Goal: Task Accomplishment & Management: Manage account settings

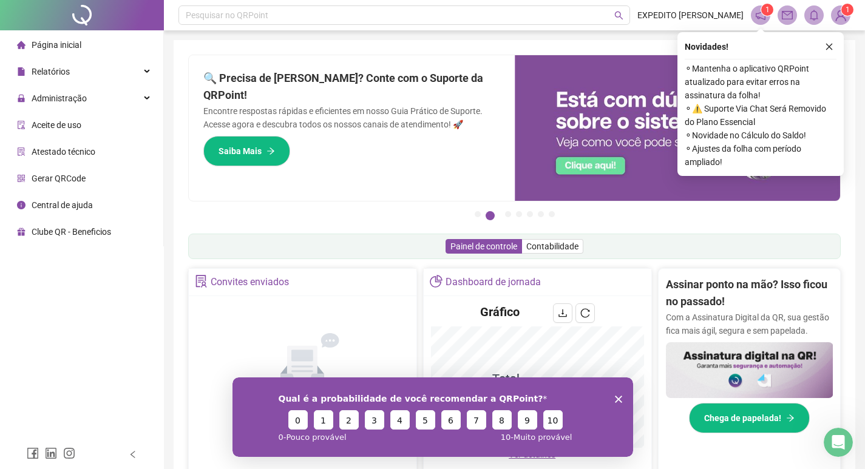
click at [828, 51] on button "button" at bounding box center [829, 46] width 15 height 15
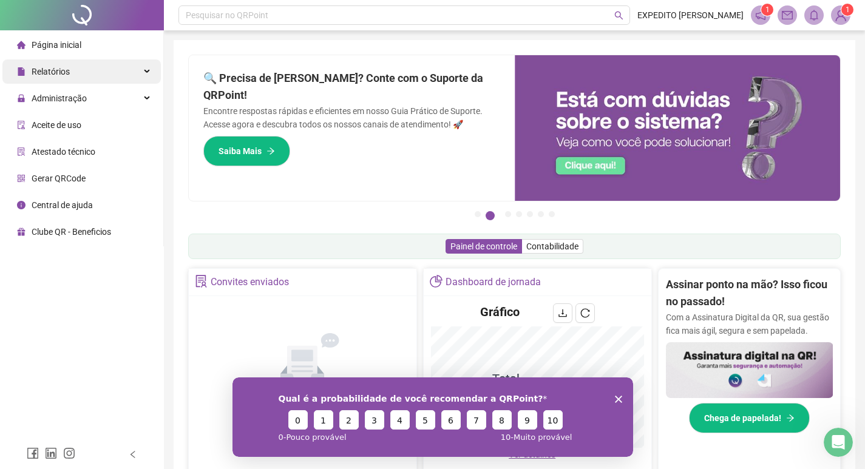
click at [113, 61] on div "Relatórios" at bounding box center [81, 71] width 158 height 24
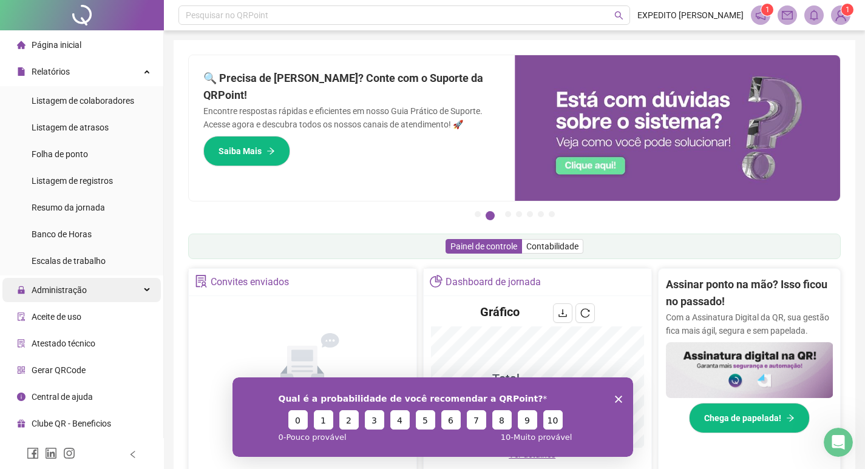
click at [81, 300] on span "Administração" at bounding box center [52, 290] width 70 height 24
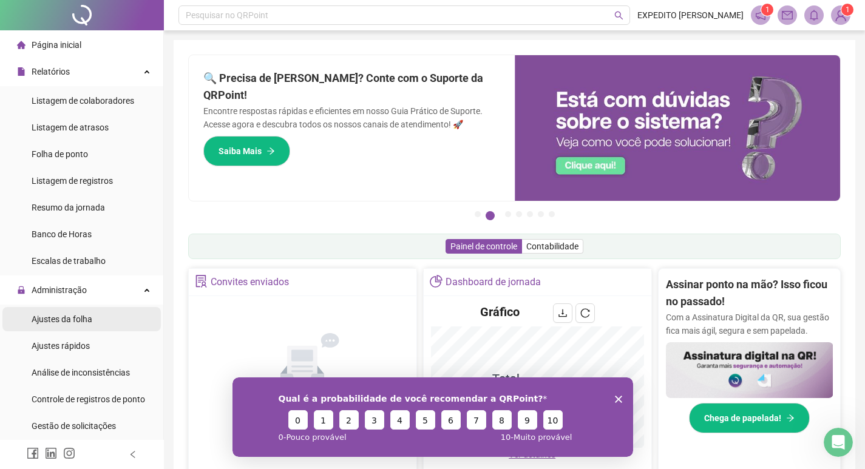
click at [76, 322] on span "Ajustes da folha" at bounding box center [62, 319] width 61 height 10
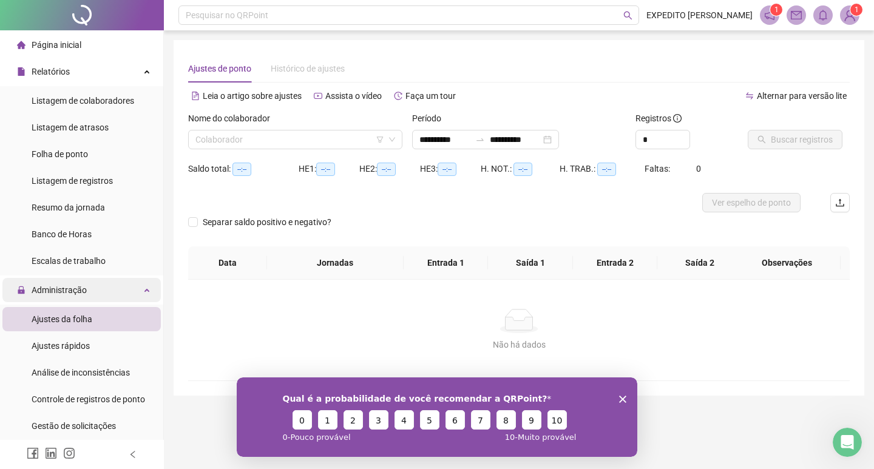
type input "**********"
click at [626, 396] on icon "Encerrar pesquisa" at bounding box center [622, 398] width 7 height 7
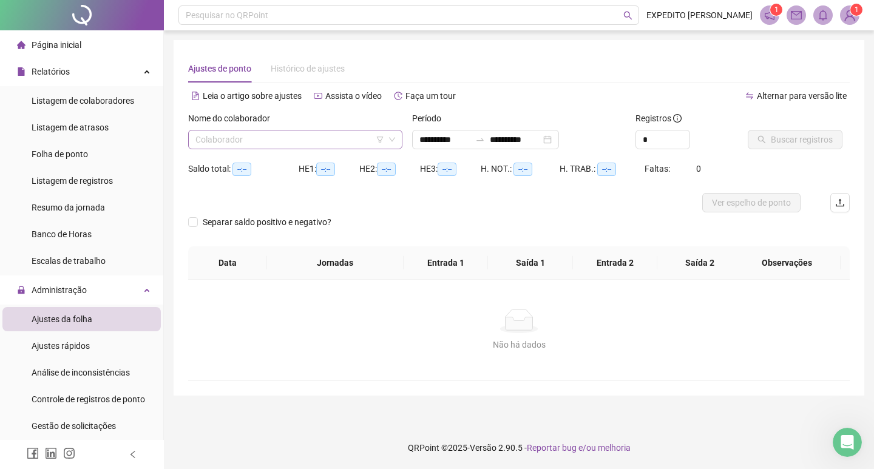
click at [394, 141] on icon "down" at bounding box center [391, 139] width 7 height 7
click at [337, 152] on div "Nome do colaborador Colaborador" at bounding box center [295, 135] width 224 height 47
drag, startPoint x: 337, startPoint y: 151, endPoint x: 336, endPoint y: 143, distance: 8.0
click at [337, 145] on div "Nome do colaborador Colaborador" at bounding box center [295, 135] width 224 height 47
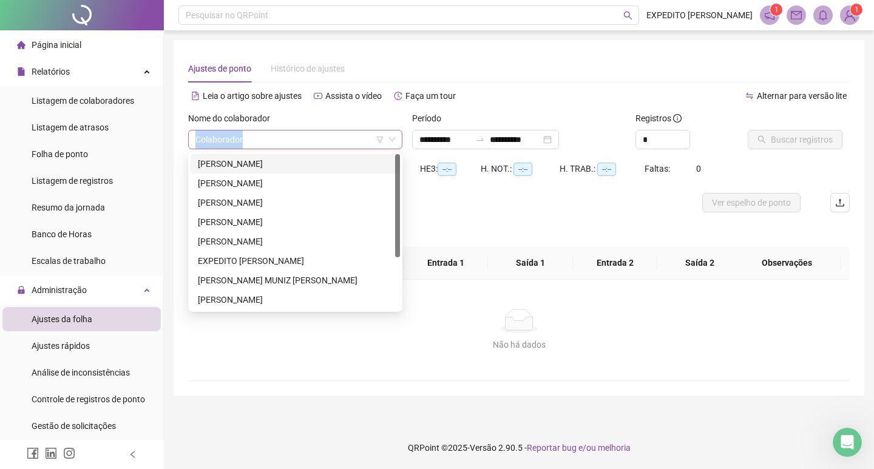
click at [335, 143] on input "search" at bounding box center [289, 139] width 189 height 18
click at [334, 143] on input "search" at bounding box center [289, 139] width 189 height 18
click at [333, 162] on div "[PERSON_NAME]" at bounding box center [295, 163] width 195 height 13
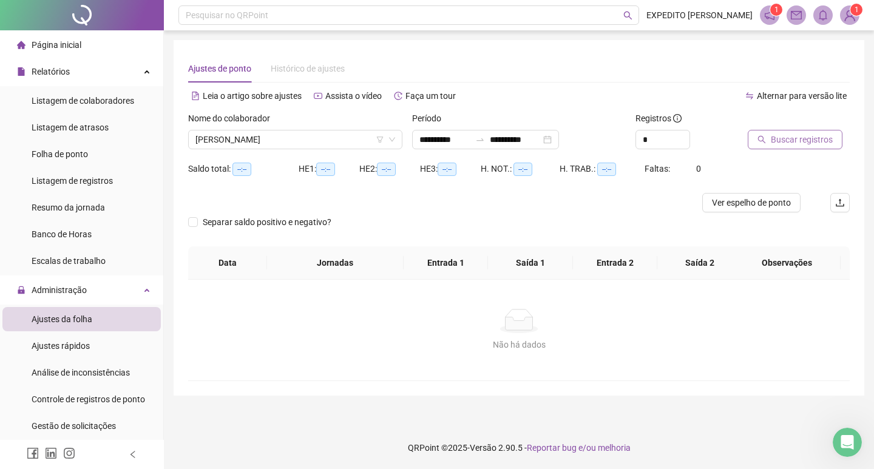
click at [798, 146] on button "Buscar registros" at bounding box center [795, 139] width 95 height 19
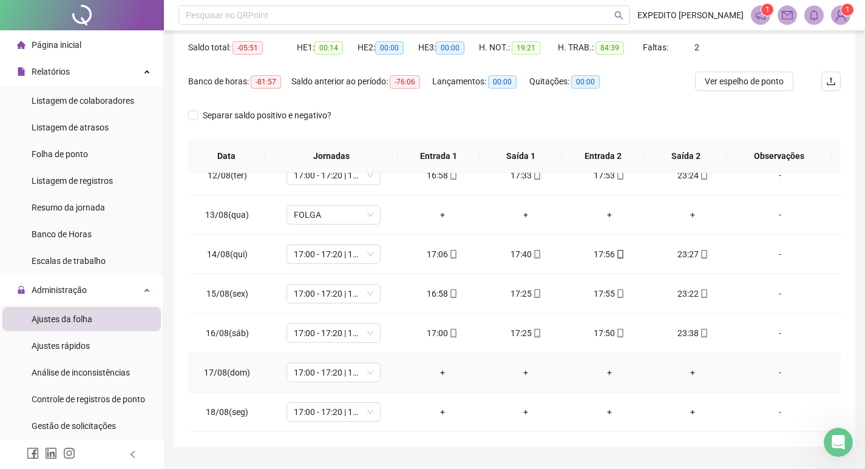
scroll to position [151, 0]
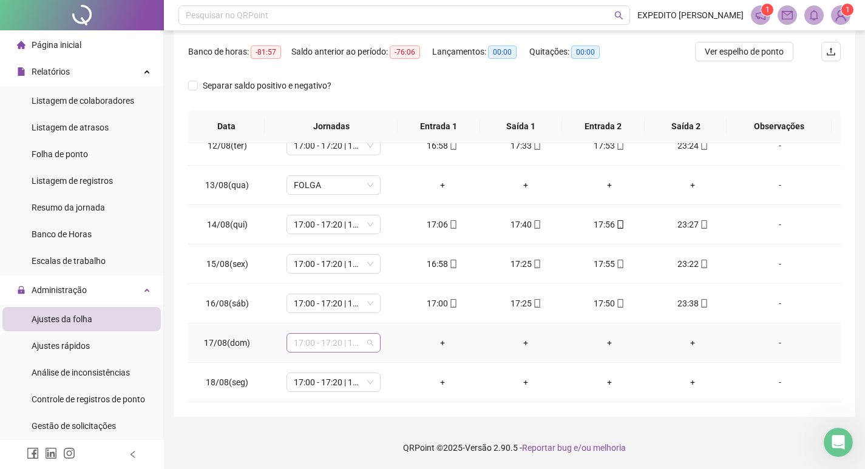
click at [333, 338] on span "17:00 - 17:20 | 17:50 - 00:00" at bounding box center [334, 343] width 80 height 18
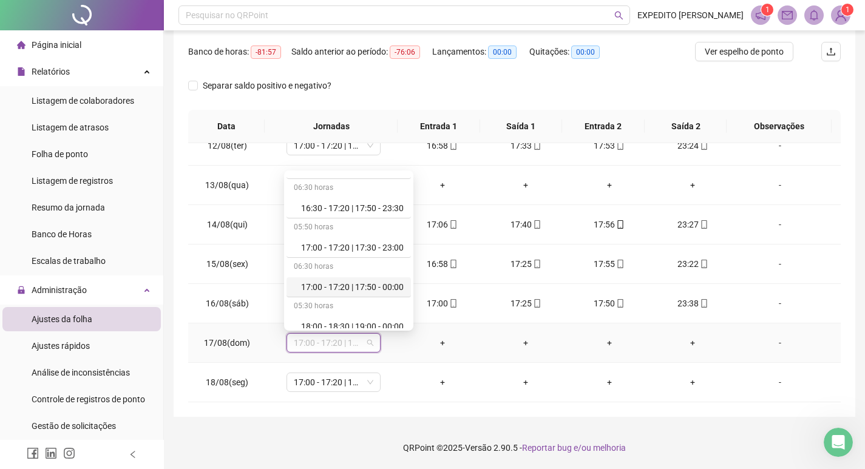
scroll to position [752, 0]
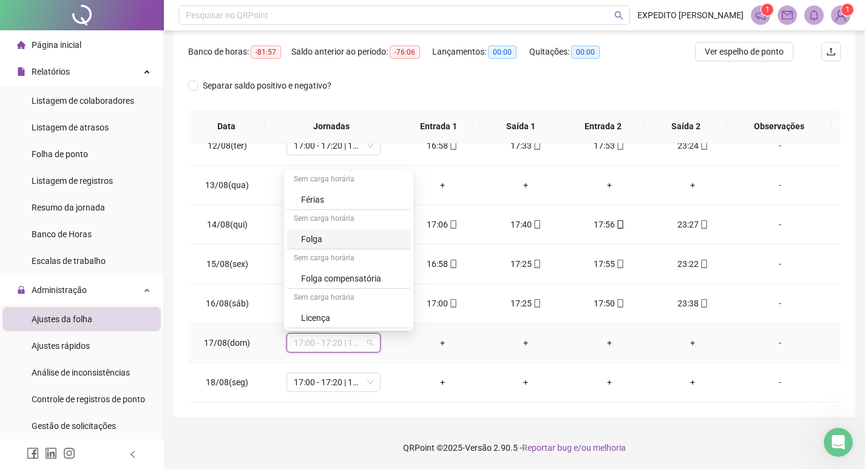
click at [330, 246] on div "Folga" at bounding box center [348, 239] width 124 height 20
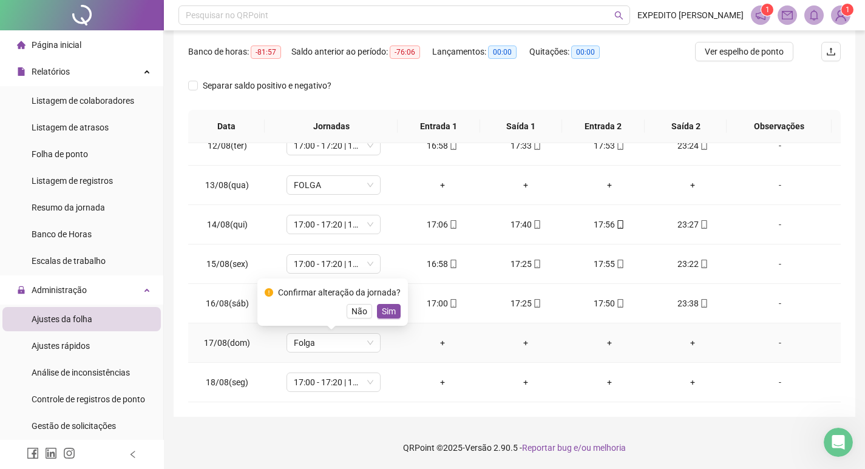
click at [384, 301] on div "Confirmar alteração da jornada? Não Sim" at bounding box center [333, 302] width 136 height 33
click at [386, 310] on span "Sim" at bounding box center [389, 311] width 14 height 13
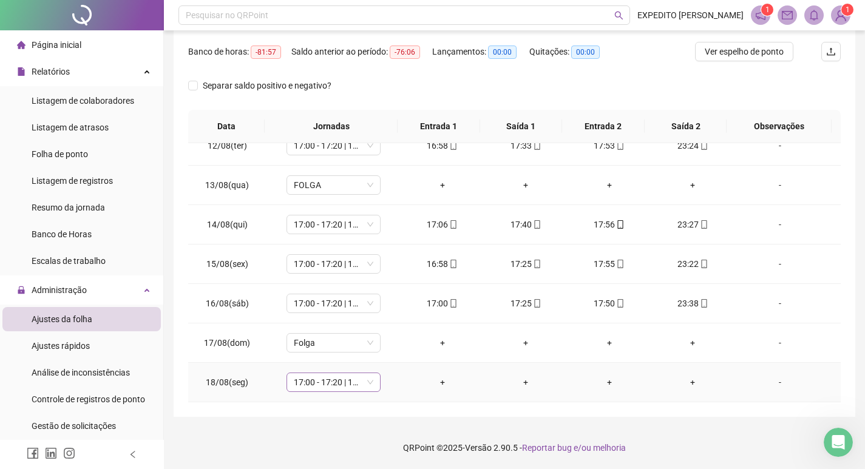
click at [371, 385] on div "17:00 - 17:20 | 17:50 - 00:00" at bounding box center [333, 382] width 94 height 19
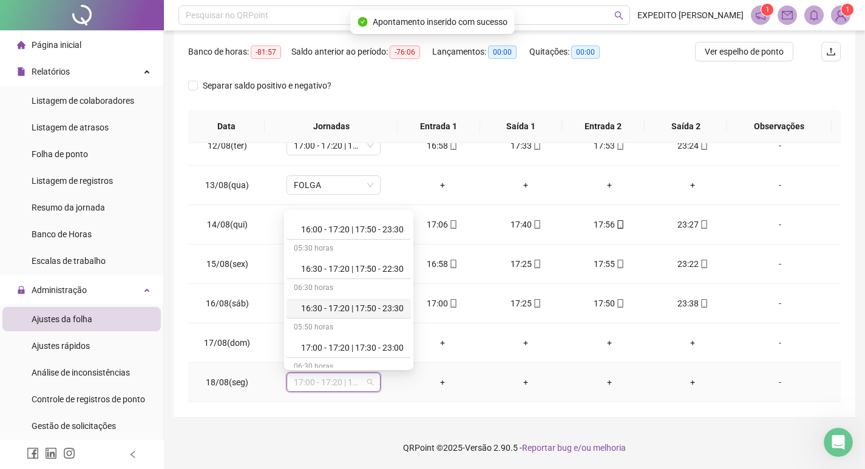
scroll to position [728, 0]
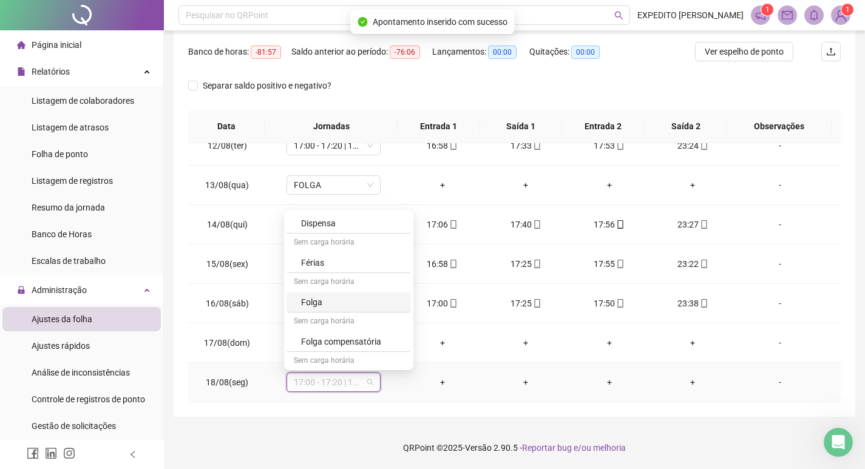
click at [353, 299] on div "Folga" at bounding box center [352, 302] width 103 height 13
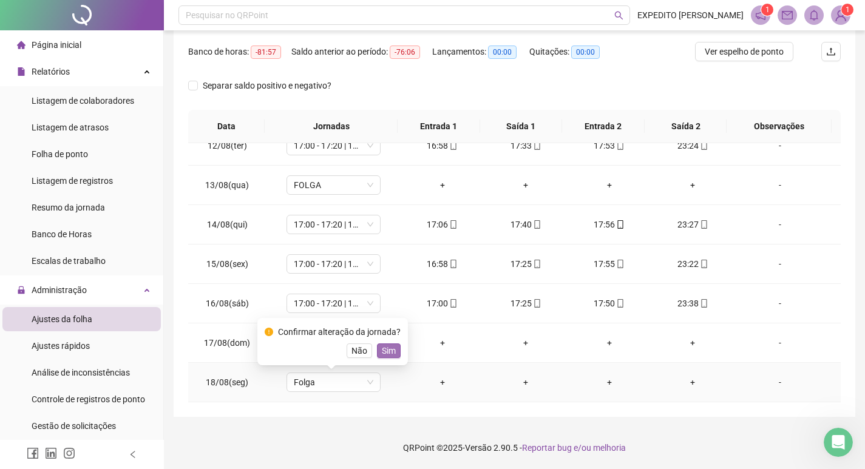
click at [382, 345] on span "Sim" at bounding box center [389, 350] width 14 height 13
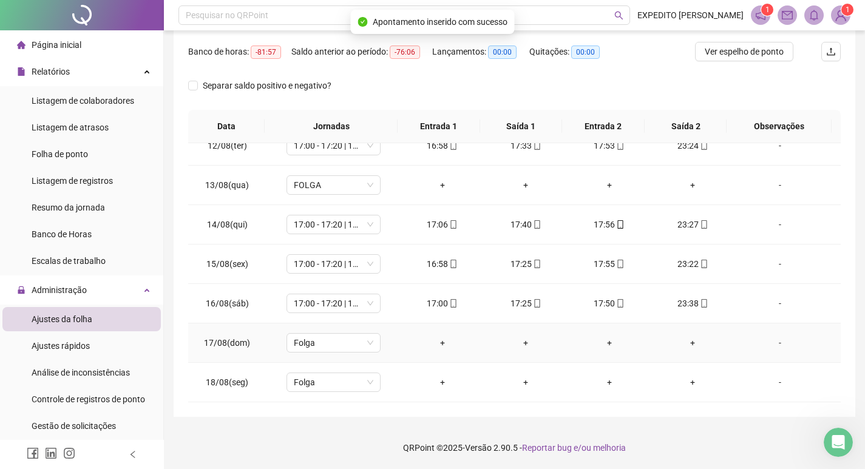
click at [771, 342] on div "-" at bounding box center [780, 342] width 72 height 13
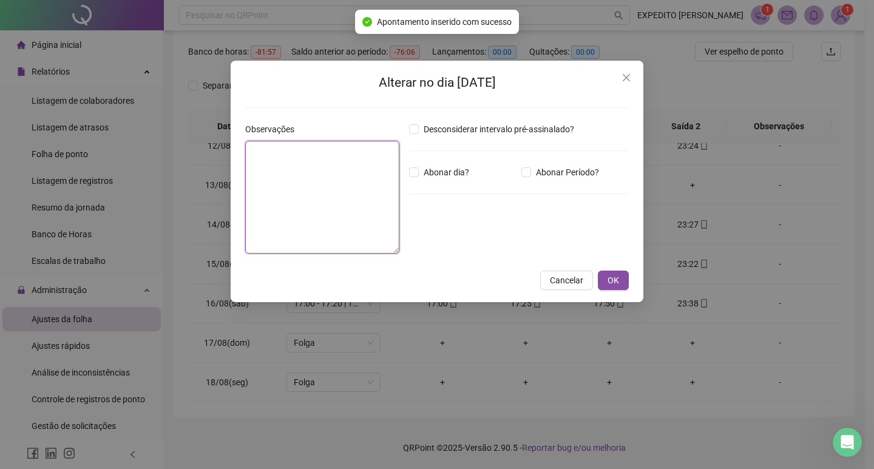
click at [358, 206] on textarea at bounding box center [322, 197] width 154 height 113
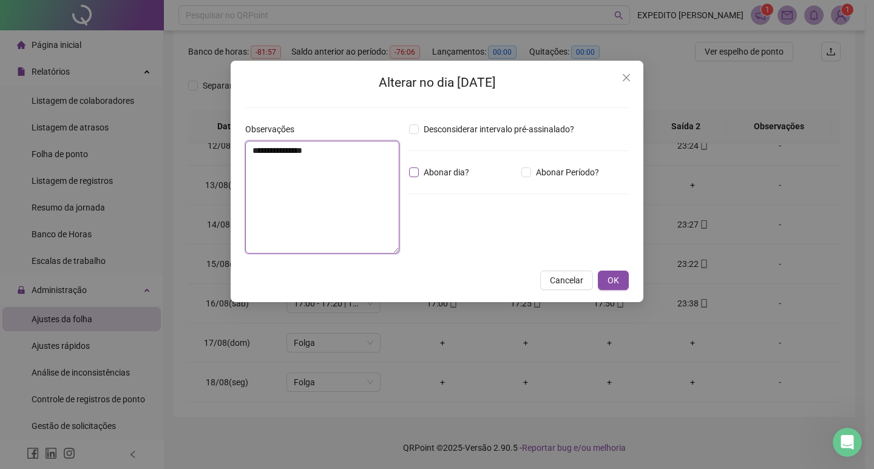
type textarea "**********"
click at [612, 272] on button "OK" at bounding box center [613, 280] width 31 height 19
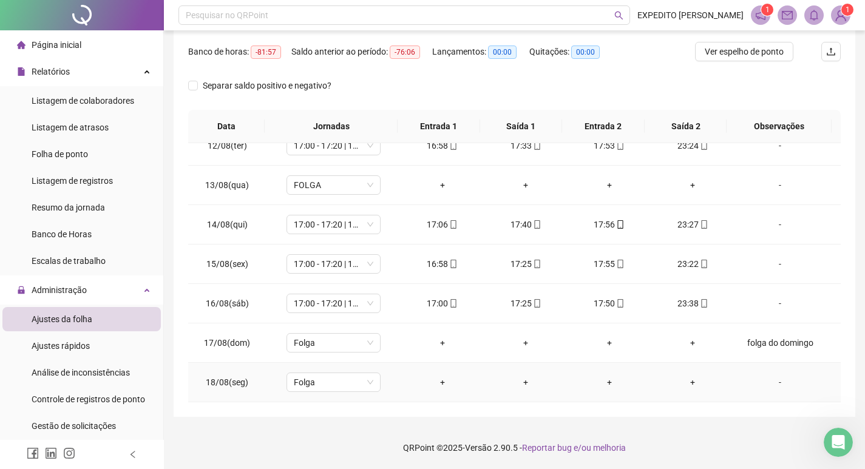
click at [767, 381] on div "-" at bounding box center [780, 382] width 72 height 13
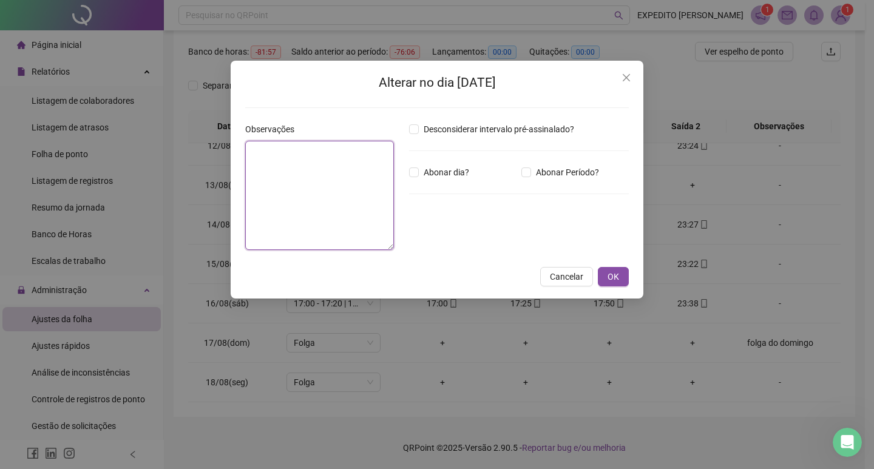
click at [353, 169] on textarea at bounding box center [319, 195] width 149 height 109
click at [341, 190] on textarea at bounding box center [319, 195] width 149 height 109
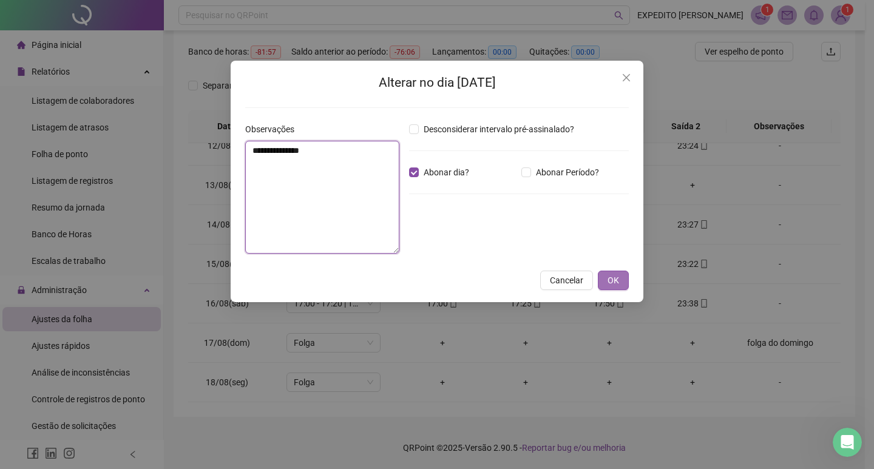
type textarea "**********"
click at [603, 282] on button "OK" at bounding box center [613, 280] width 31 height 19
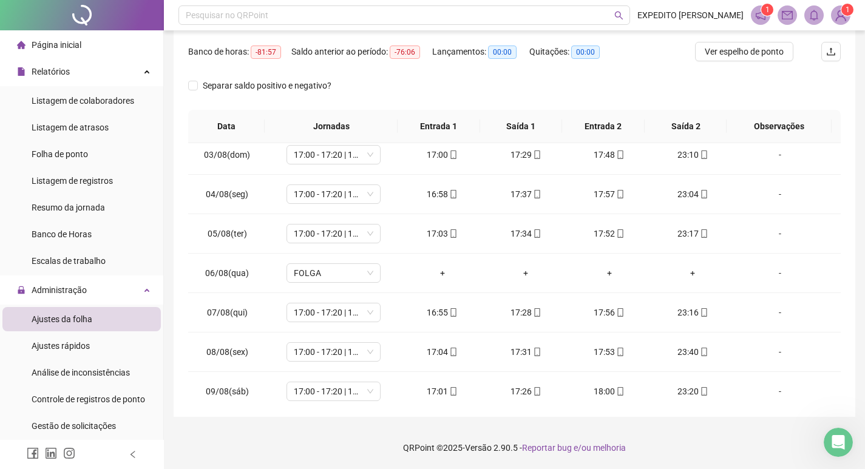
scroll to position [0, 0]
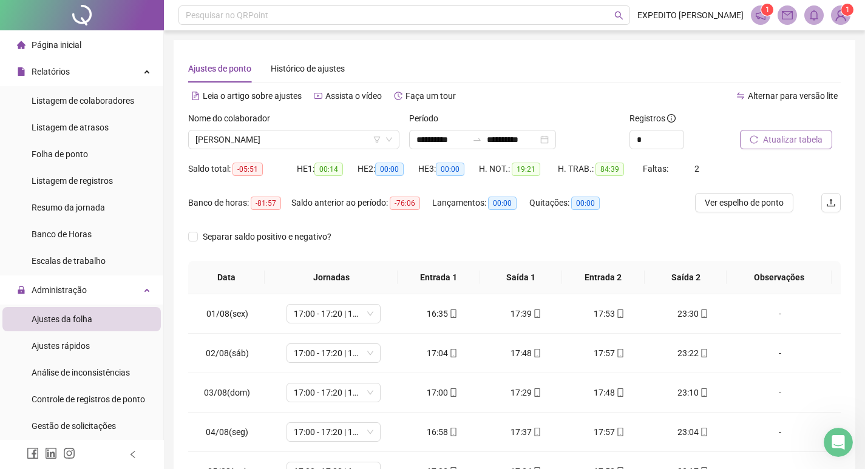
click at [806, 144] on span "Atualizar tabela" at bounding box center [792, 139] width 59 height 13
click at [291, 133] on span "[PERSON_NAME]" at bounding box center [293, 139] width 197 height 18
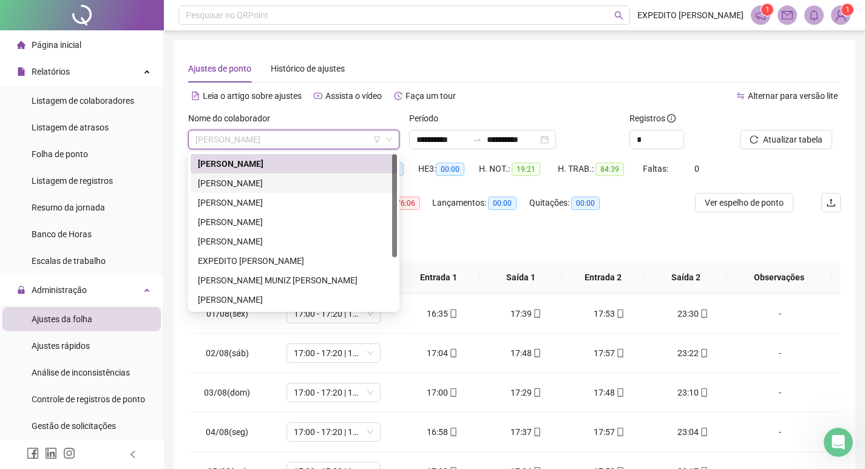
click at [249, 178] on div "[PERSON_NAME]" at bounding box center [294, 183] width 192 height 13
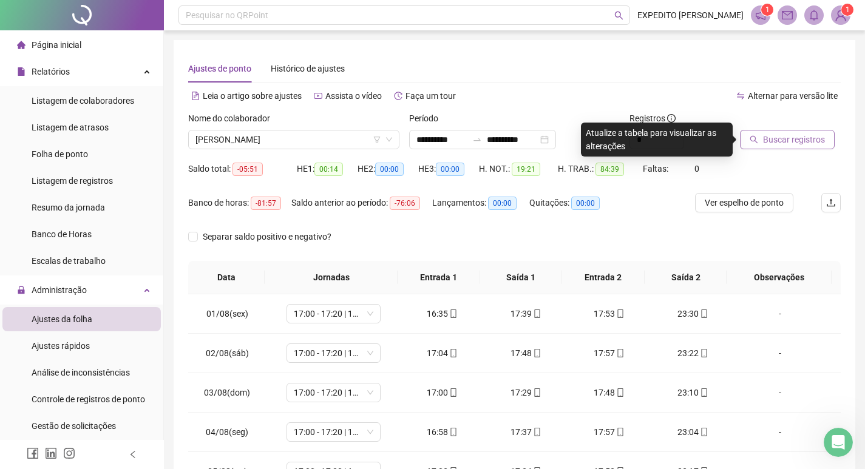
click at [784, 138] on span "Buscar registros" at bounding box center [794, 139] width 62 height 13
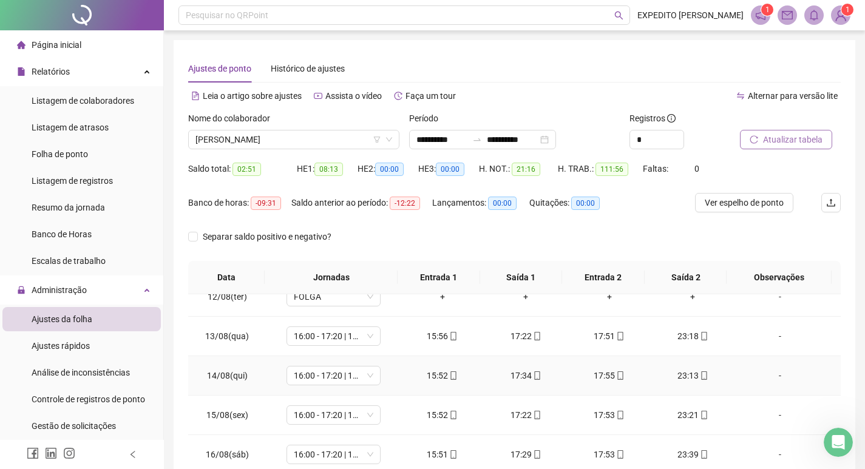
scroll to position [151, 0]
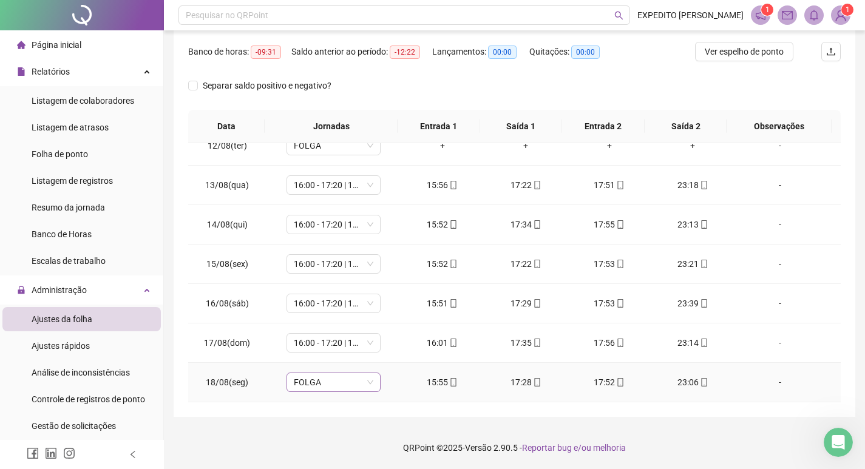
click at [349, 381] on div "FOLGA" at bounding box center [333, 382] width 94 height 19
click at [348, 381] on span "FOLGA" at bounding box center [334, 382] width 80 height 18
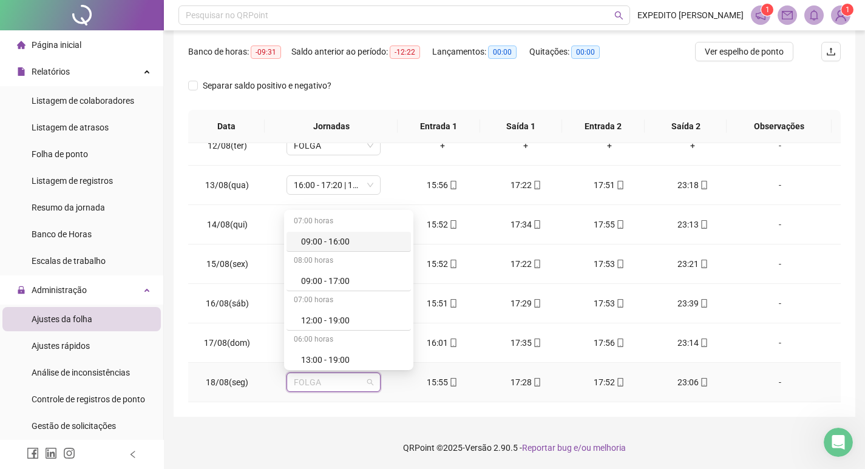
click at [350, 380] on span "FOLGA" at bounding box center [334, 382] width 80 height 18
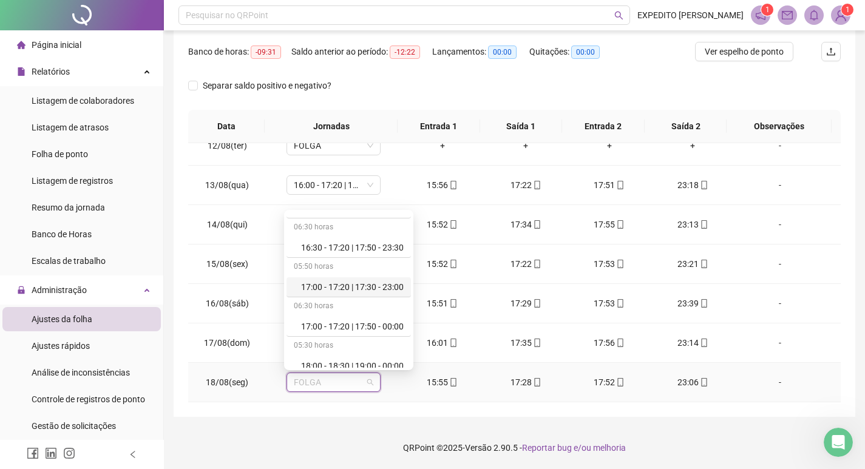
scroll to position [486, 0]
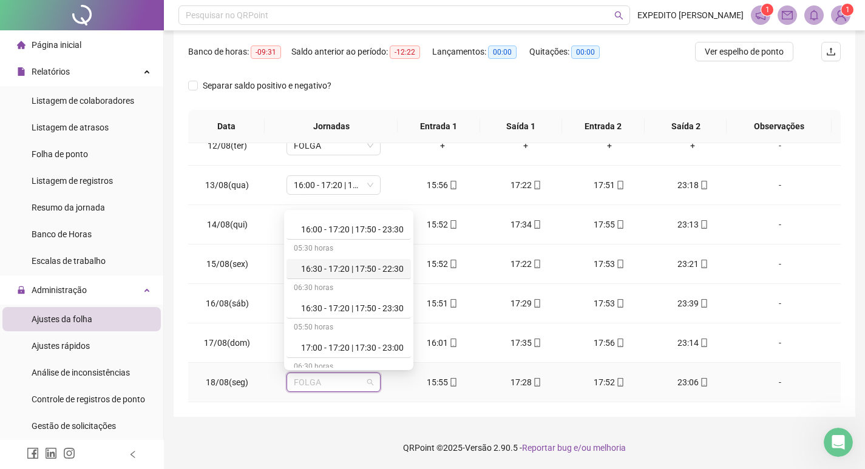
click at [338, 270] on div "16:30 - 17:20 | 17:50 - 22:30" at bounding box center [352, 268] width 103 height 13
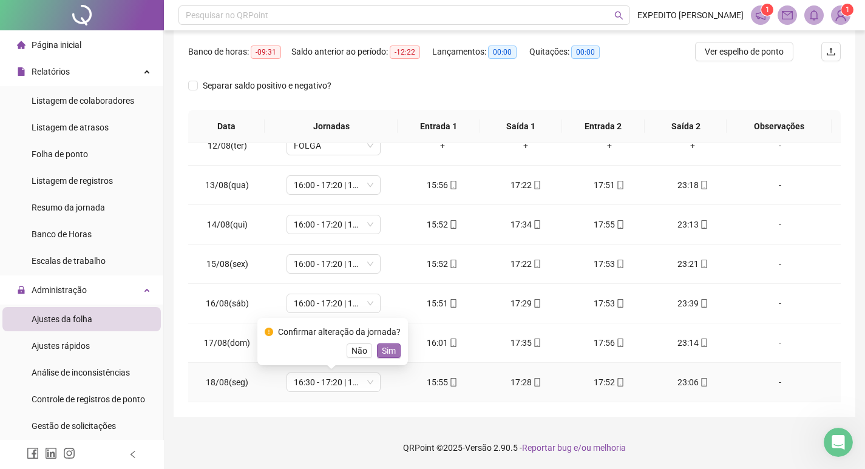
click at [390, 350] on span "Sim" at bounding box center [389, 350] width 14 height 13
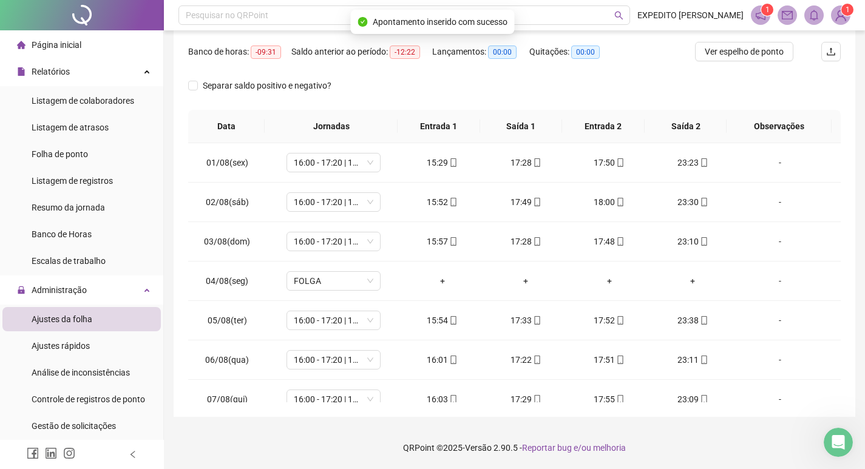
scroll to position [0, 0]
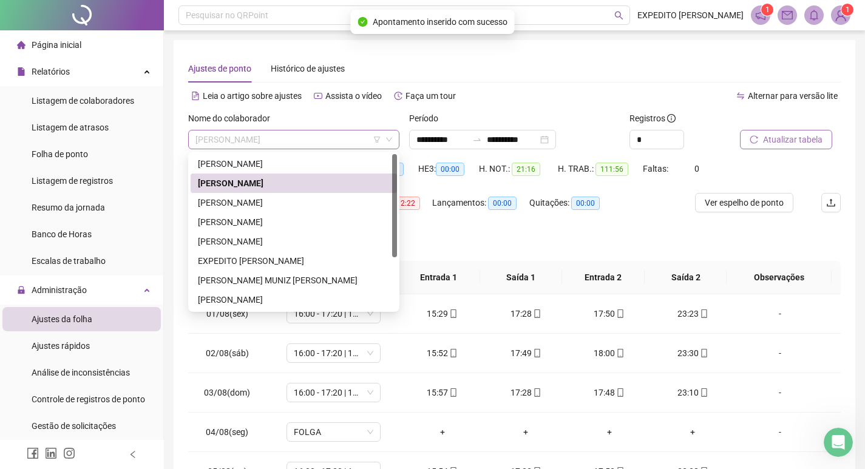
click at [300, 135] on span "[PERSON_NAME]" at bounding box center [293, 139] width 197 height 18
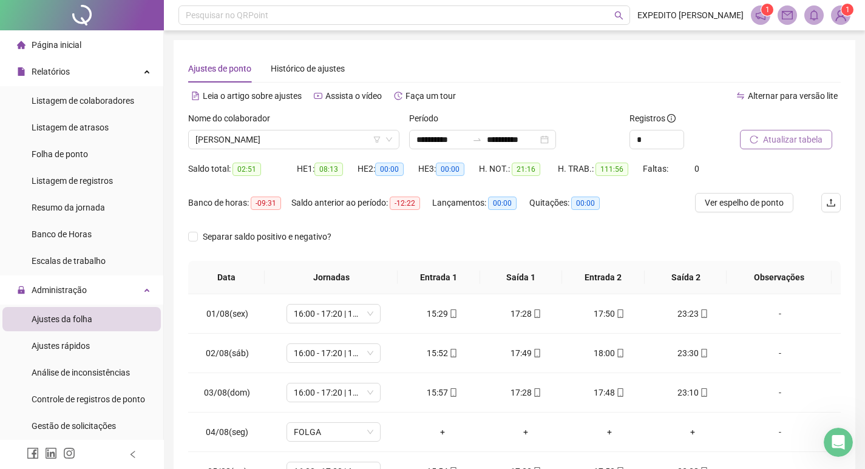
drag, startPoint x: 347, startPoint y: 115, endPoint x: 549, endPoint y: 73, distance: 205.8
click at [393, 108] on div "**********" at bounding box center [514, 322] width 652 height 461
click at [791, 126] on div at bounding box center [775, 121] width 70 height 18
click at [780, 143] on span "Atualizar tabela" at bounding box center [792, 139] width 59 height 13
click at [362, 144] on span "[PERSON_NAME]" at bounding box center [293, 139] width 197 height 18
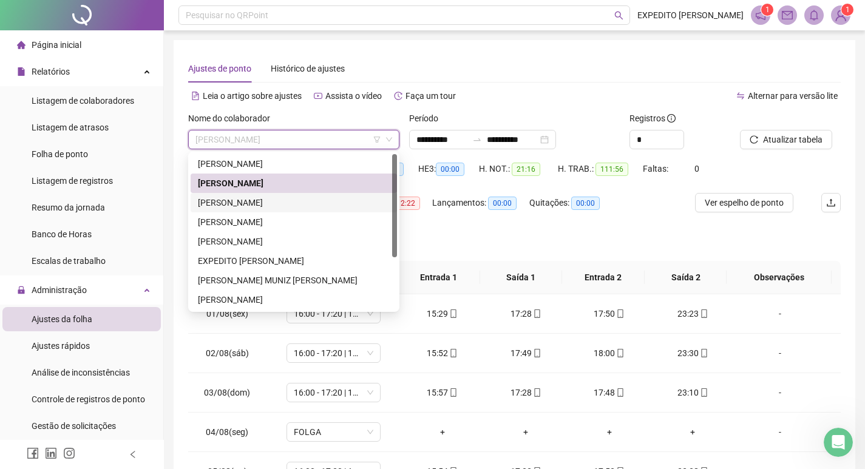
click at [276, 205] on div "[PERSON_NAME]" at bounding box center [294, 202] width 192 height 13
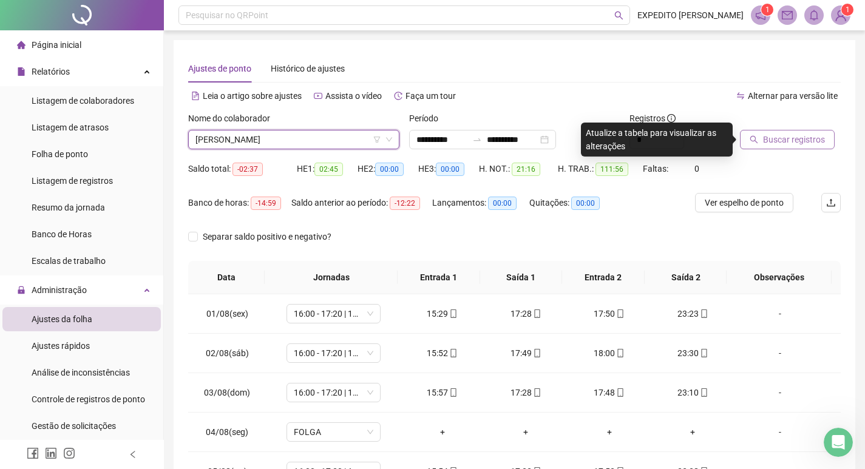
click at [742, 140] on button "Buscar registros" at bounding box center [787, 139] width 95 height 19
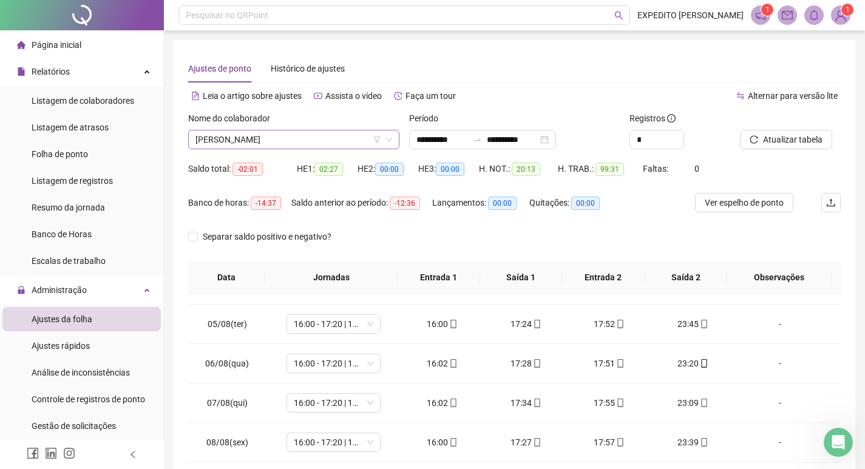
click at [332, 134] on span "[PERSON_NAME]" at bounding box center [293, 139] width 197 height 18
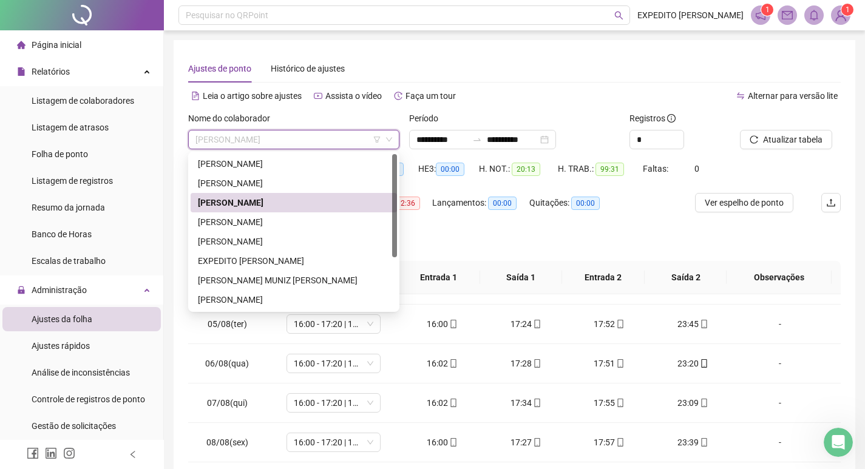
click at [540, 251] on div "Separar saldo positivo e negativo?" at bounding box center [514, 244] width 652 height 34
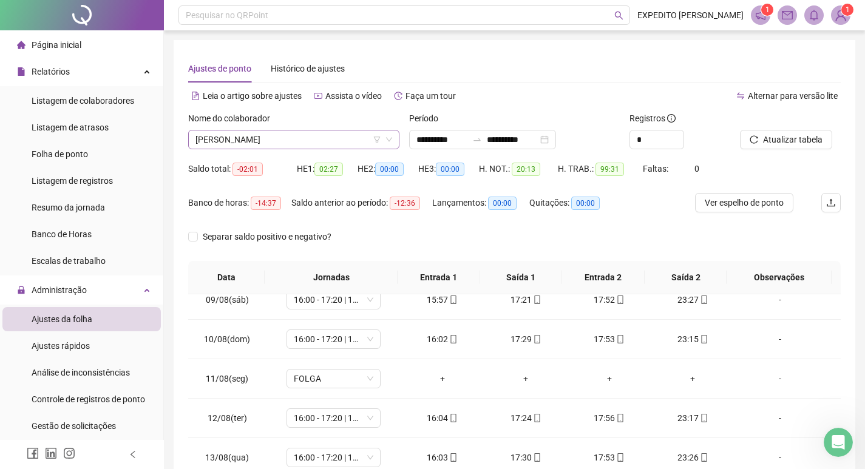
click at [333, 135] on span "[PERSON_NAME]" at bounding box center [293, 139] width 197 height 18
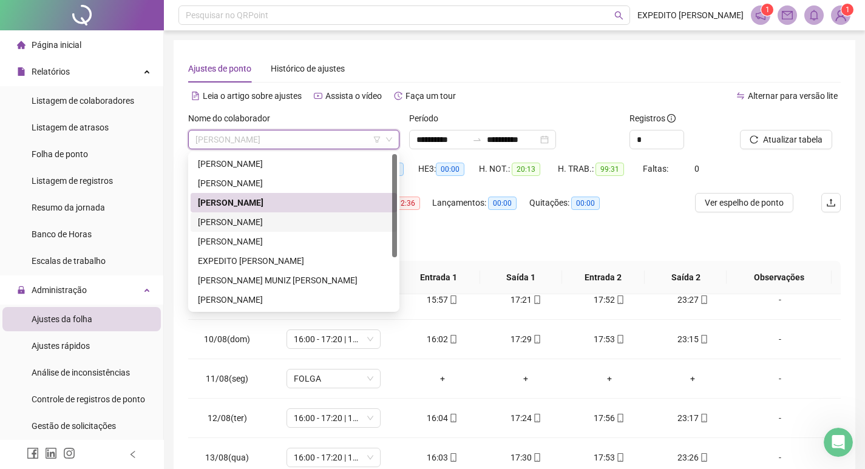
click at [249, 218] on div "[PERSON_NAME]" at bounding box center [294, 221] width 192 height 13
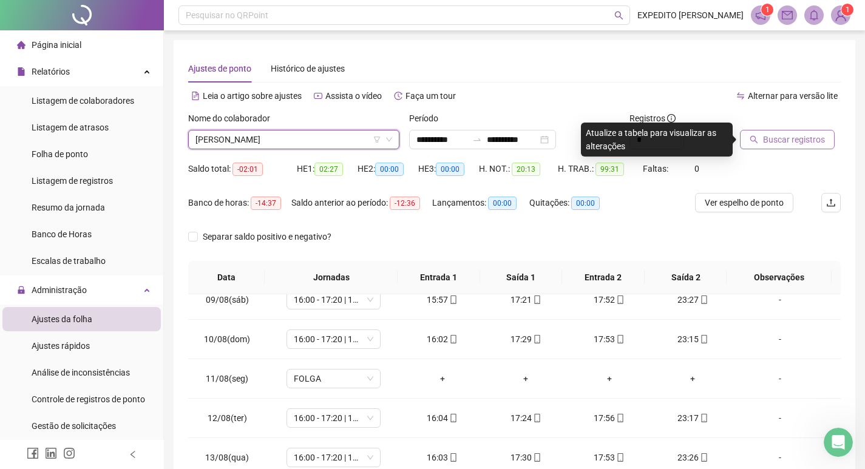
click at [814, 138] on span "Buscar registros" at bounding box center [794, 139] width 62 height 13
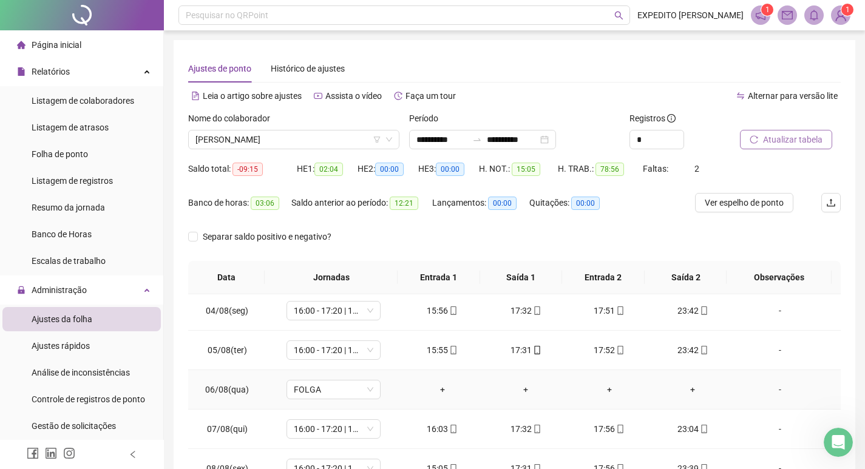
scroll to position [243, 0]
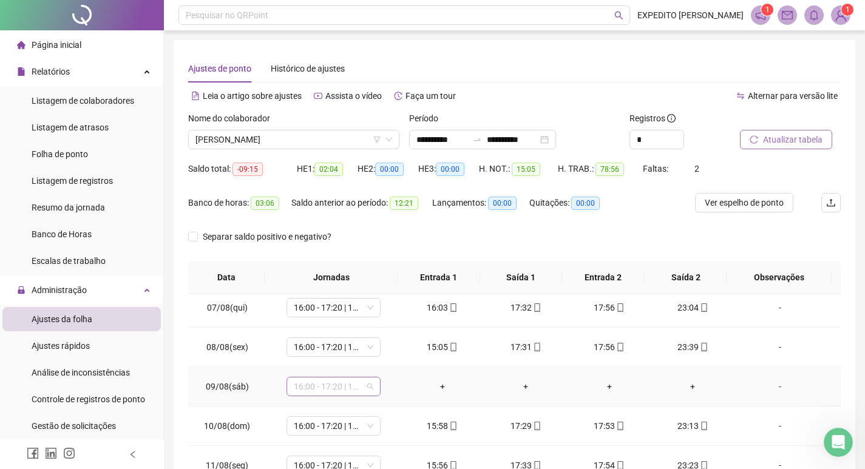
click at [349, 390] on span "16:00 - 17:20 | 17:50 - 23:30" at bounding box center [334, 387] width 80 height 18
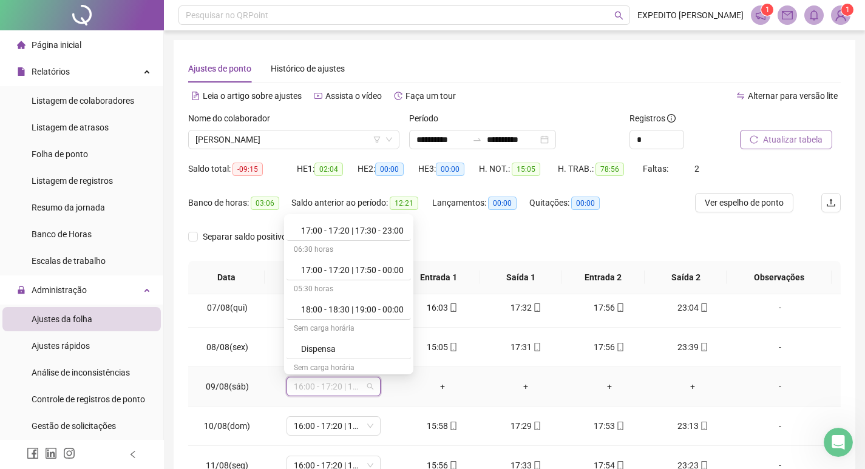
scroll to position [752, 0]
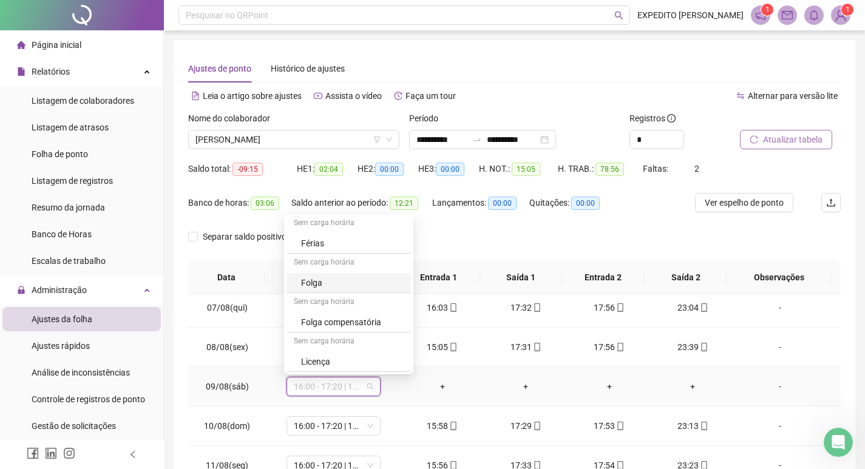
drag, startPoint x: 318, startPoint y: 279, endPoint x: 338, endPoint y: 304, distance: 31.9
click at [318, 279] on div "Folga" at bounding box center [352, 282] width 103 height 13
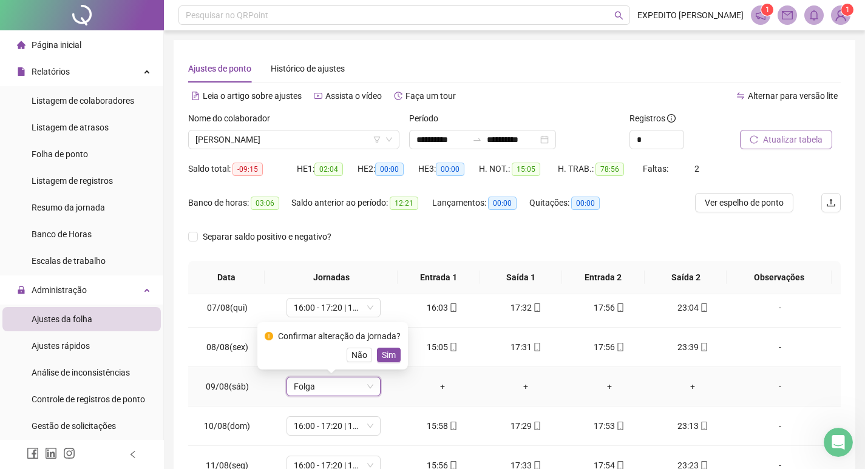
drag, startPoint x: 387, startPoint y: 351, endPoint x: 396, endPoint y: 350, distance: 9.2
click at [387, 351] on span "Sim" at bounding box center [389, 354] width 14 height 13
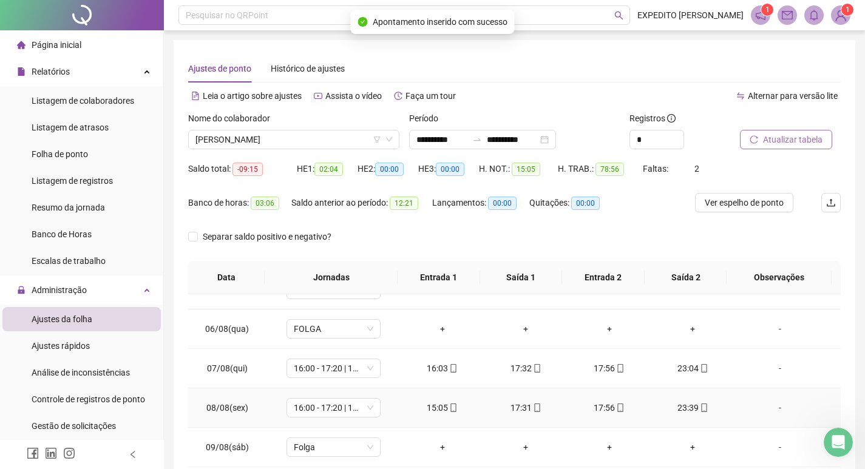
scroll to position [243, 0]
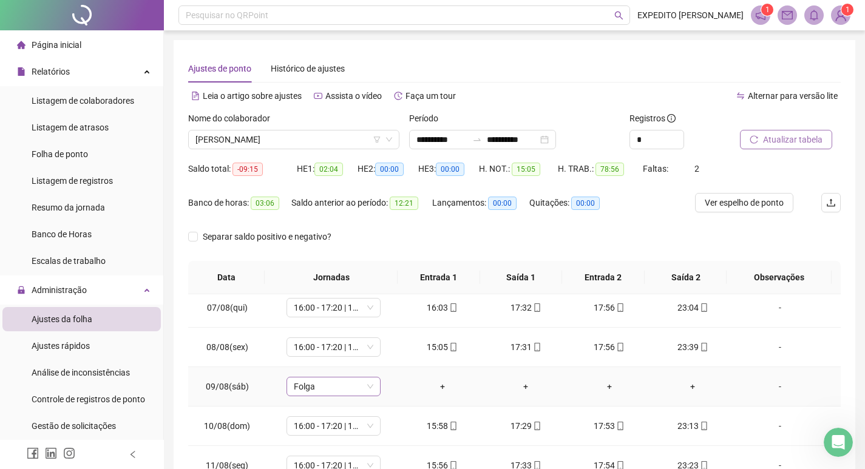
click at [330, 395] on span "Folga" at bounding box center [334, 387] width 80 height 18
click at [355, 378] on span "Folga" at bounding box center [334, 387] width 80 height 18
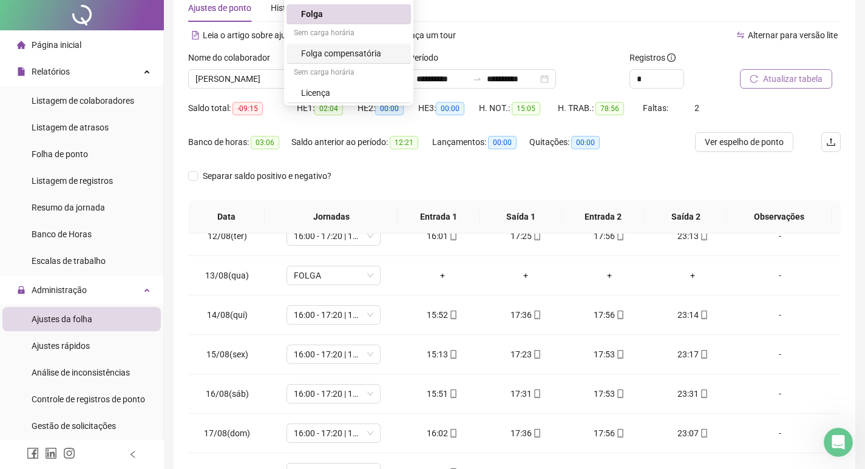
scroll to position [151, 0]
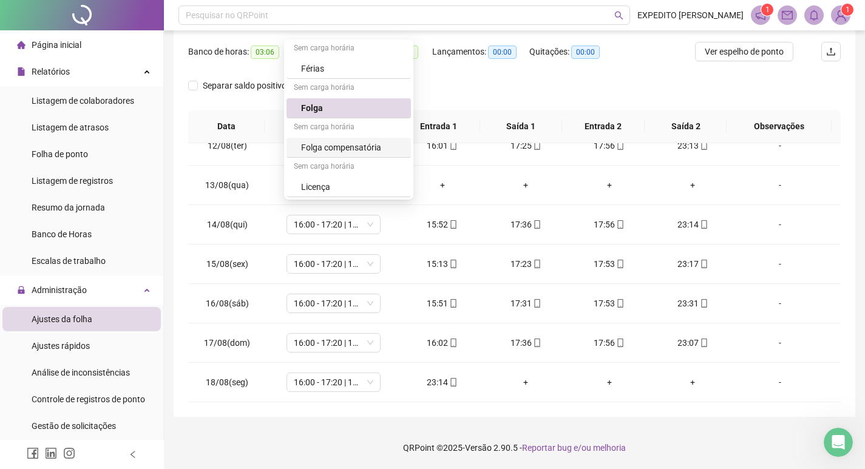
click at [333, 144] on div "Folga compensatória" at bounding box center [352, 147] width 103 height 13
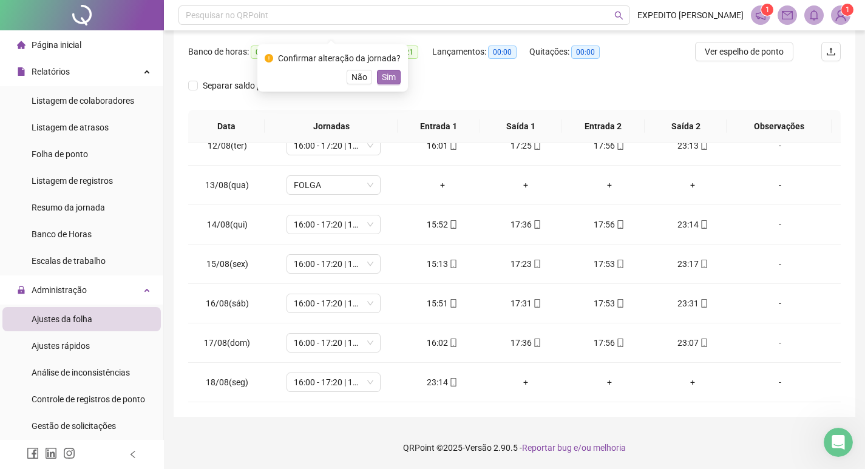
click at [390, 80] on span "Sim" at bounding box center [389, 76] width 14 height 13
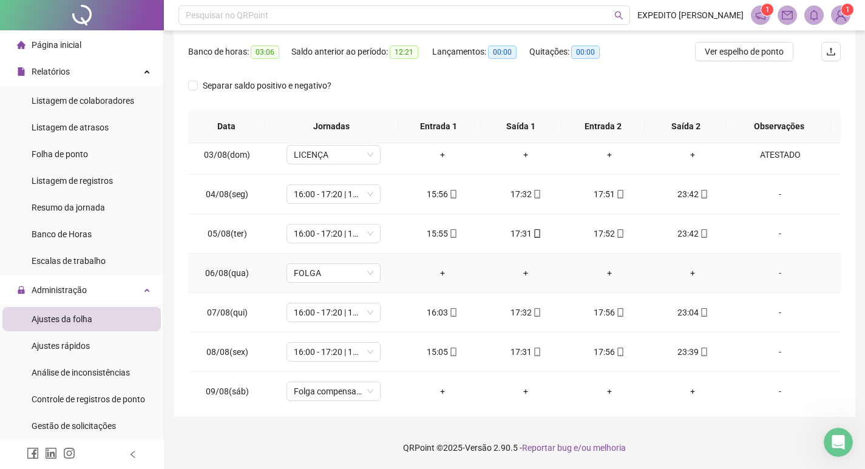
scroll to position [208, 0]
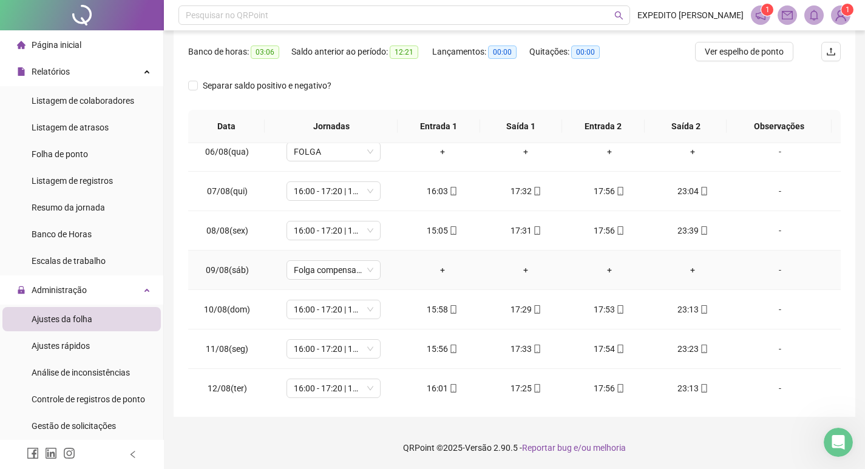
click at [776, 269] on div "-" at bounding box center [780, 269] width 72 height 13
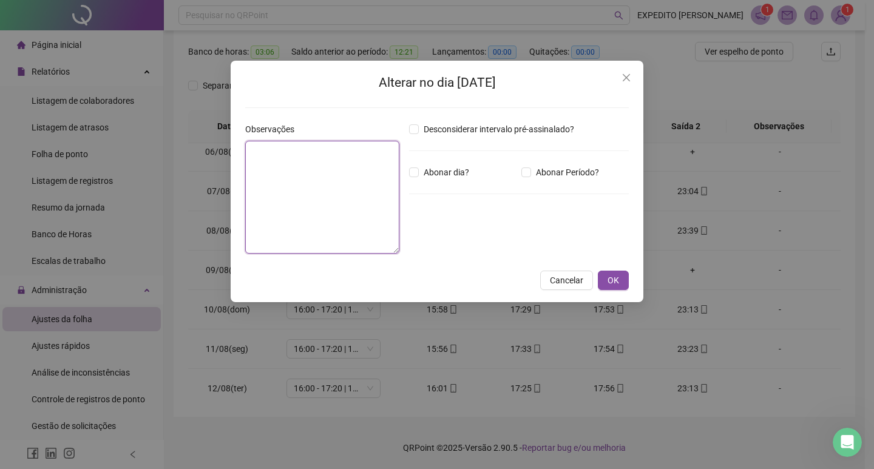
click at [349, 180] on textarea at bounding box center [322, 197] width 154 height 113
type textarea "*****"
drag, startPoint x: 414, startPoint y: 178, endPoint x: 595, endPoint y: 241, distance: 191.4
click at [453, 181] on div "Desconsiderar intervalo pré-assinalado? Abonar dia? Abonar Período? Horas a abo…" at bounding box center [518, 193] width 229 height 141
click at [415, 167] on label "Abonar dia?" at bounding box center [441, 172] width 65 height 13
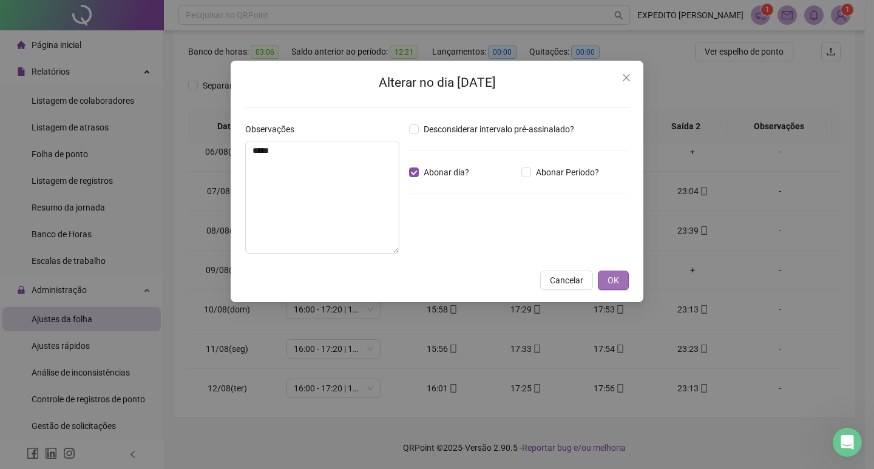
click at [619, 281] on button "OK" at bounding box center [613, 280] width 31 height 19
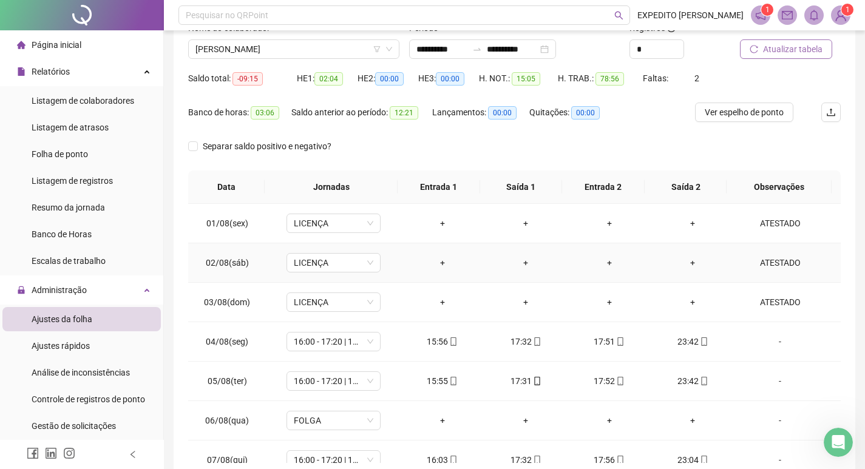
scroll to position [0, 0]
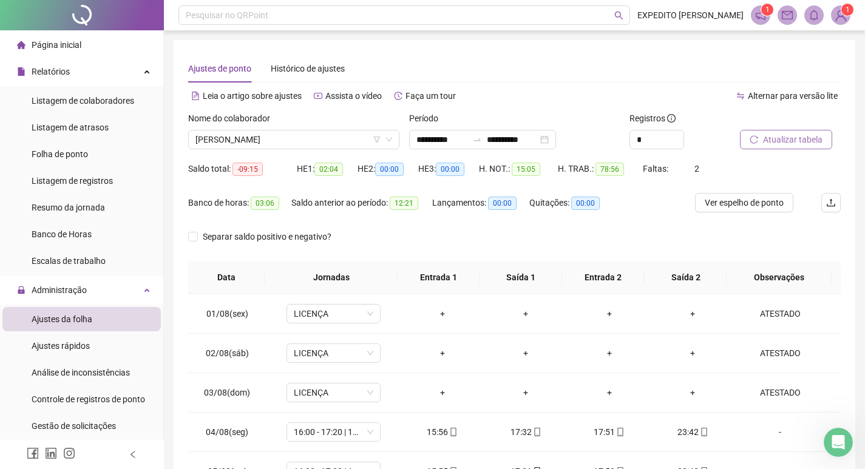
click at [804, 133] on span "Atualizar tabela" at bounding box center [792, 139] width 59 height 13
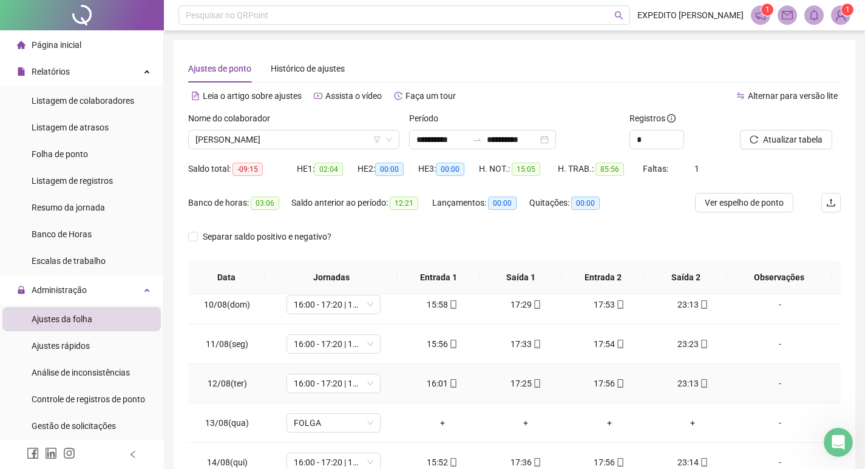
scroll to position [243, 0]
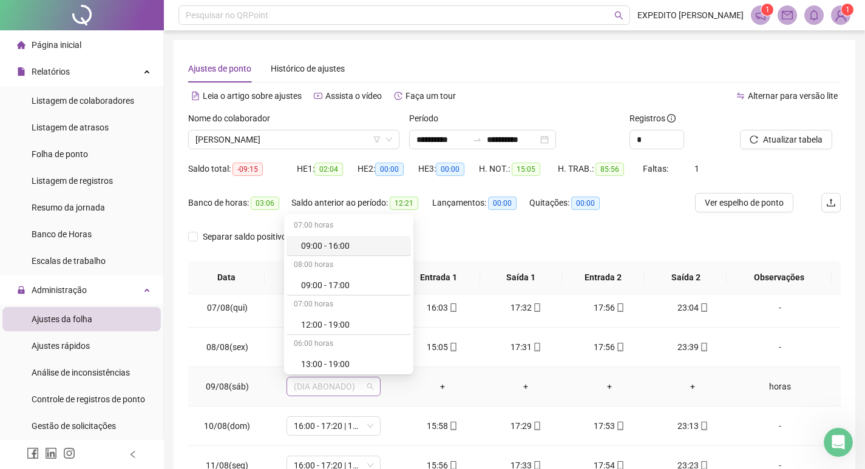
click at [354, 389] on span "(DIA ABONADO)" at bounding box center [334, 387] width 80 height 18
click at [350, 323] on div "Folga compensatória" at bounding box center [352, 322] width 103 height 13
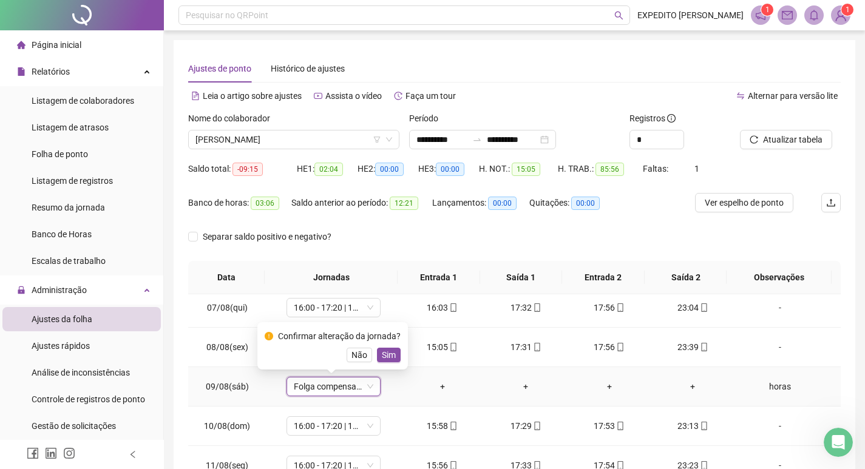
click at [387, 357] on span "Sim" at bounding box center [389, 354] width 14 height 13
click at [346, 385] on span "Folga compensatória" at bounding box center [334, 387] width 80 height 18
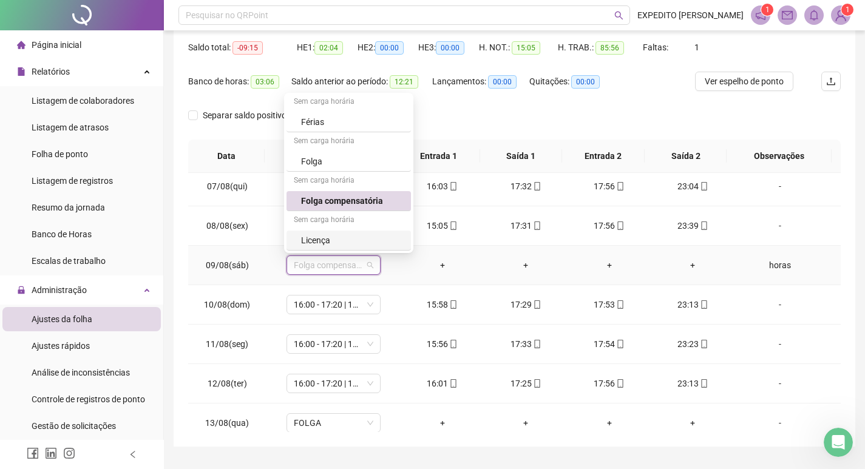
scroll to position [151, 0]
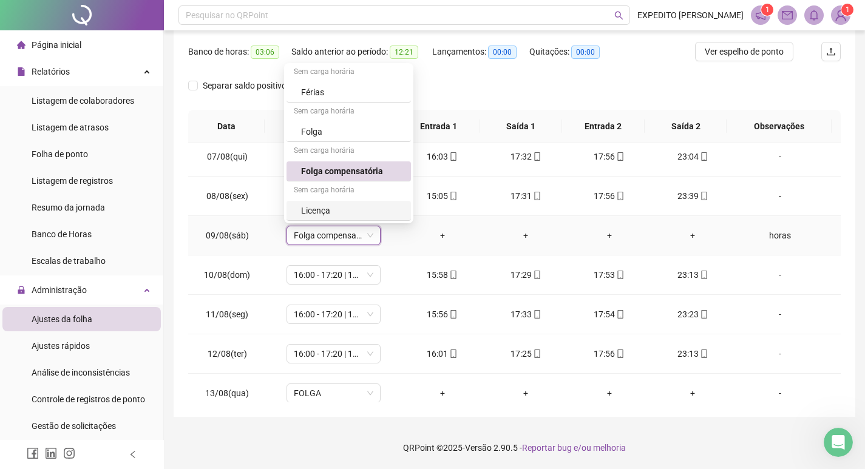
click at [550, 249] on td "+" at bounding box center [526, 235] width 84 height 39
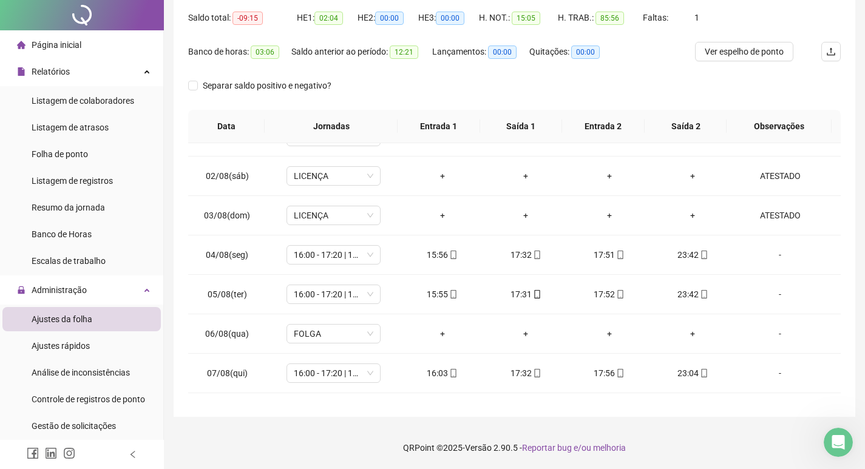
scroll to position [0, 0]
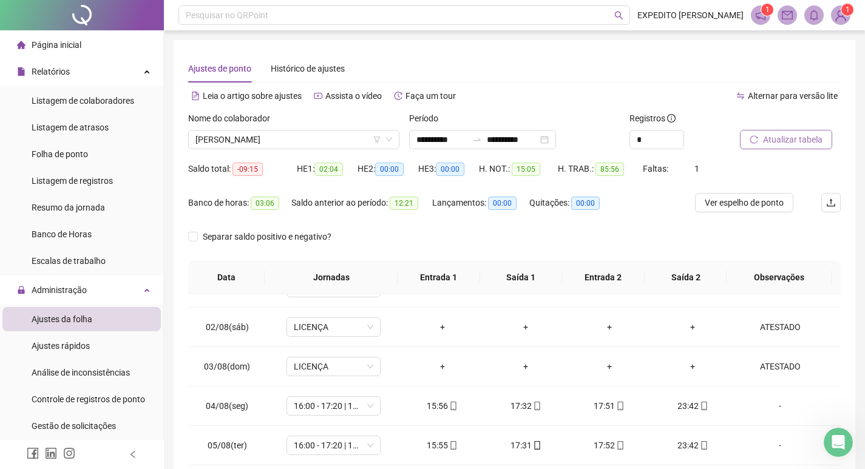
click at [782, 140] on span "Atualizar tabela" at bounding box center [792, 139] width 59 height 13
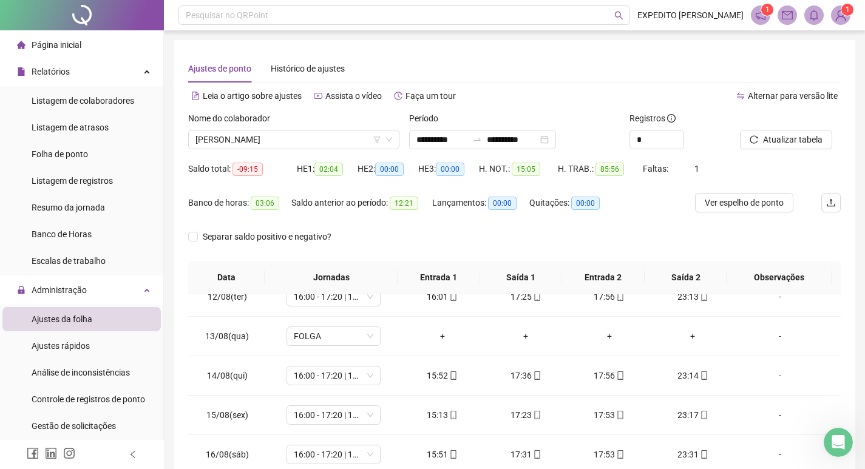
scroll to position [151, 0]
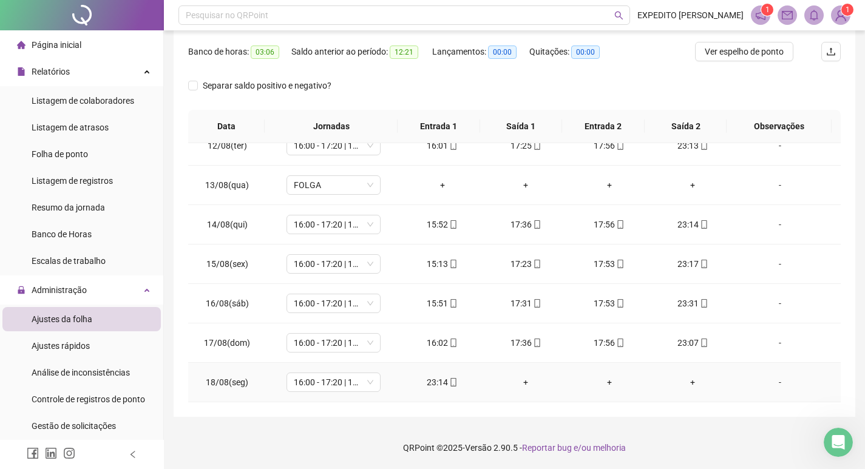
click at [430, 381] on div "23:14" at bounding box center [442, 382] width 64 height 13
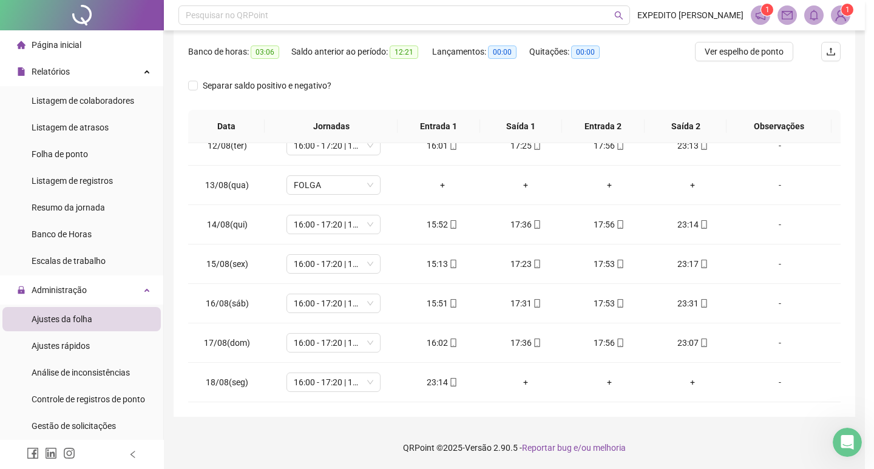
type input "**********"
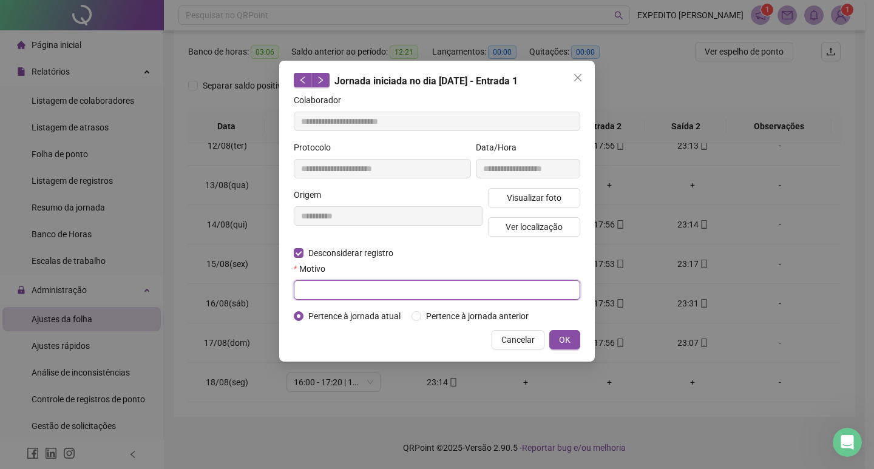
click at [441, 283] on input "text" at bounding box center [437, 289] width 286 height 19
type input "****"
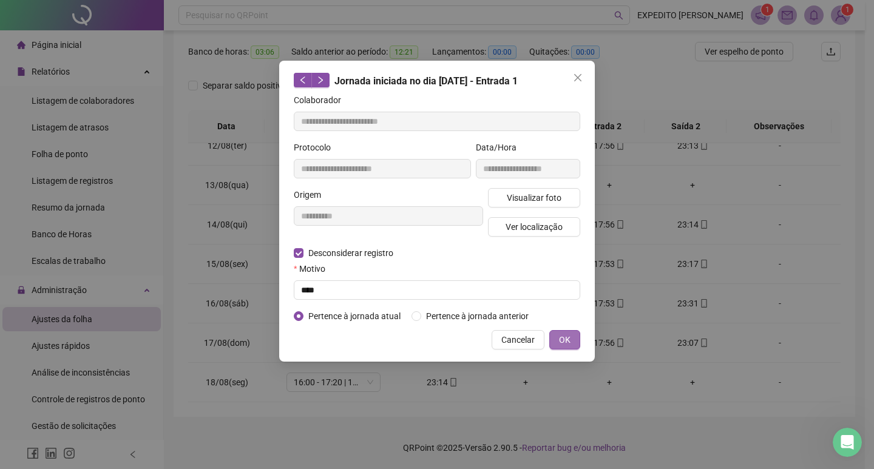
click at [558, 337] on button "OK" at bounding box center [564, 339] width 31 height 19
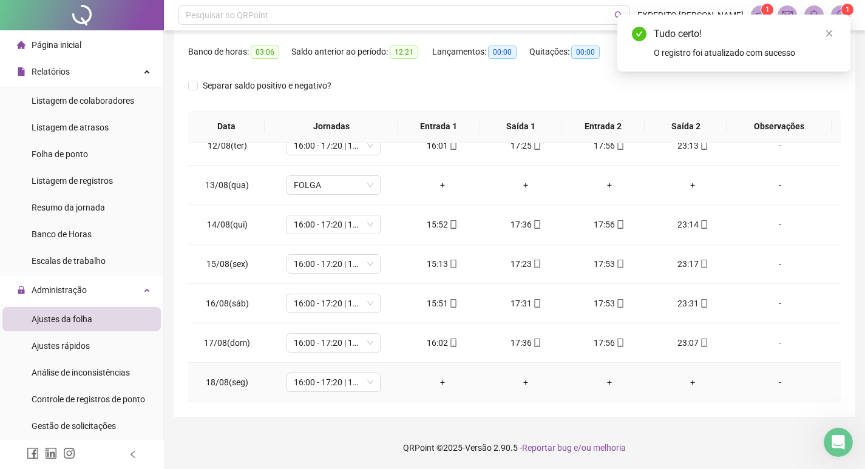
click at [438, 379] on div "+" at bounding box center [442, 382] width 64 height 13
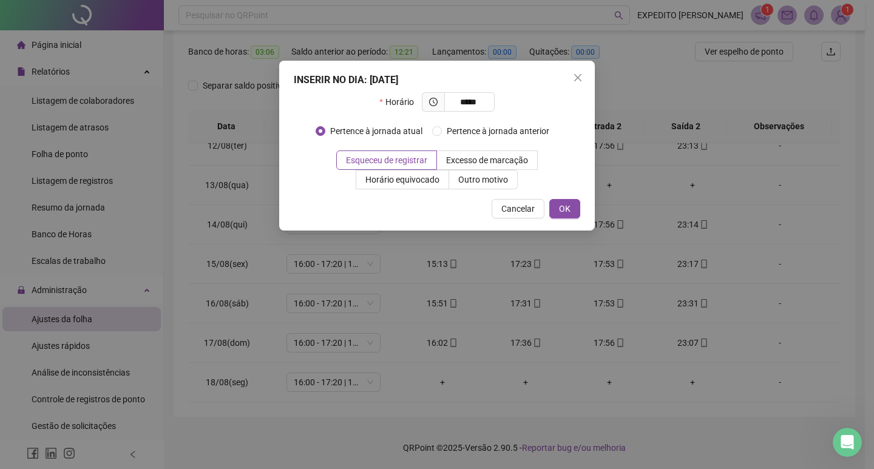
type input "*****"
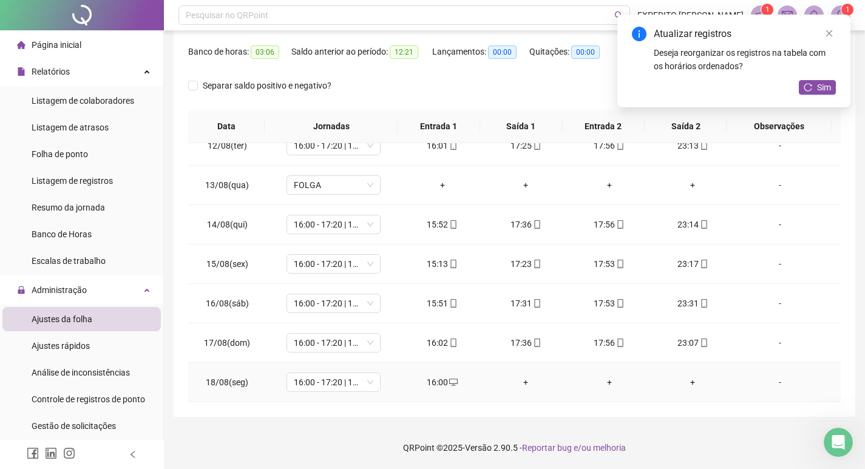
click at [526, 390] on td "+" at bounding box center [526, 382] width 84 height 39
click at [524, 382] on div "+" at bounding box center [525, 382] width 64 height 13
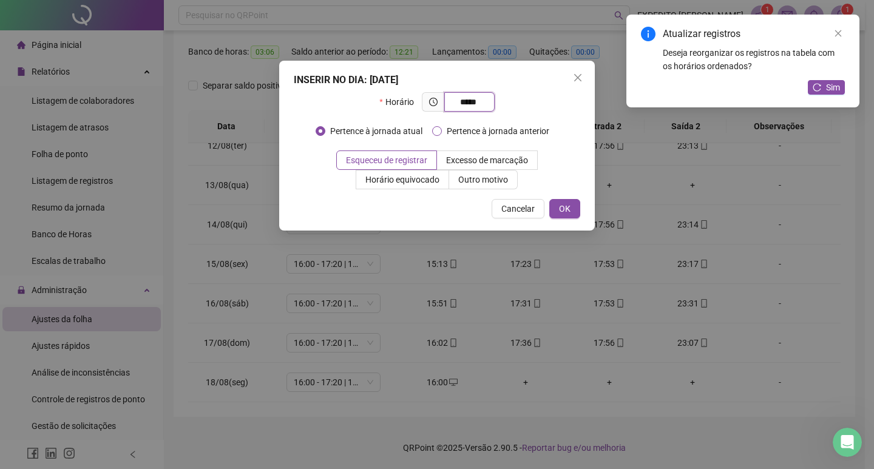
type input "*****"
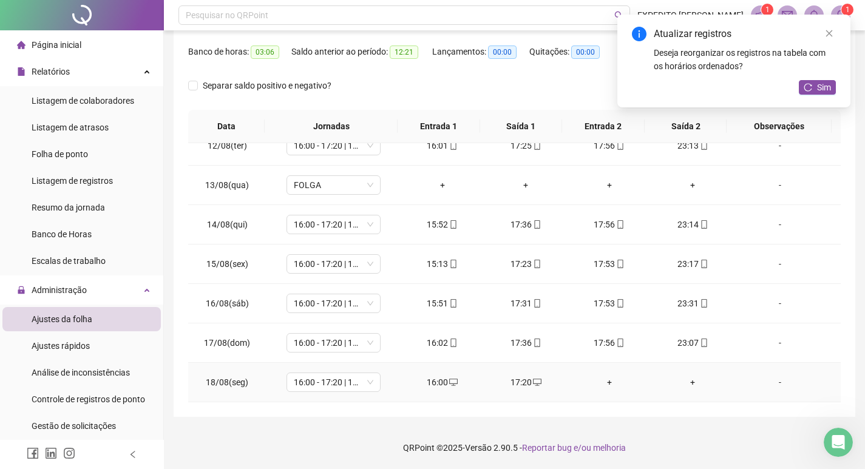
click at [601, 381] on div "+" at bounding box center [609, 382] width 64 height 13
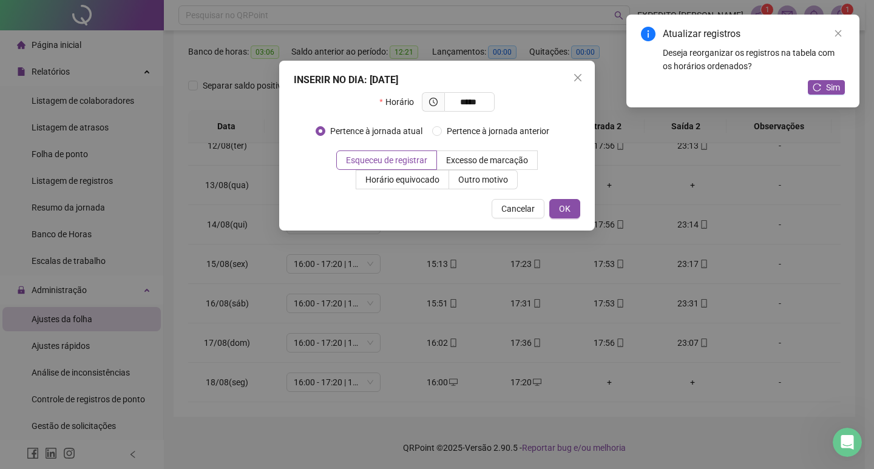
type input "*****"
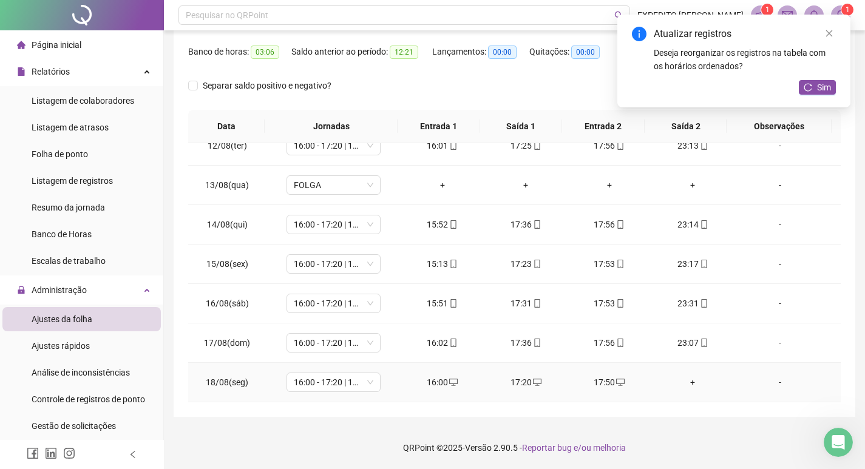
click at [691, 383] on div "+" at bounding box center [693, 382] width 64 height 13
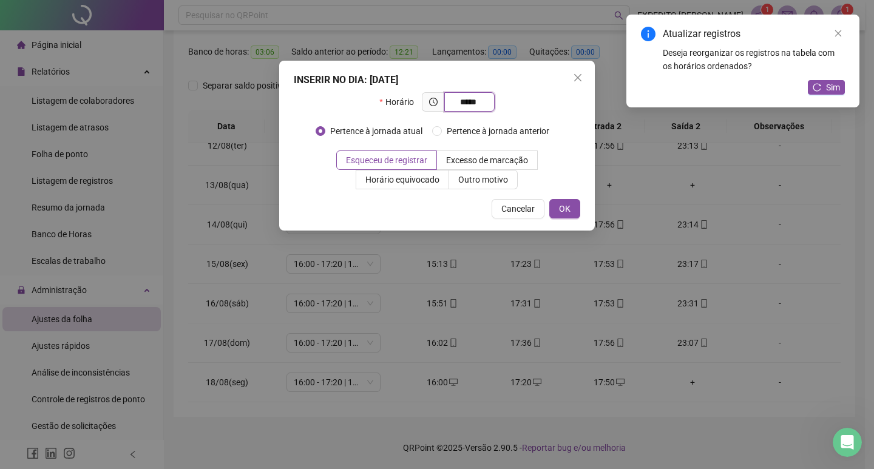
type input "*****"
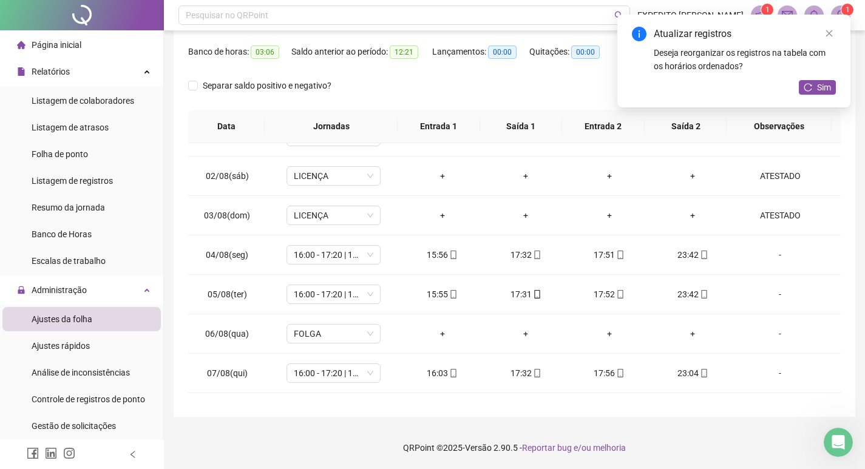
scroll to position [0, 0]
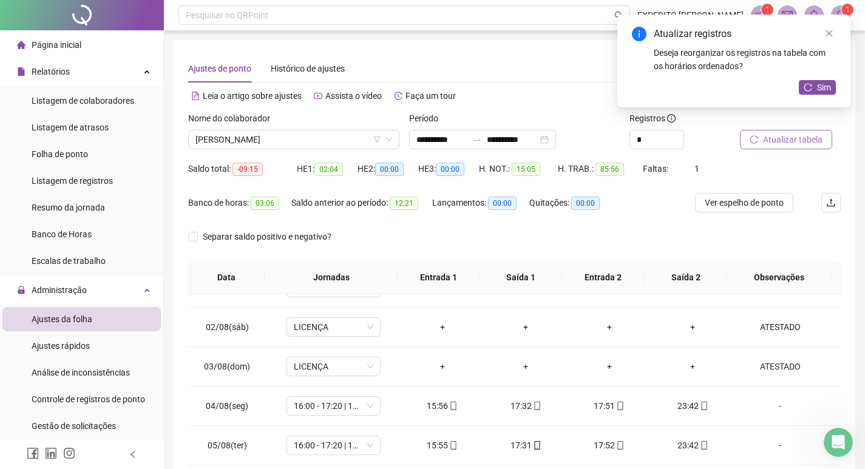
click at [755, 144] on button "Atualizar tabela" at bounding box center [786, 139] width 92 height 19
click at [329, 141] on span "[PERSON_NAME]" at bounding box center [293, 139] width 197 height 18
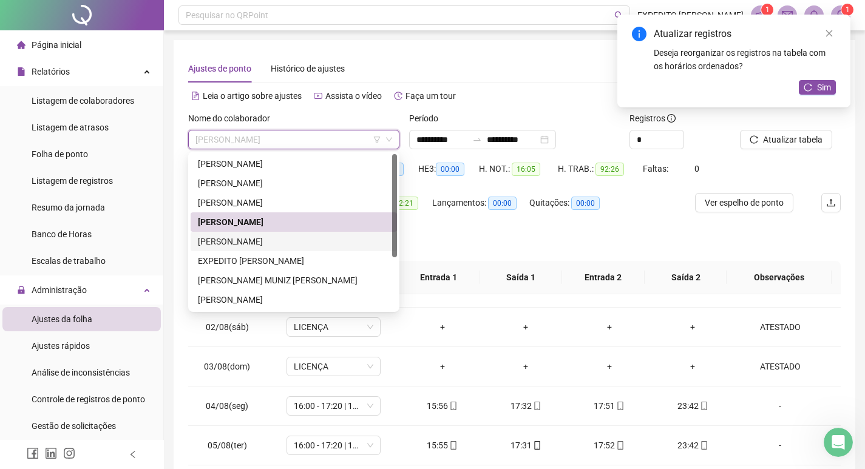
click at [254, 238] on div "[PERSON_NAME]" at bounding box center [294, 241] width 192 height 13
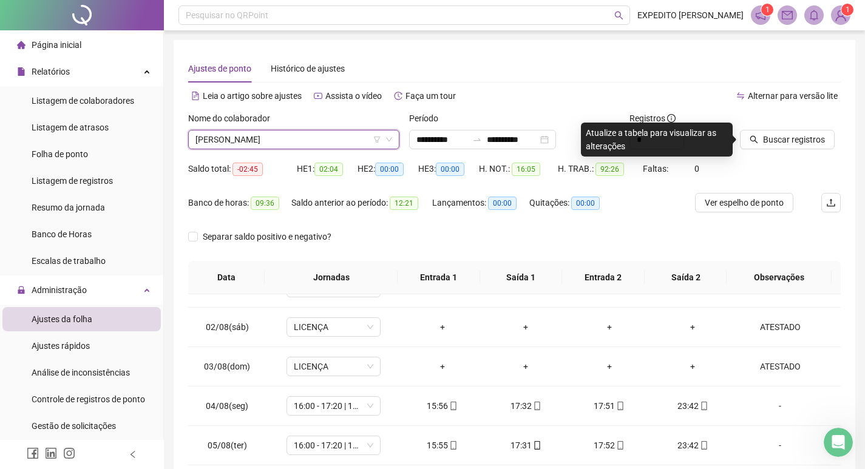
click at [351, 136] on span "[PERSON_NAME]" at bounding box center [293, 139] width 197 height 18
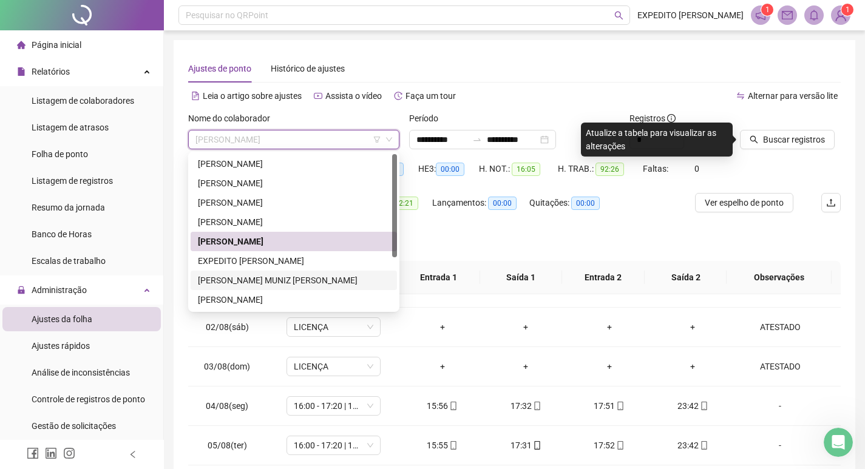
click at [236, 282] on div "[PERSON_NAME] MUNIZ [PERSON_NAME]" at bounding box center [294, 280] width 192 height 13
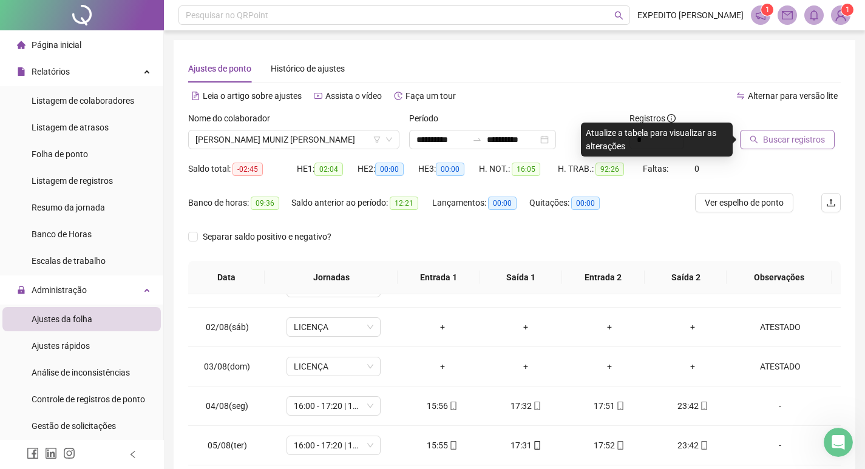
click at [776, 131] on button "Buscar registros" at bounding box center [787, 139] width 95 height 19
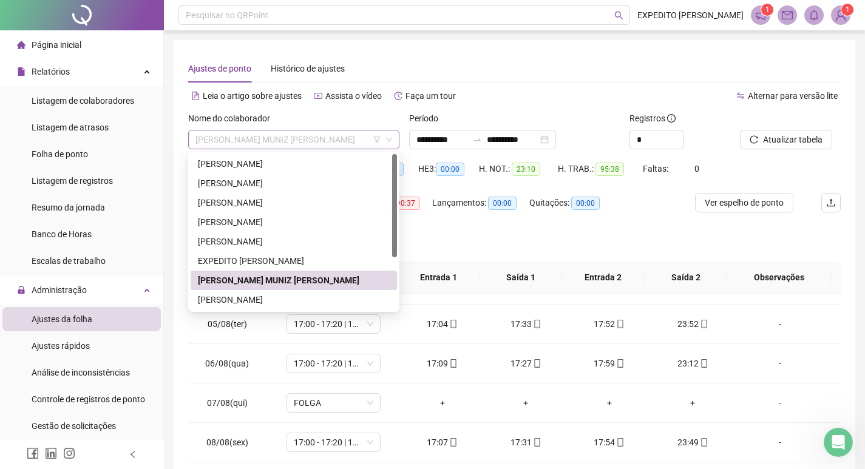
click at [340, 140] on span "[PERSON_NAME] MUNIZ [PERSON_NAME]" at bounding box center [293, 139] width 197 height 18
drag, startPoint x: 300, startPoint y: 303, endPoint x: 577, endPoint y: 266, distance: 279.9
click at [302, 301] on div "[PERSON_NAME]" at bounding box center [294, 299] width 192 height 13
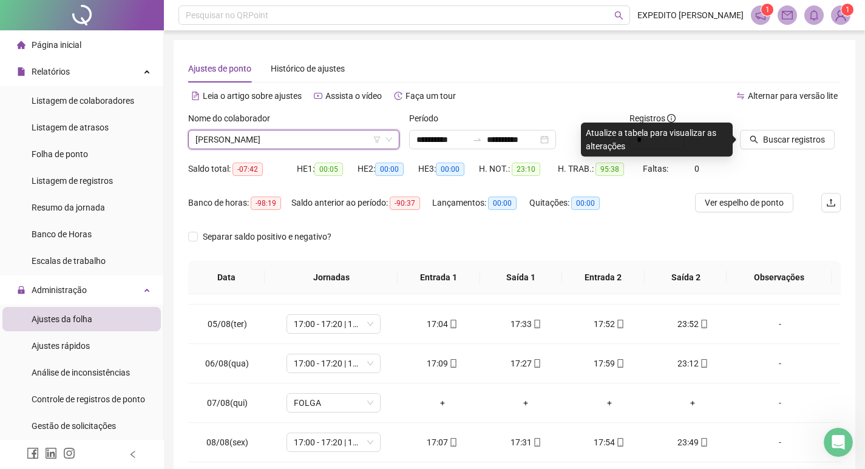
click at [782, 129] on div at bounding box center [775, 121] width 70 height 18
click at [777, 137] on span "Buscar registros" at bounding box center [794, 139] width 62 height 13
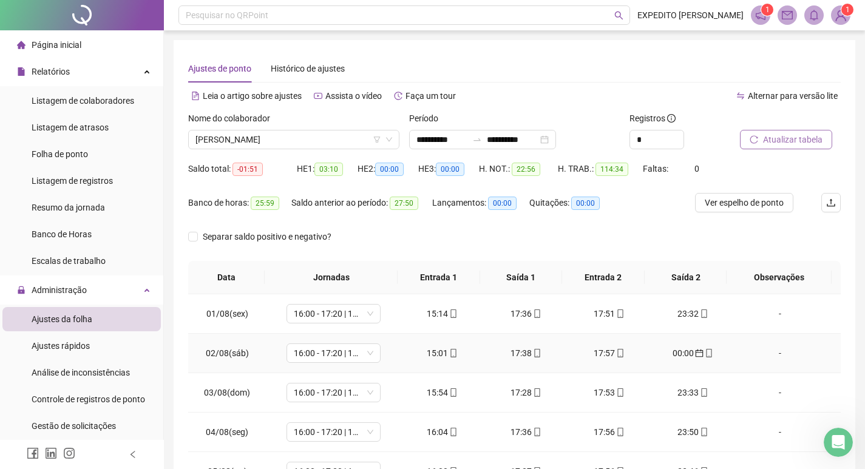
scroll to position [182, 0]
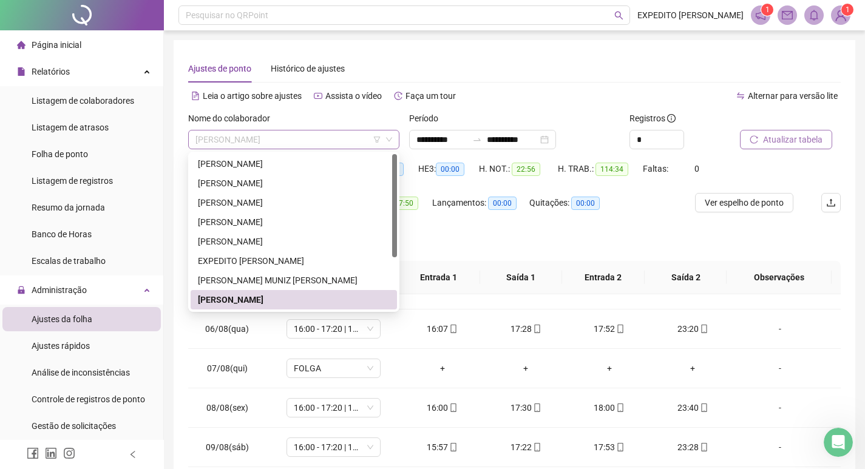
click at [345, 138] on span "[PERSON_NAME]" at bounding box center [293, 139] width 197 height 18
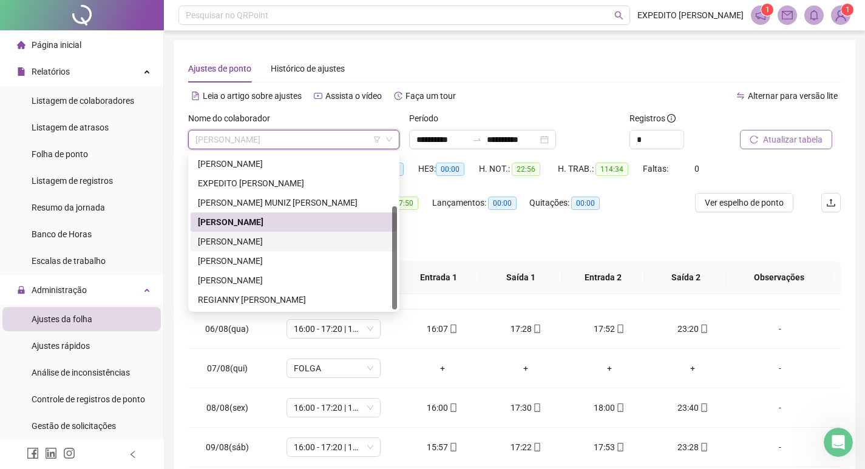
scroll to position [61, 0]
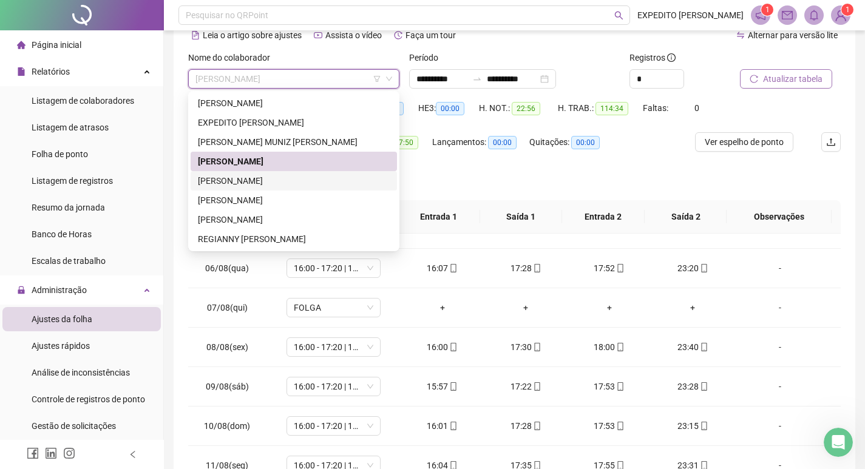
drag, startPoint x: 276, startPoint y: 189, endPoint x: 358, endPoint y: 174, distance: 83.8
click at [276, 189] on div "[PERSON_NAME]" at bounding box center [294, 180] width 206 height 19
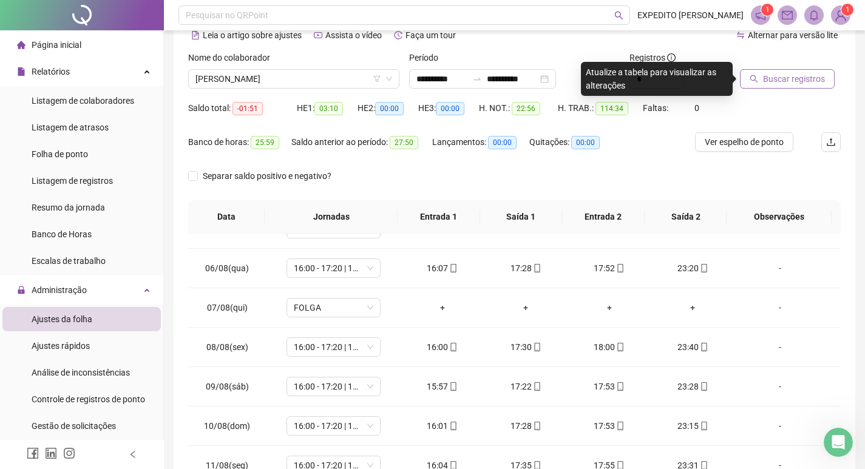
click at [782, 87] on button "Buscar registros" at bounding box center [787, 78] width 95 height 19
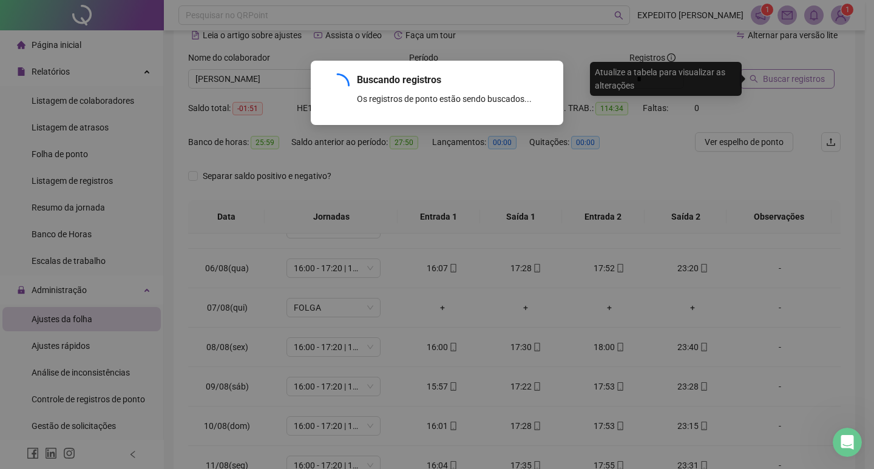
click at [782, 81] on div "Buscando registros Os registros de ponto estão sendo buscados... OK" at bounding box center [437, 234] width 874 height 469
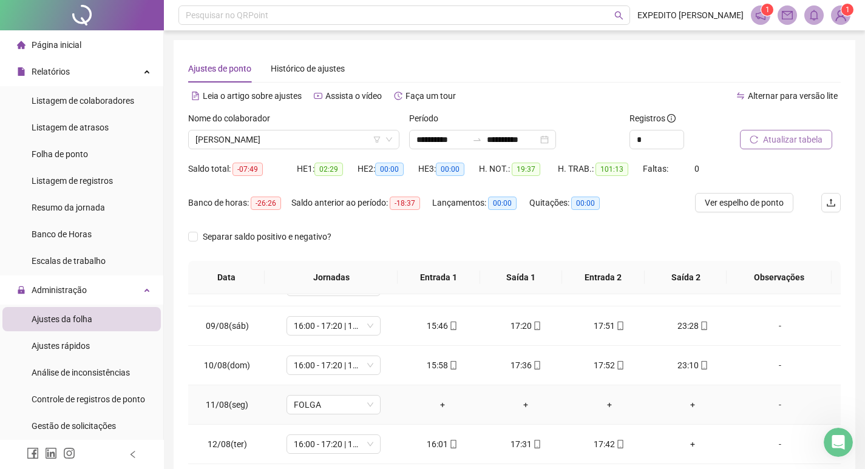
scroll to position [364, 0]
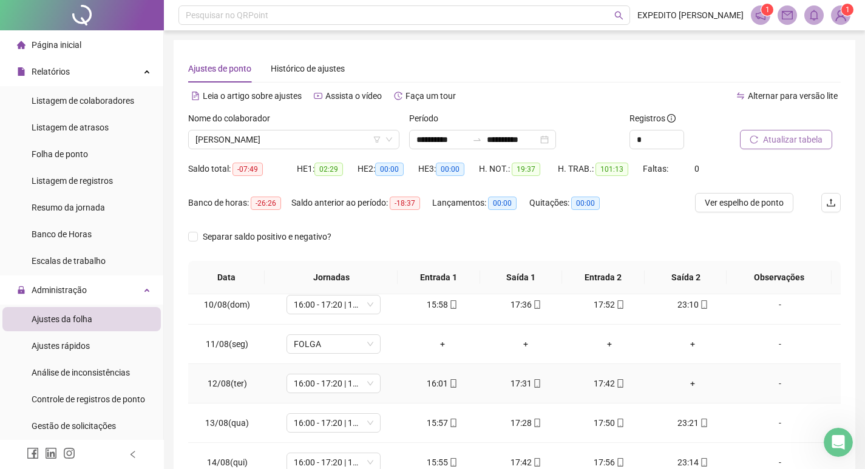
click at [684, 385] on div "+" at bounding box center [693, 383] width 64 height 13
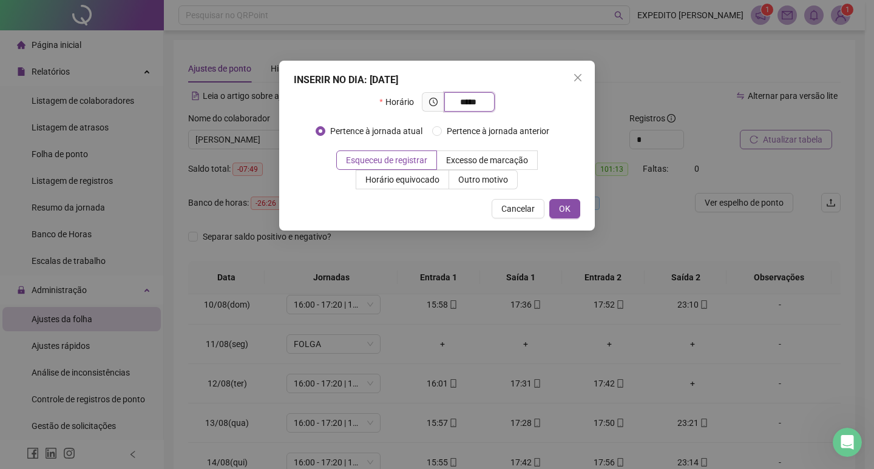
type input "*****"
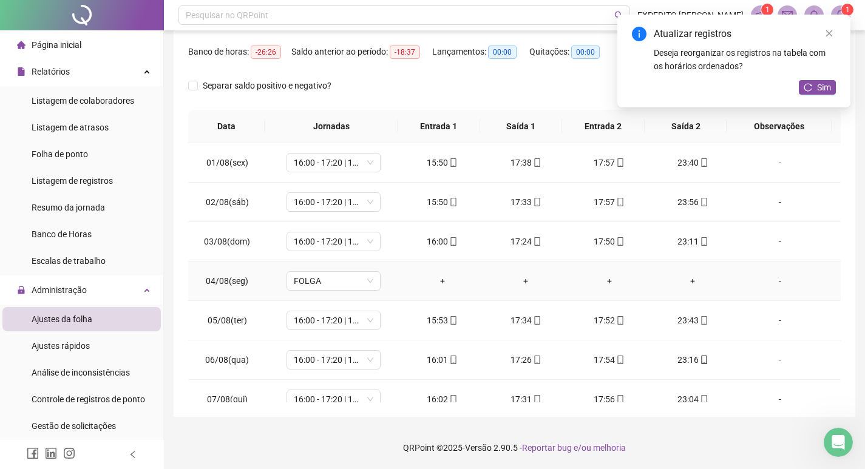
scroll to position [0, 0]
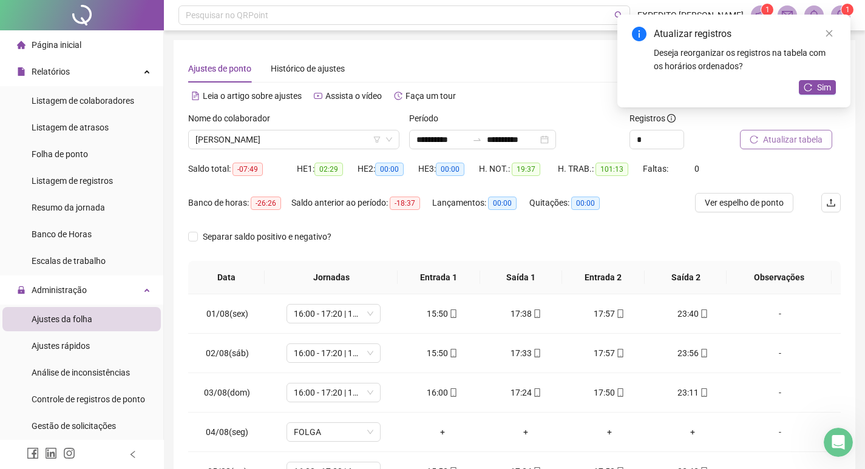
click at [816, 130] on button "Atualizar tabela" at bounding box center [786, 139] width 92 height 19
click at [353, 135] on span "[PERSON_NAME]" at bounding box center [293, 139] width 197 height 18
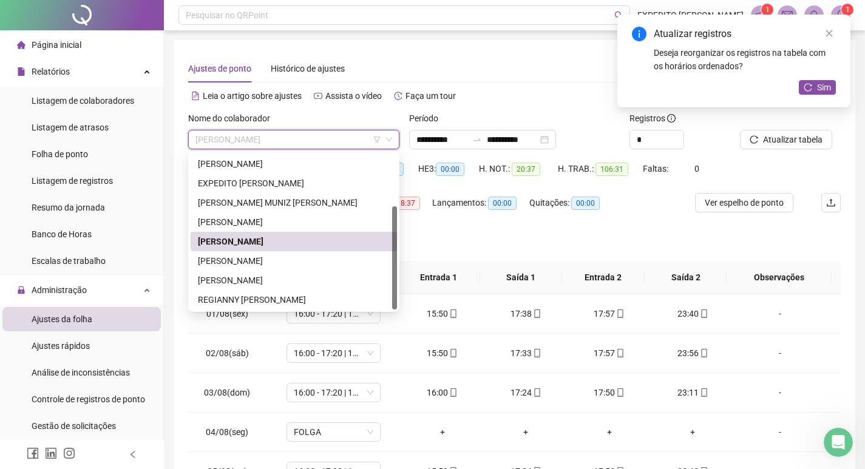
click at [277, 245] on div "[PERSON_NAME]" at bounding box center [294, 241] width 192 height 13
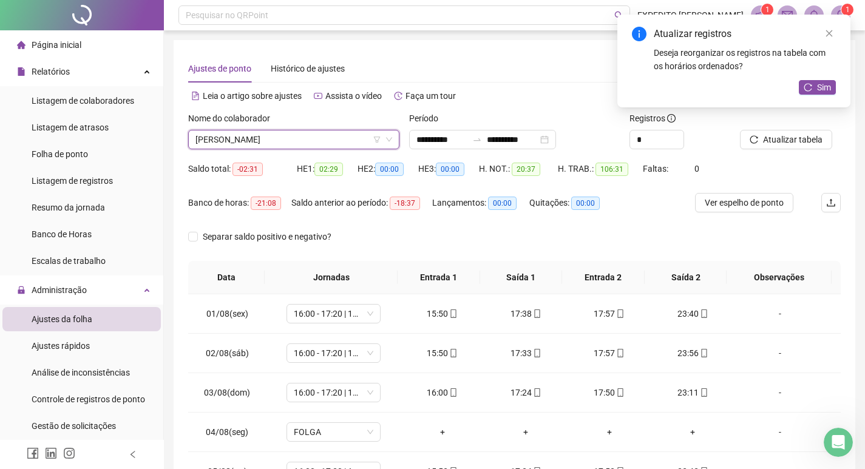
click at [358, 144] on span "[PERSON_NAME]" at bounding box center [293, 139] width 197 height 18
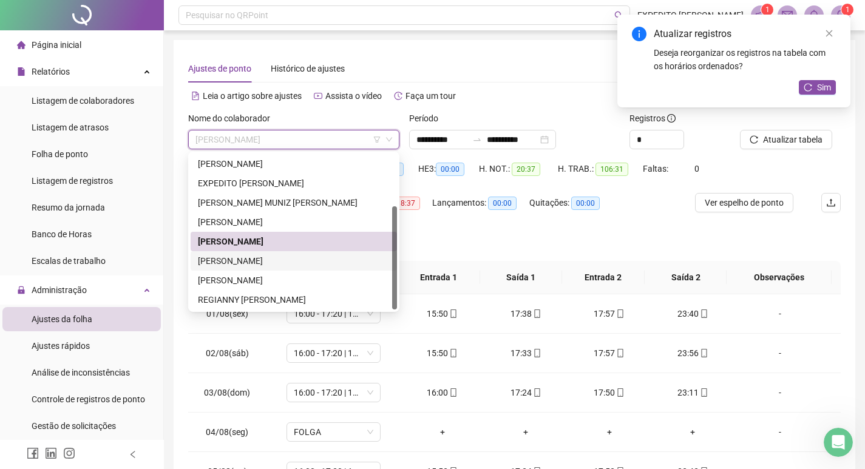
click at [277, 257] on div "[PERSON_NAME]" at bounding box center [294, 260] width 192 height 13
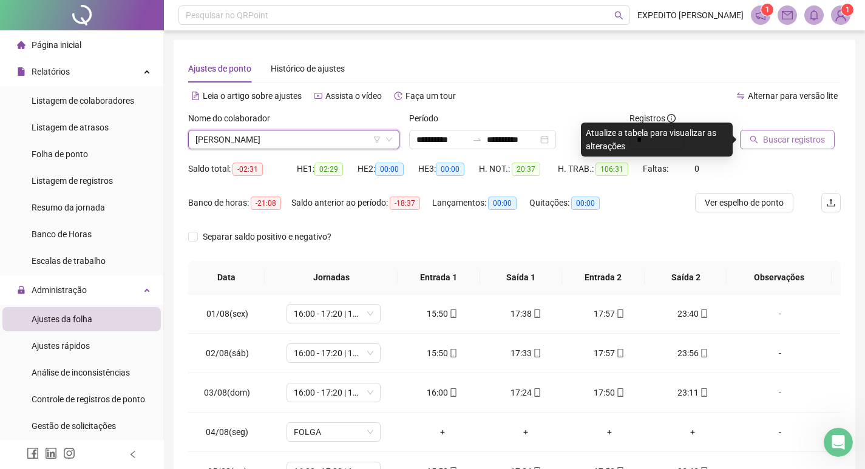
click at [780, 137] on span "Buscar registros" at bounding box center [794, 139] width 62 height 13
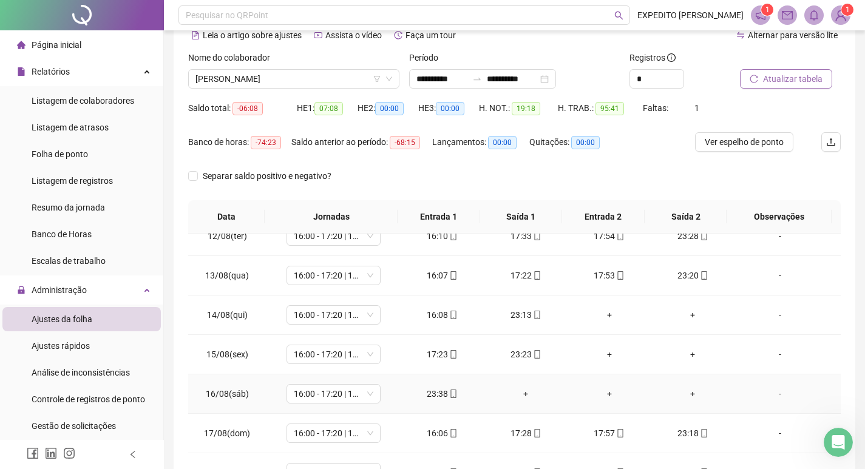
scroll to position [121, 0]
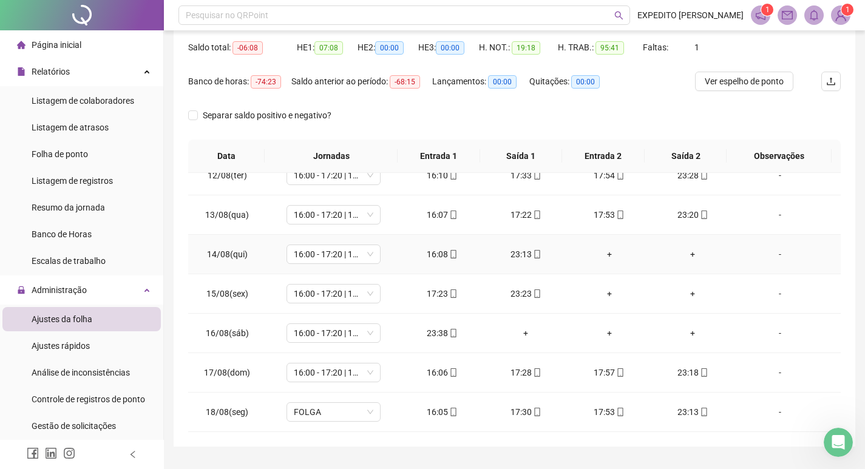
click at [532, 255] on span "mobile" at bounding box center [537, 254] width 10 height 8
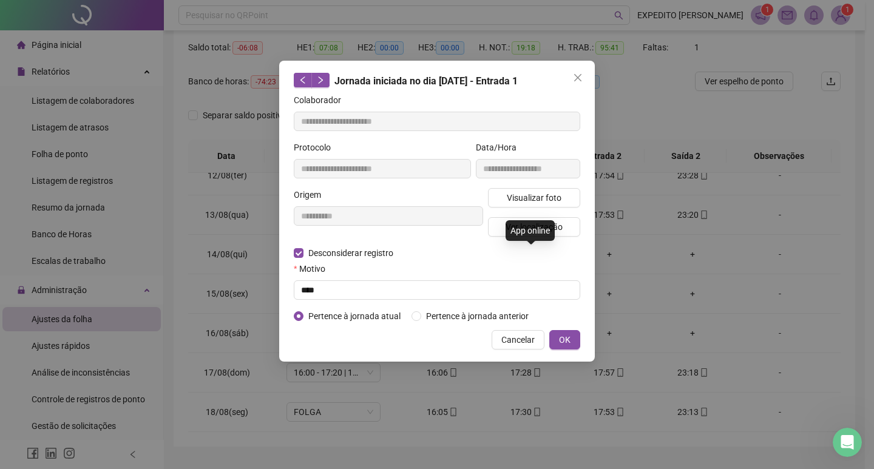
type input "**********"
click at [359, 279] on div "Motivo" at bounding box center [437, 271] width 286 height 18
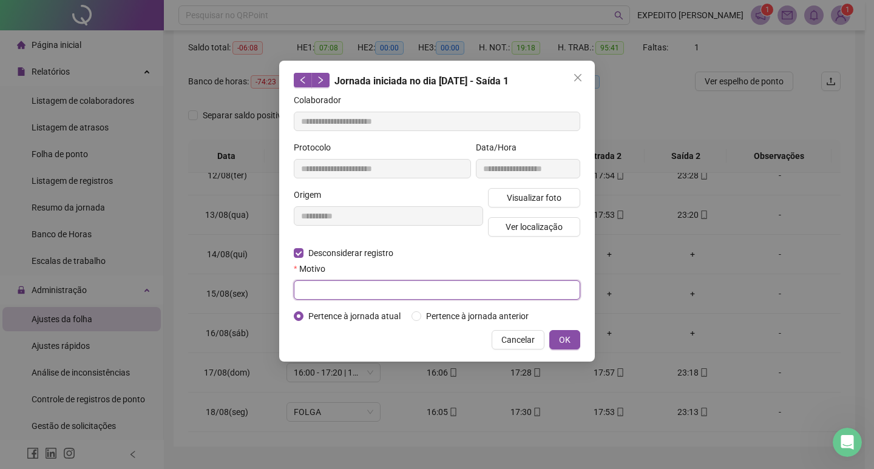
click at [356, 284] on input "text" at bounding box center [437, 289] width 286 height 19
type input "****"
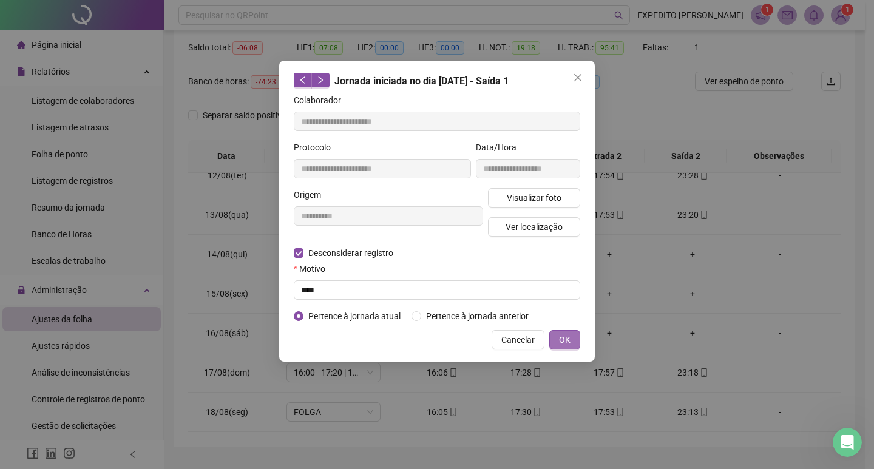
click at [550, 337] on button "OK" at bounding box center [564, 339] width 31 height 19
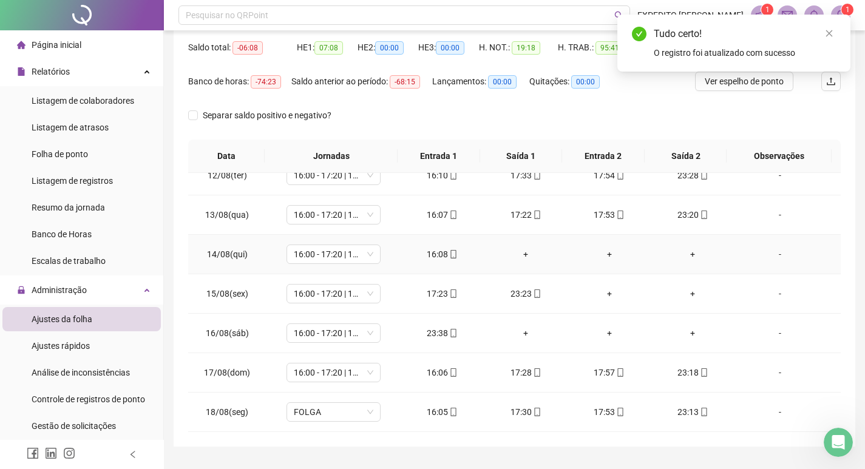
click at [520, 259] on div "+" at bounding box center [525, 254] width 64 height 13
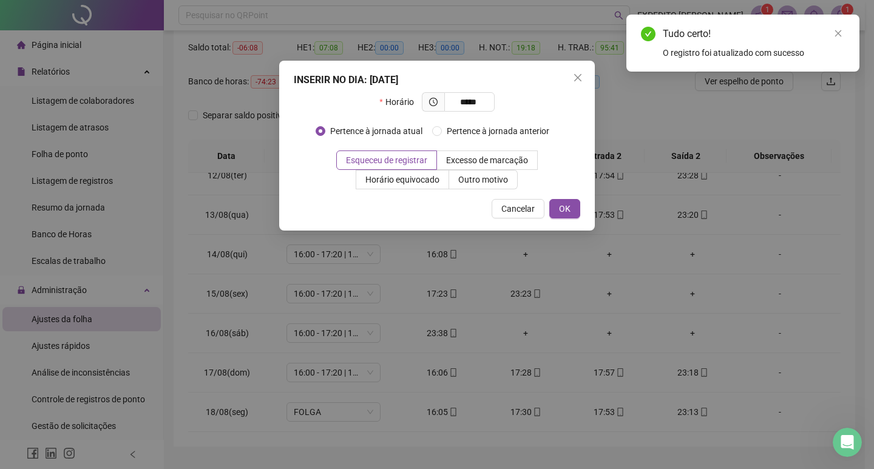
type input "*****"
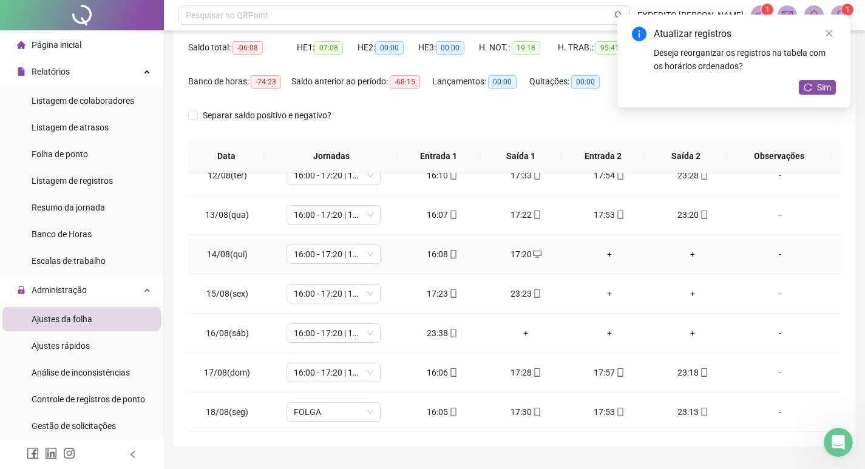
click at [601, 258] on div "+" at bounding box center [609, 254] width 64 height 13
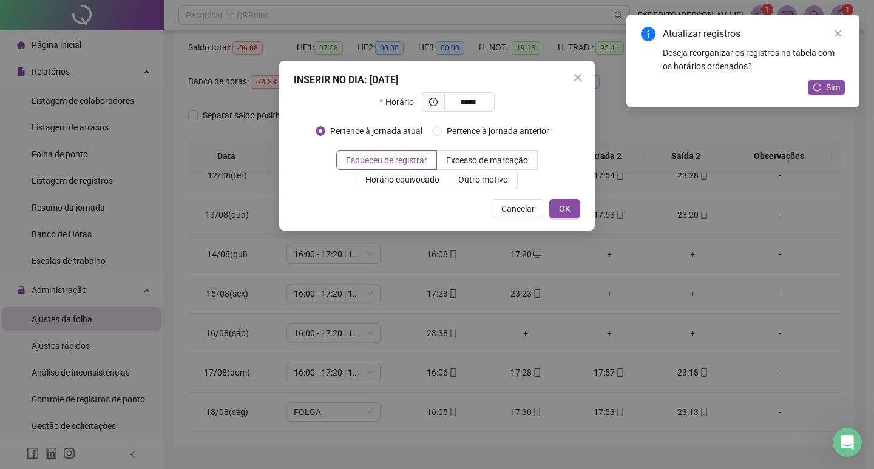
type input "*****"
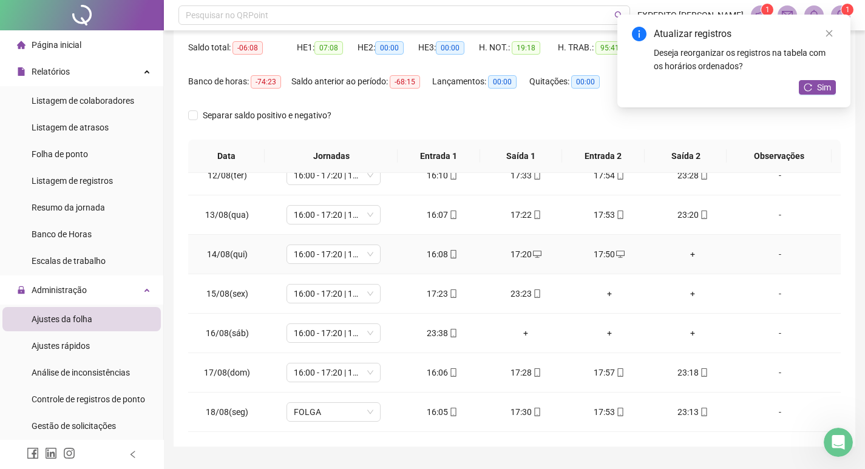
click at [689, 247] on td "+" at bounding box center [693, 254] width 84 height 39
click at [689, 258] on div "+" at bounding box center [693, 254] width 64 height 13
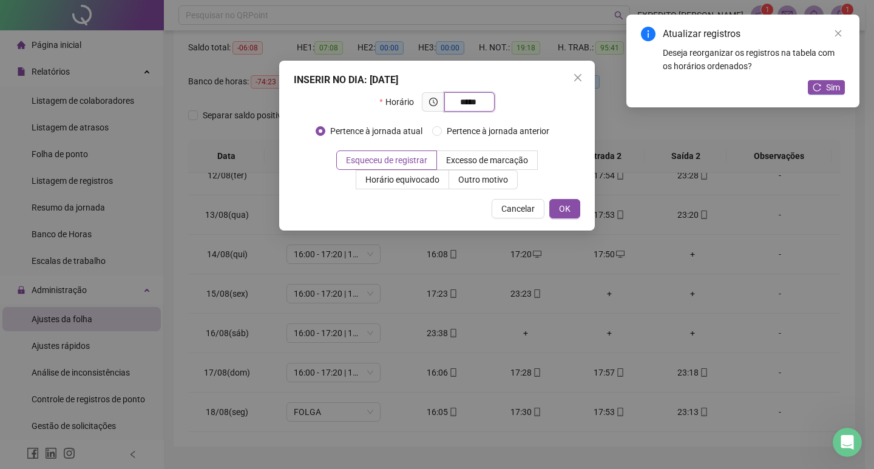
type input "*****"
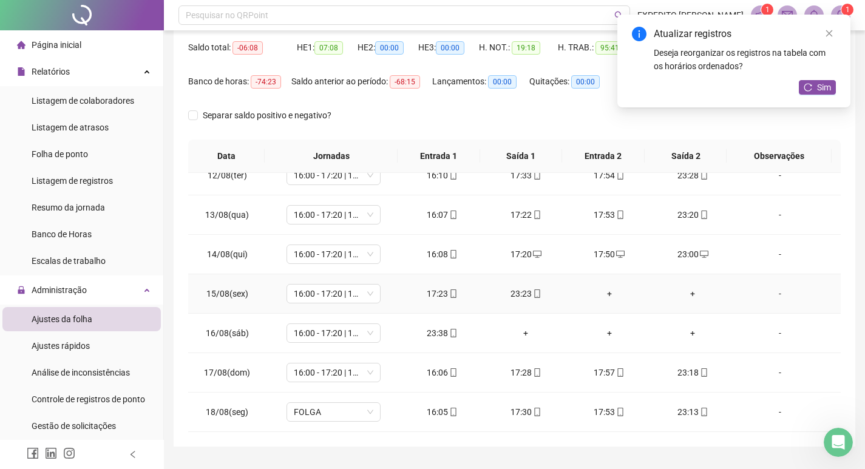
click at [441, 289] on div "17:23" at bounding box center [442, 293] width 64 height 13
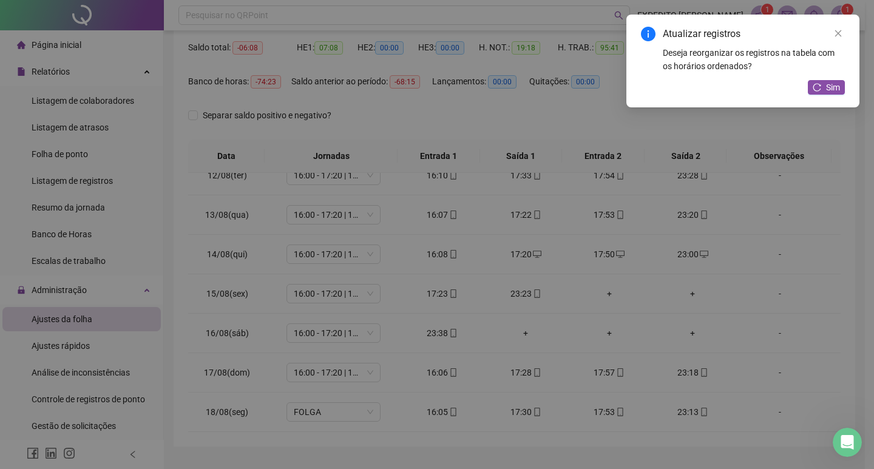
type input "**********"
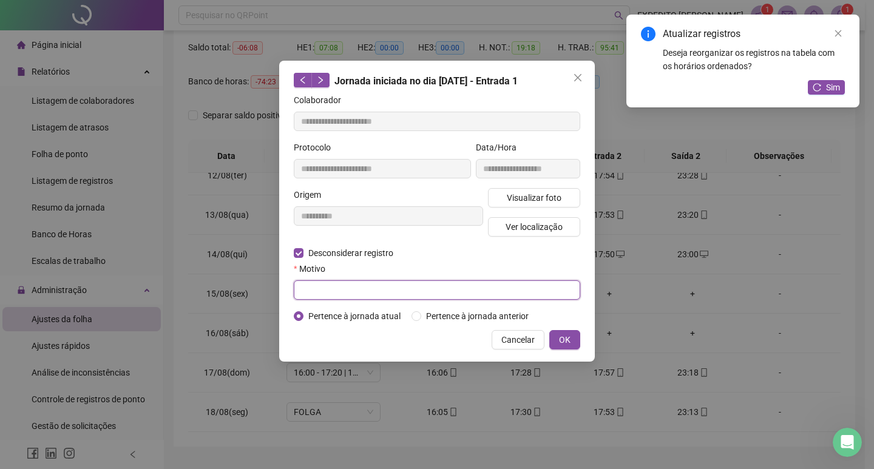
click at [504, 293] on input "text" at bounding box center [437, 289] width 286 height 19
type input "****"
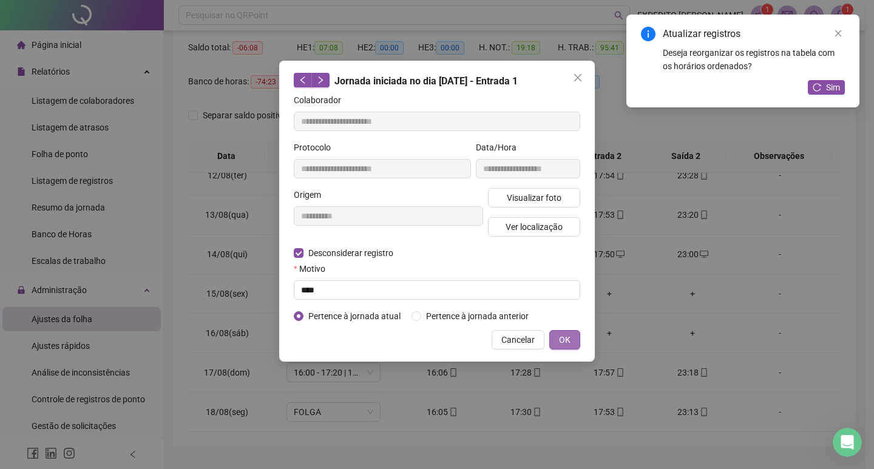
click at [567, 336] on span "OK" at bounding box center [565, 339] width 12 height 13
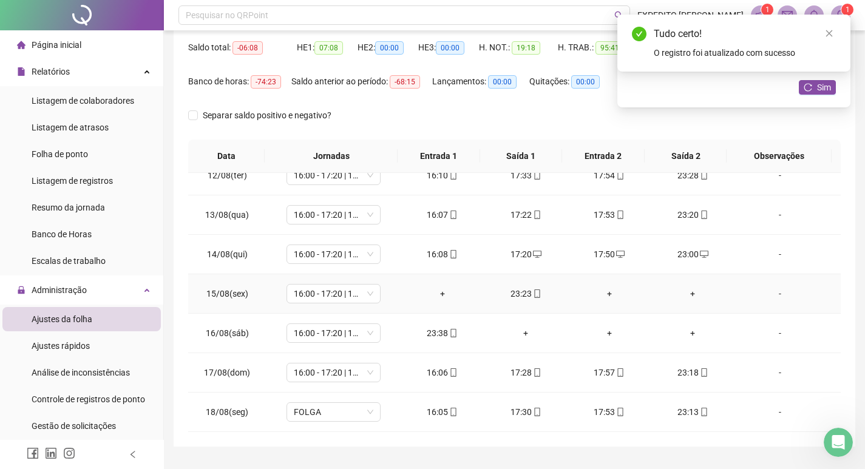
click at [523, 295] on div "23:23" at bounding box center [525, 293] width 64 height 13
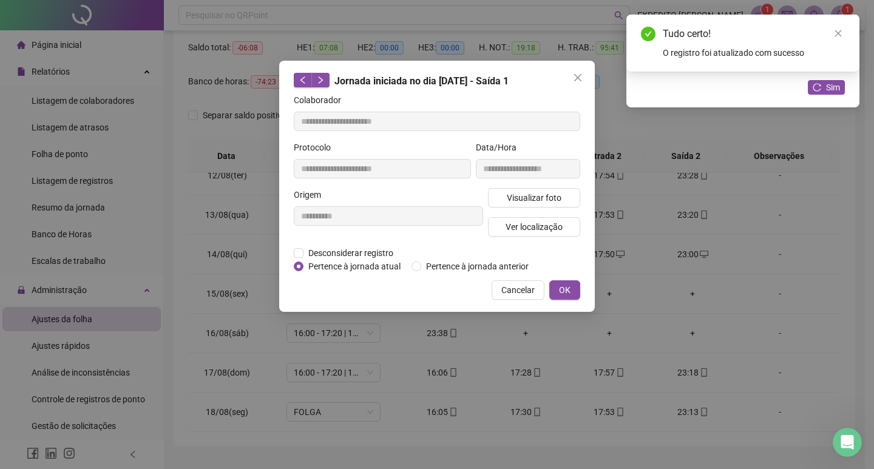
type input "**********"
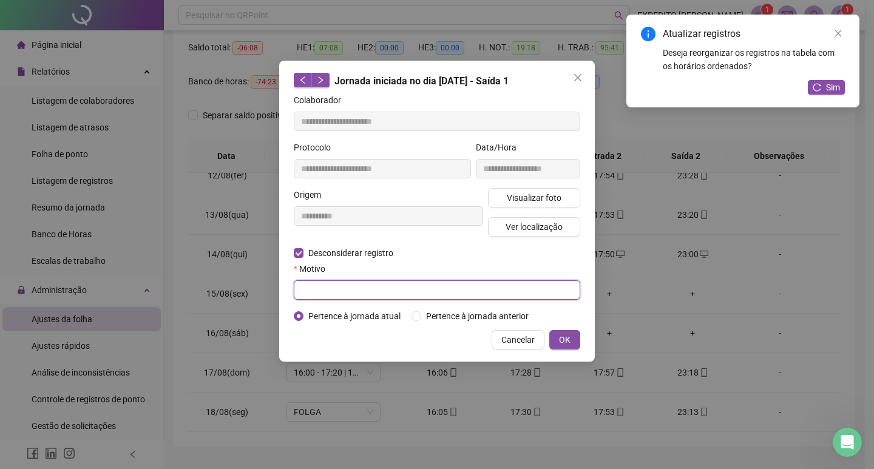
click at [343, 297] on input "text" at bounding box center [437, 289] width 286 height 19
type input "****"
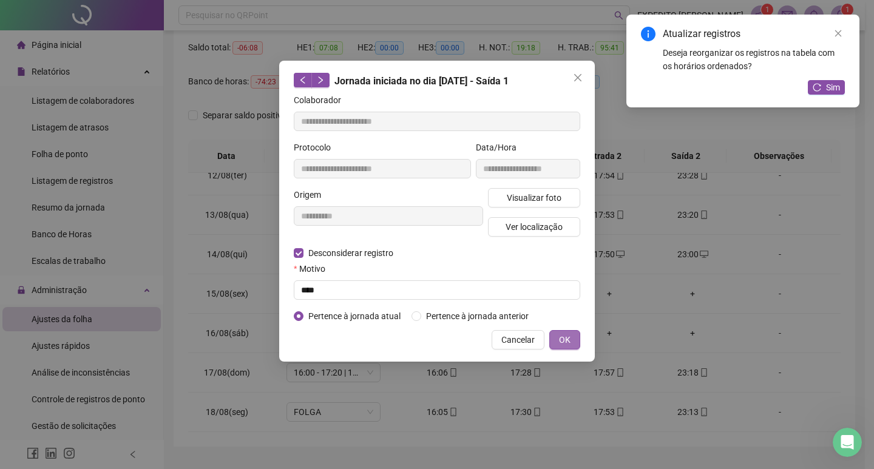
click at [560, 336] on span "OK" at bounding box center [565, 339] width 12 height 13
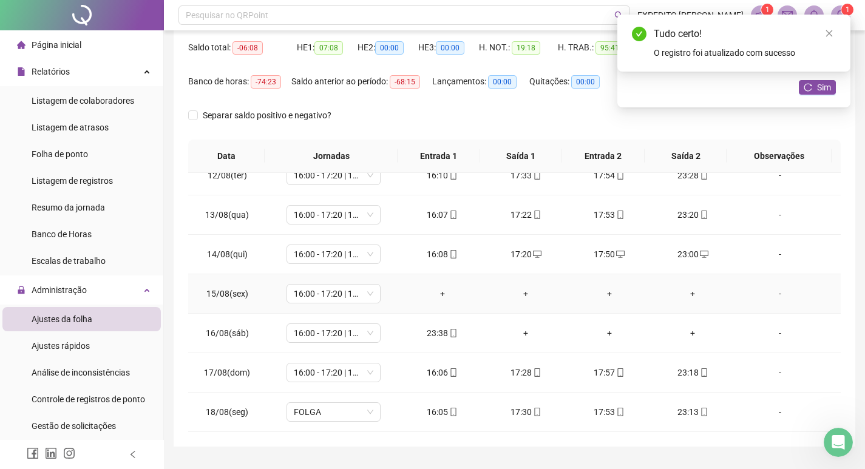
click at [433, 297] on div "+" at bounding box center [442, 293] width 64 height 13
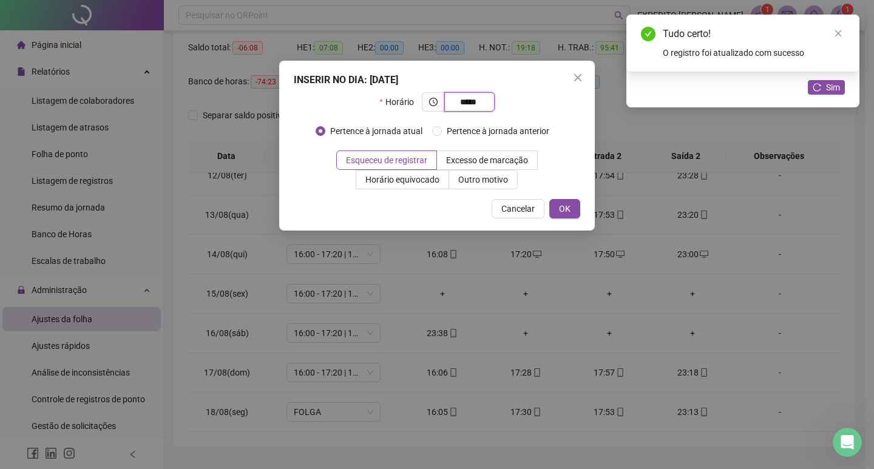
type input "*****"
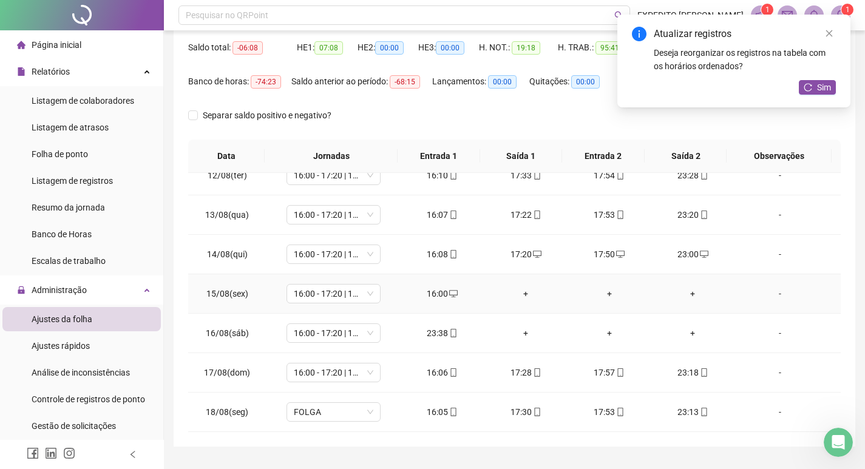
click at [524, 295] on div "+" at bounding box center [525, 293] width 64 height 13
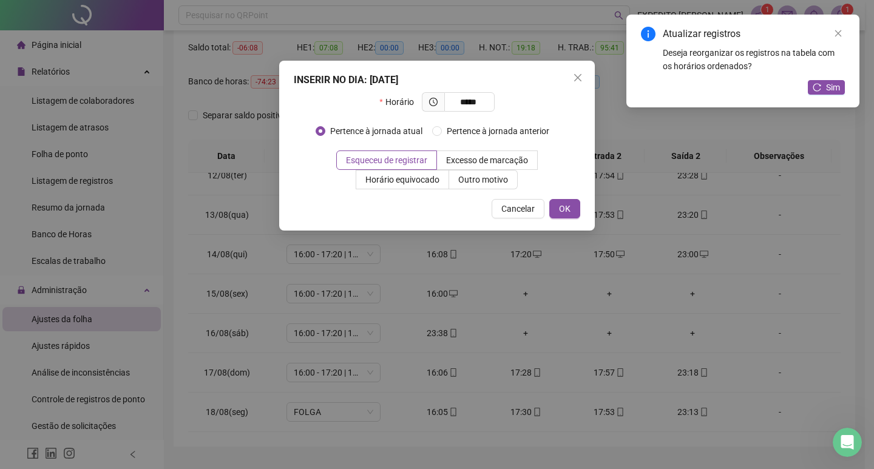
type input "*****"
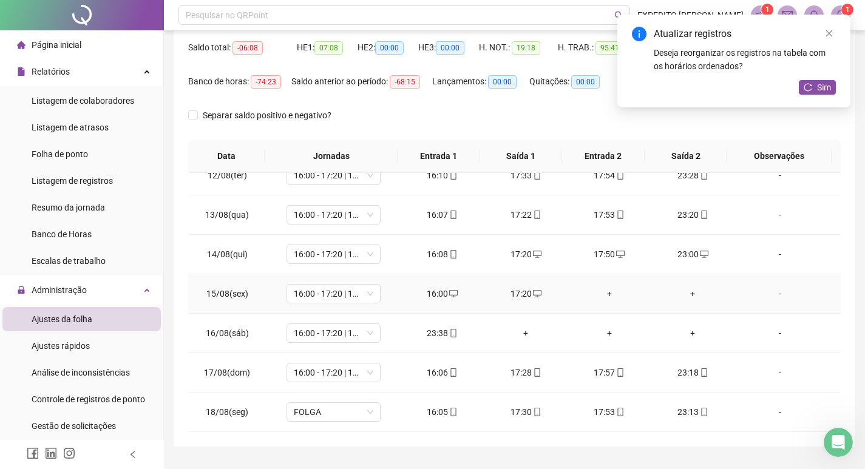
click at [601, 294] on div "+" at bounding box center [609, 293] width 64 height 13
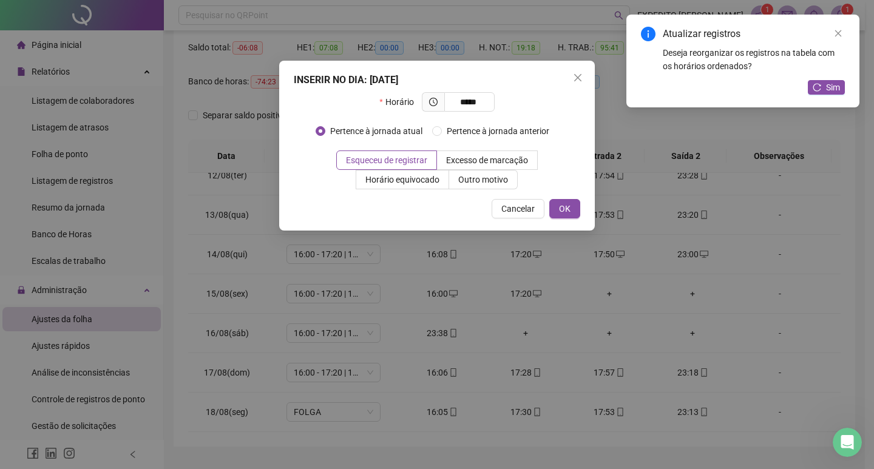
type input "*****"
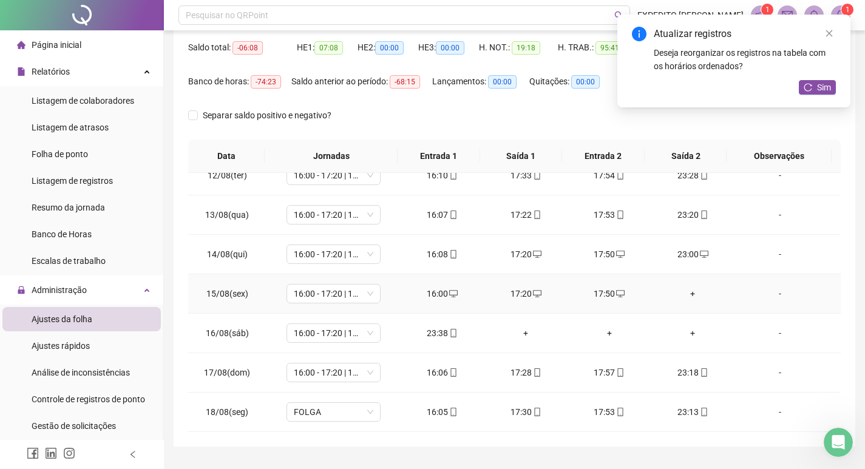
click at [684, 298] on div "+" at bounding box center [693, 293] width 64 height 13
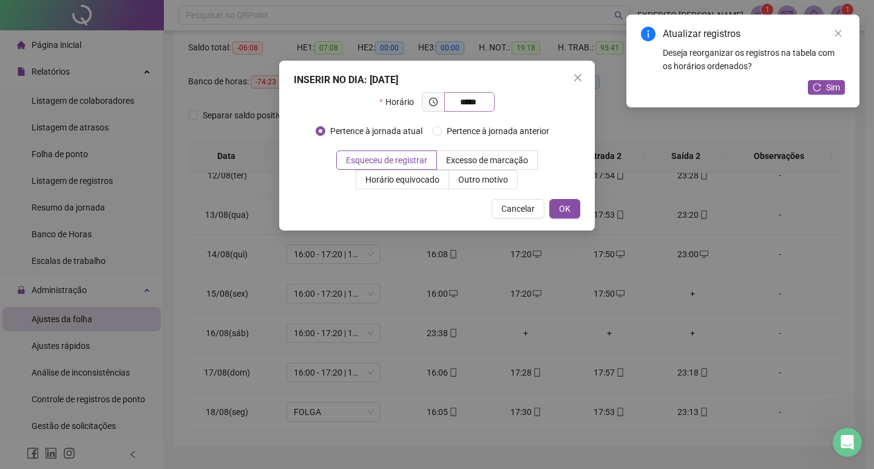
type input "*****"
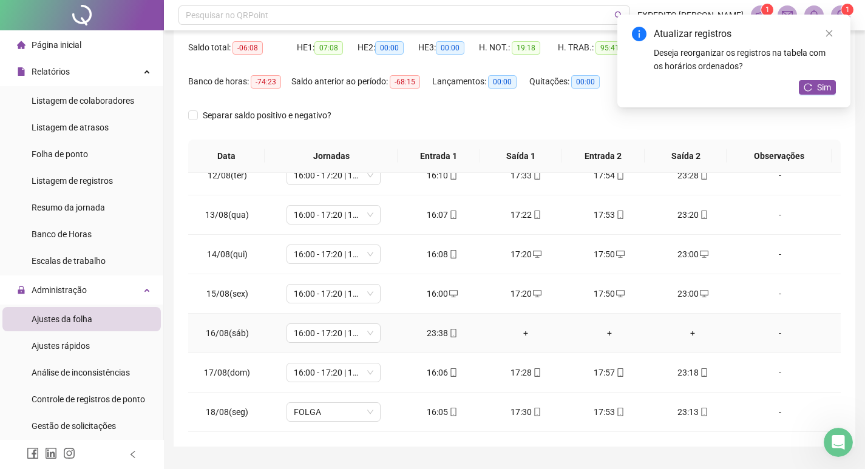
click at [433, 339] on div "23:38" at bounding box center [442, 333] width 64 height 13
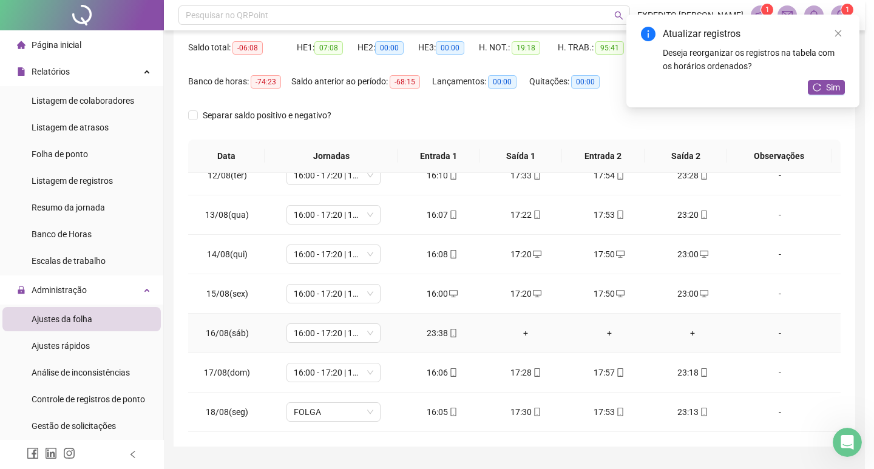
type input "**********"
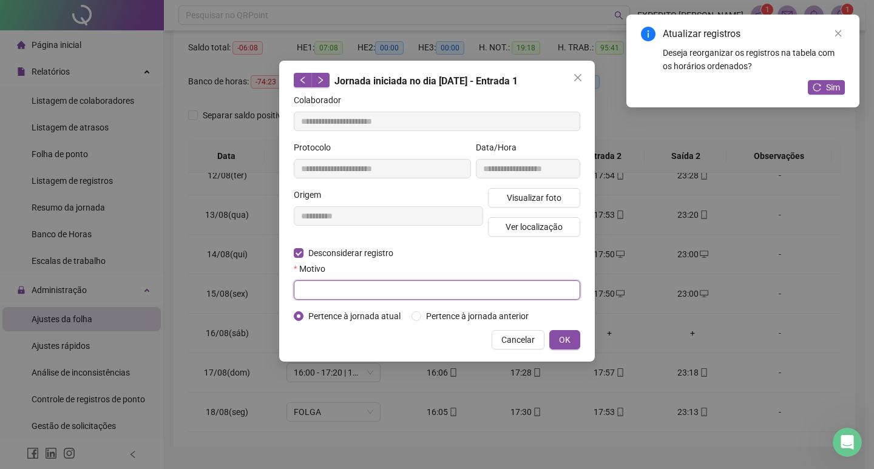
click at [424, 288] on input "text" at bounding box center [437, 289] width 286 height 19
type input "****"
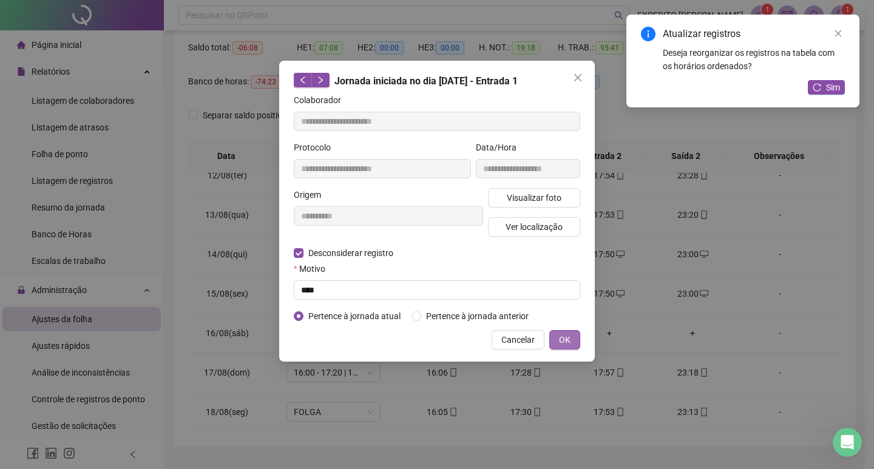
drag, startPoint x: 562, startPoint y: 339, endPoint x: 551, endPoint y: 340, distance: 11.0
click at [561, 338] on span "OK" at bounding box center [565, 339] width 12 height 13
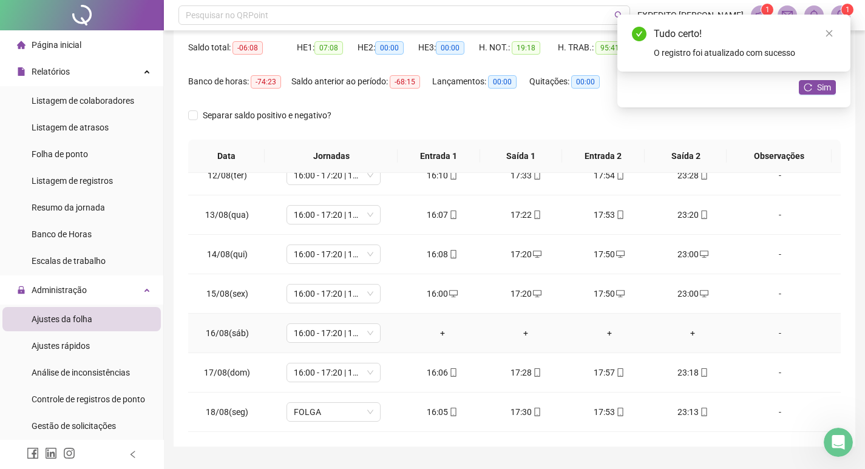
click at [445, 333] on div "+" at bounding box center [442, 333] width 64 height 13
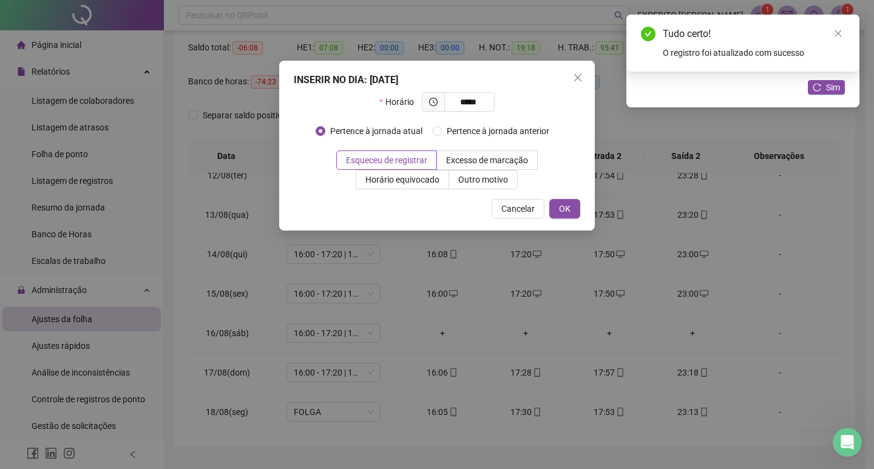
type input "*****"
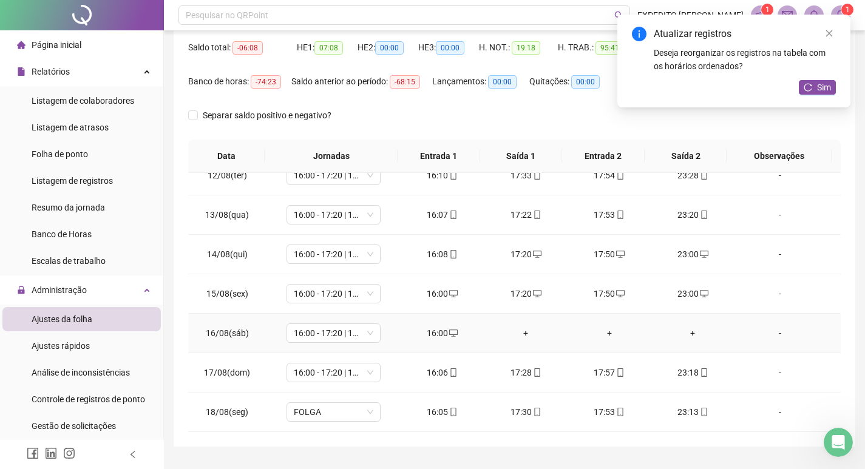
click at [538, 333] on div "+" at bounding box center [525, 333] width 64 height 13
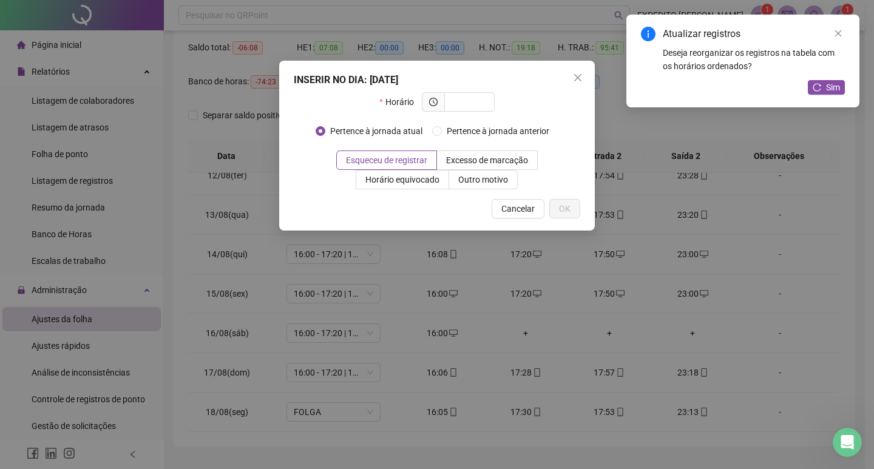
click at [528, 328] on div "INSERIR NO DIA : [DATE] Horário Pertence à jornada atual Pertence à jornada ant…" at bounding box center [437, 234] width 874 height 469
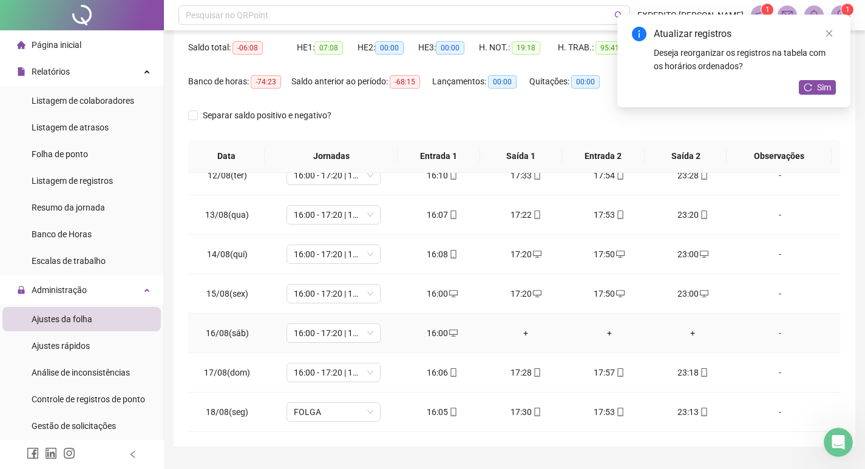
click at [520, 328] on div "+" at bounding box center [525, 333] width 64 height 13
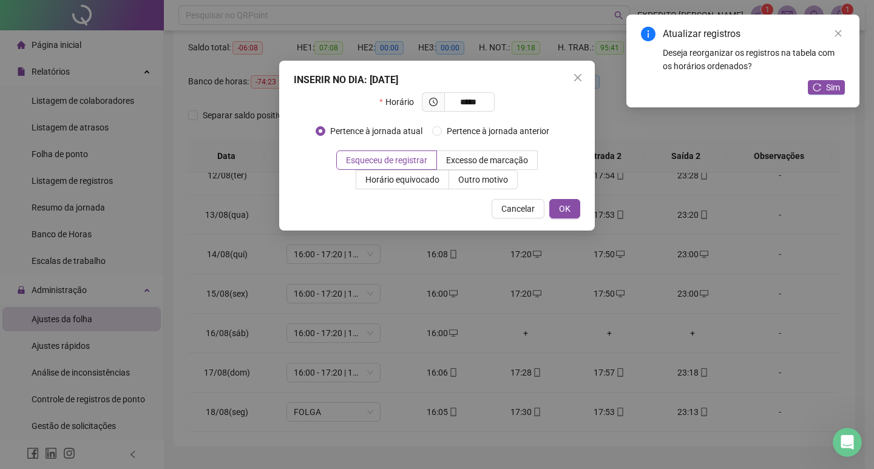
type input "*****"
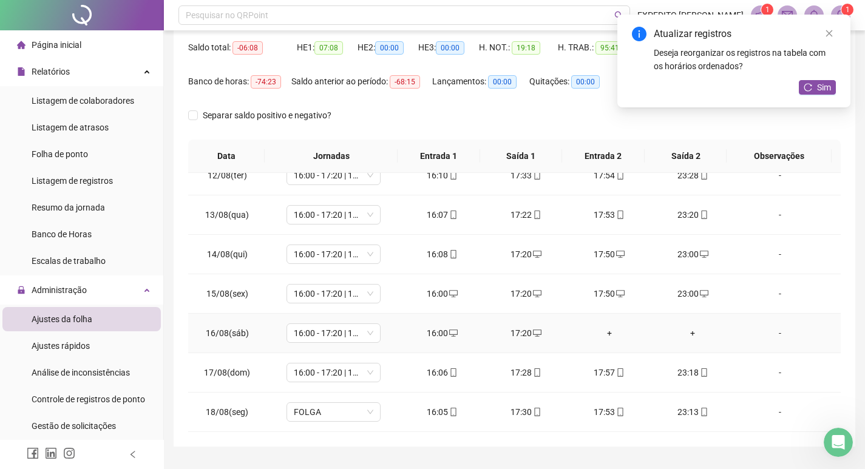
click at [605, 327] on div "+" at bounding box center [609, 333] width 64 height 13
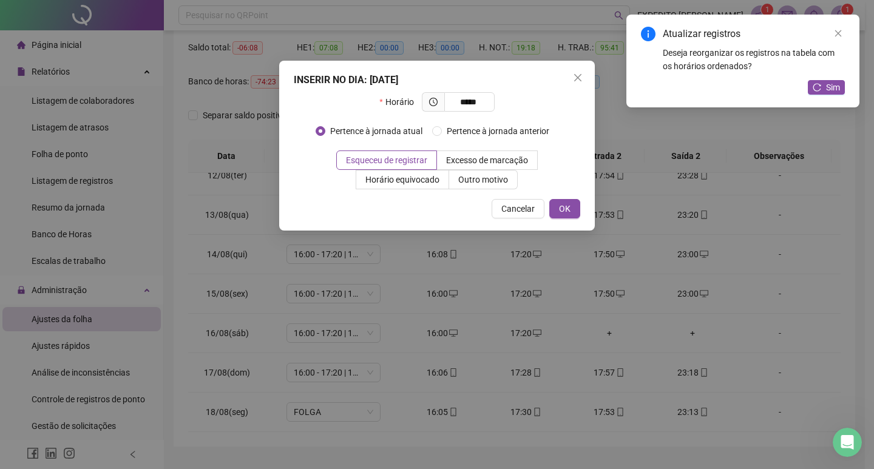
type input "*****"
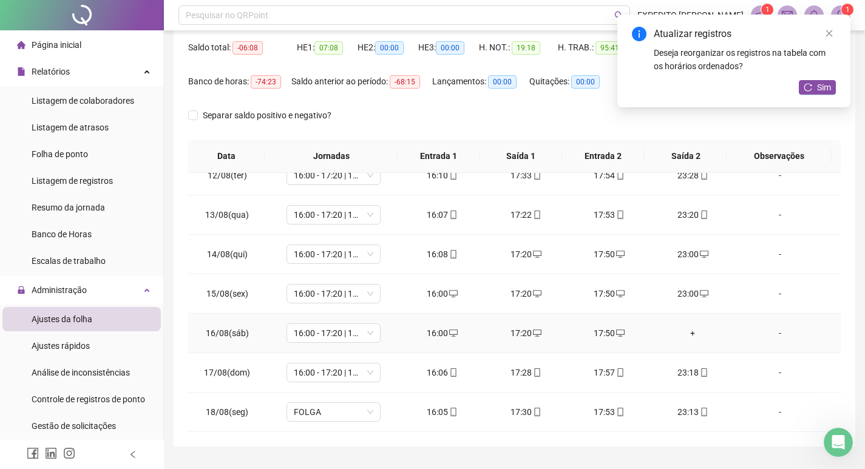
click at [689, 331] on div "+" at bounding box center [693, 333] width 64 height 13
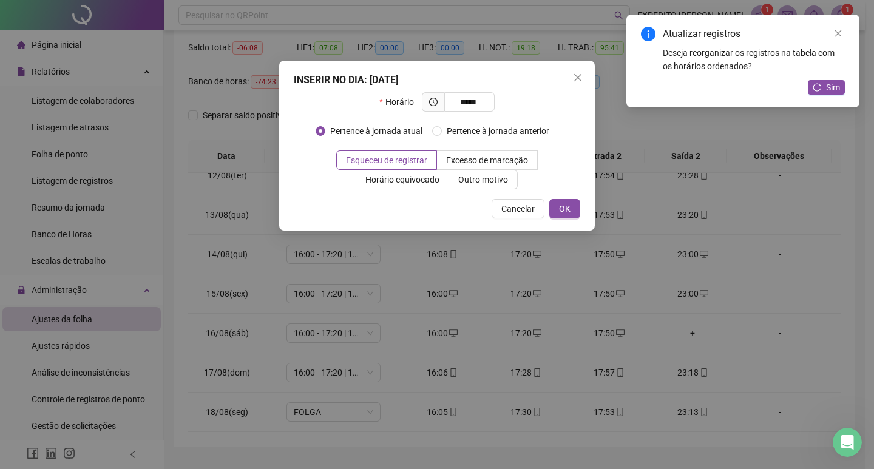
type input "*****"
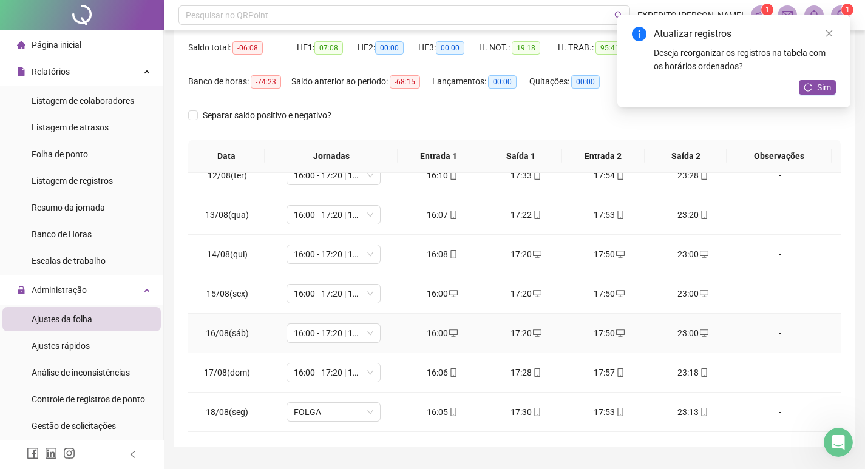
scroll to position [151, 0]
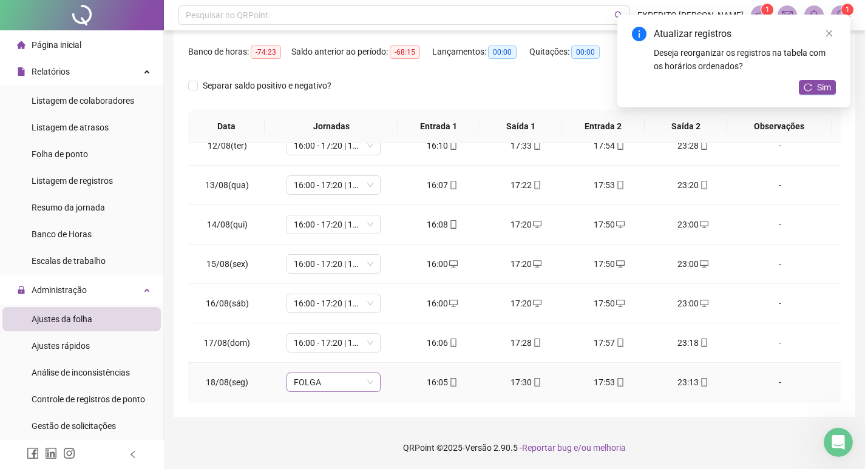
click at [325, 389] on span "FOLGA" at bounding box center [334, 382] width 80 height 18
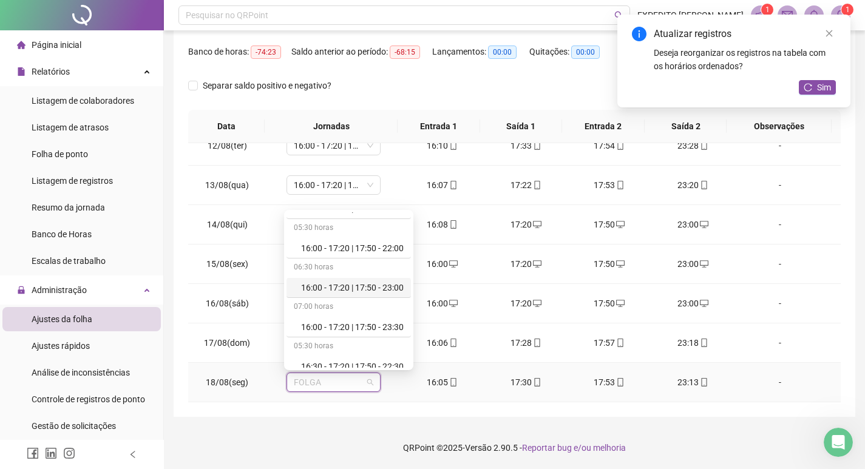
scroll to position [327, 0]
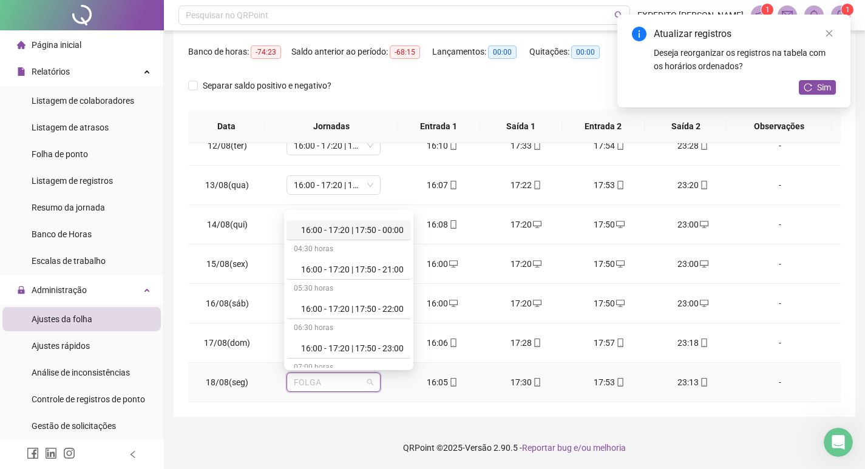
click at [344, 233] on div "16:00 - 17:20 | 17:50 - 00:00" at bounding box center [352, 229] width 103 height 13
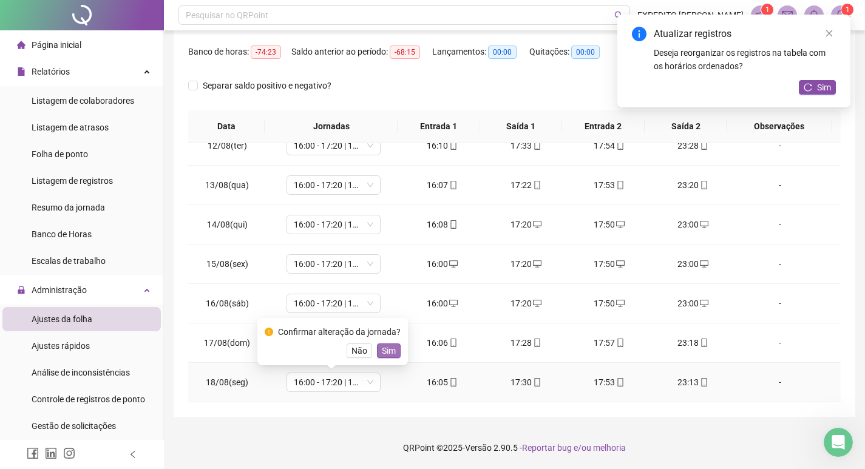
click at [378, 348] on button "Sim" at bounding box center [389, 351] width 24 height 15
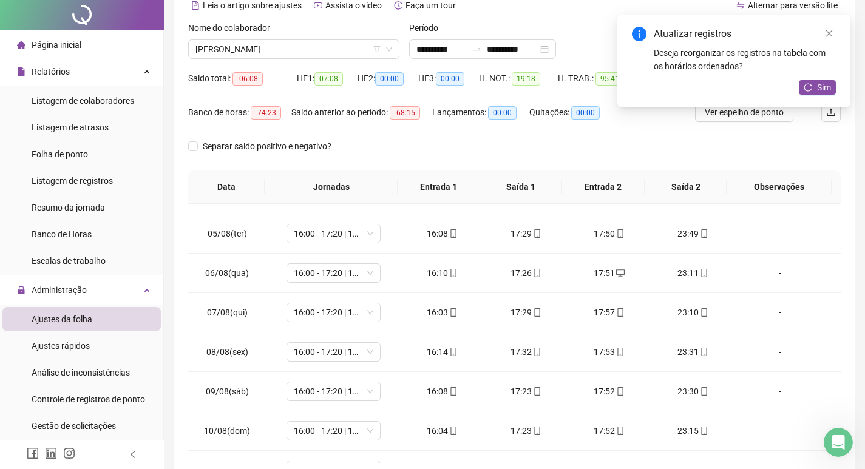
scroll to position [0, 0]
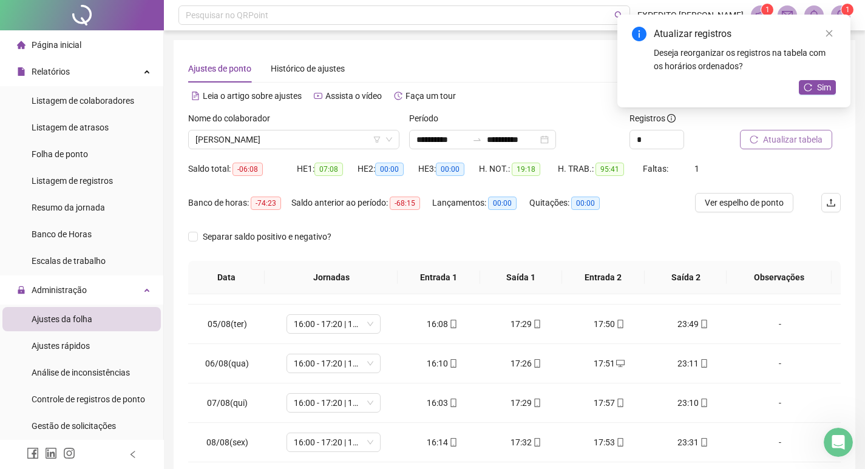
click at [760, 144] on button "Atualizar tabela" at bounding box center [786, 139] width 92 height 19
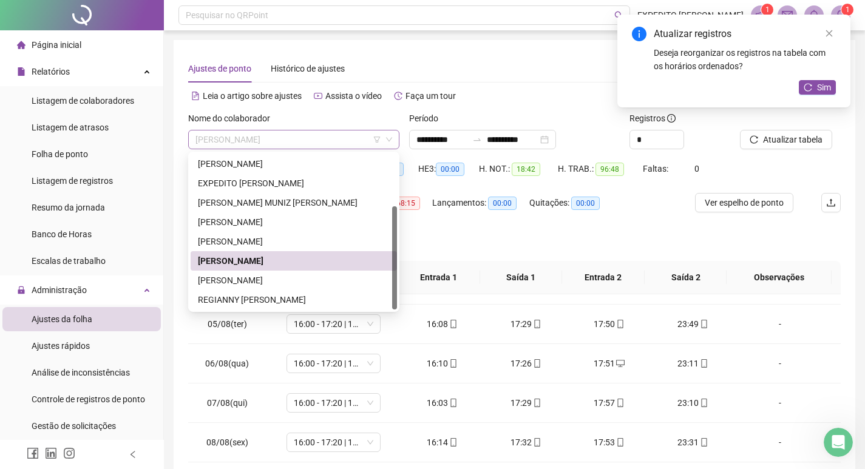
click at [351, 131] on span "[PERSON_NAME]" at bounding box center [293, 139] width 197 height 18
drag, startPoint x: 298, startPoint y: 280, endPoint x: 690, endPoint y: 260, distance: 392.6
click at [299, 279] on div "[PERSON_NAME]" at bounding box center [294, 280] width 192 height 13
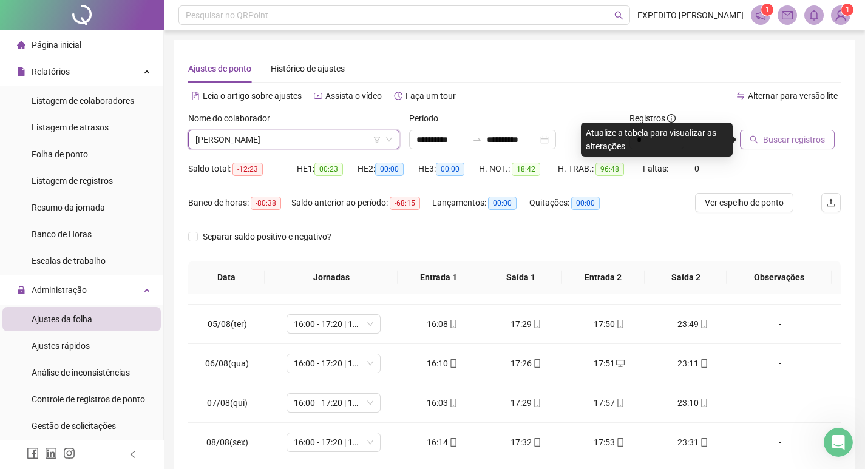
click at [779, 142] on span "Buscar registros" at bounding box center [794, 139] width 62 height 13
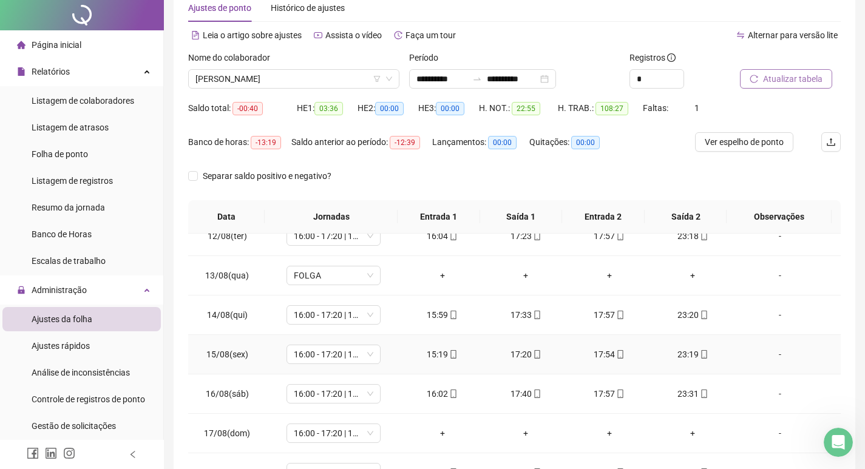
scroll to position [151, 0]
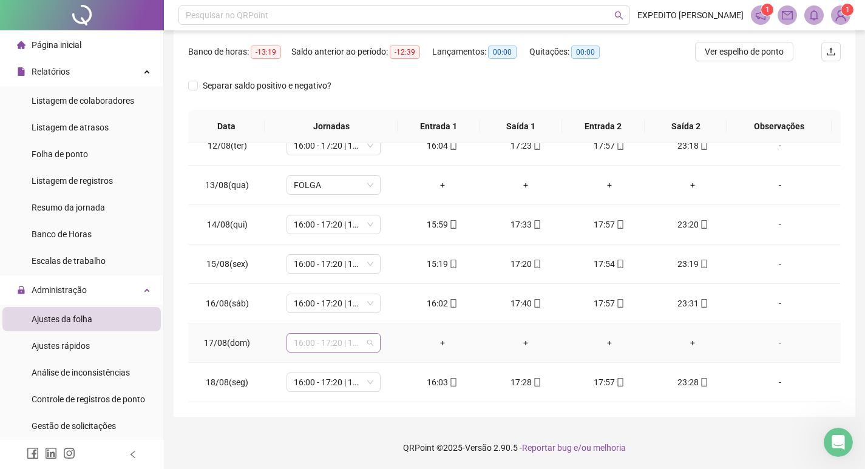
click at [315, 347] on span "16:00 - 17:20 | 17:50 - 00:00" at bounding box center [334, 343] width 80 height 18
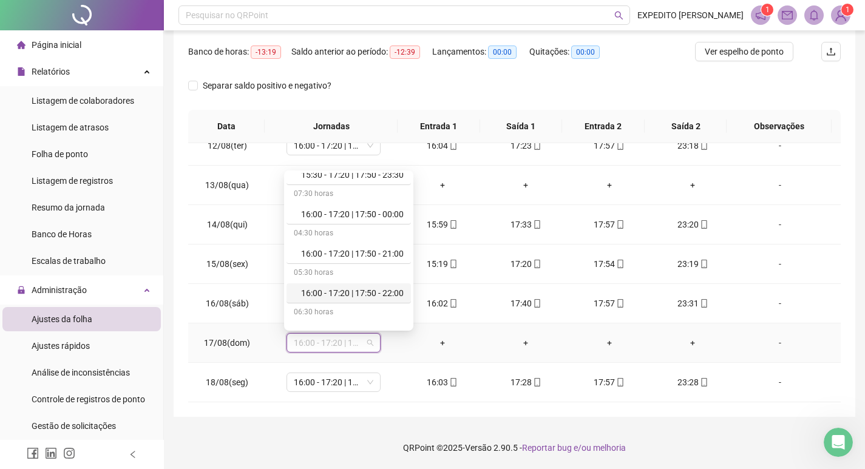
scroll to position [668, 0]
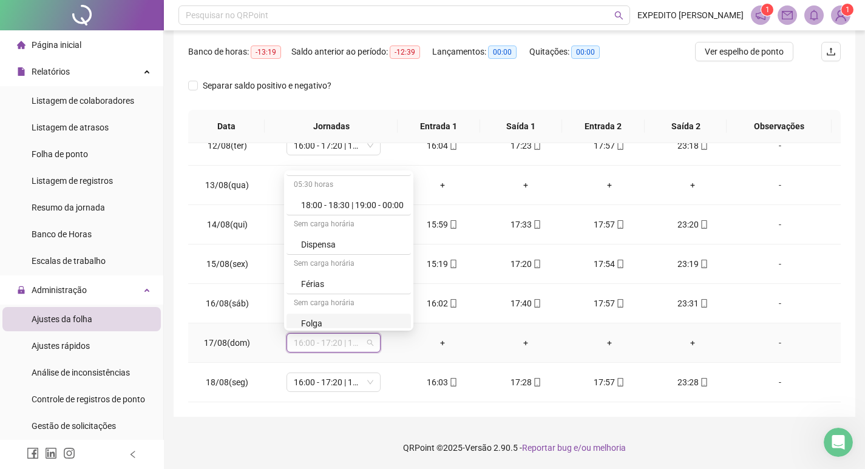
click at [333, 325] on div "Folga" at bounding box center [352, 323] width 103 height 13
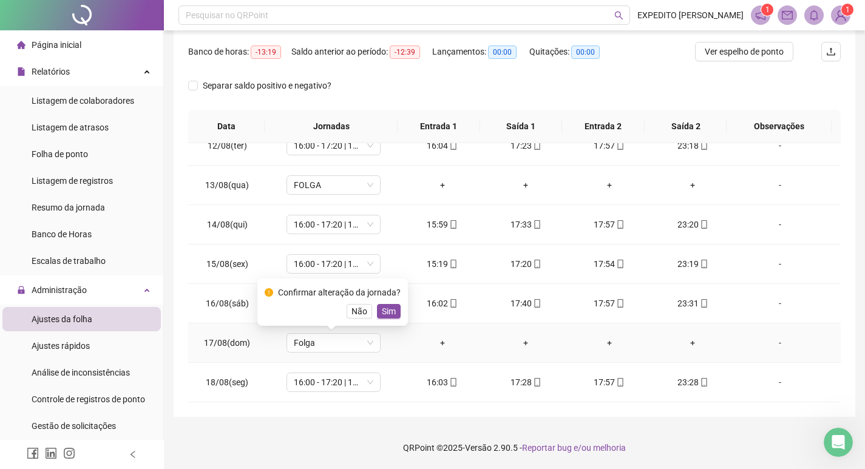
click at [388, 313] on span "Sim" at bounding box center [389, 311] width 14 height 13
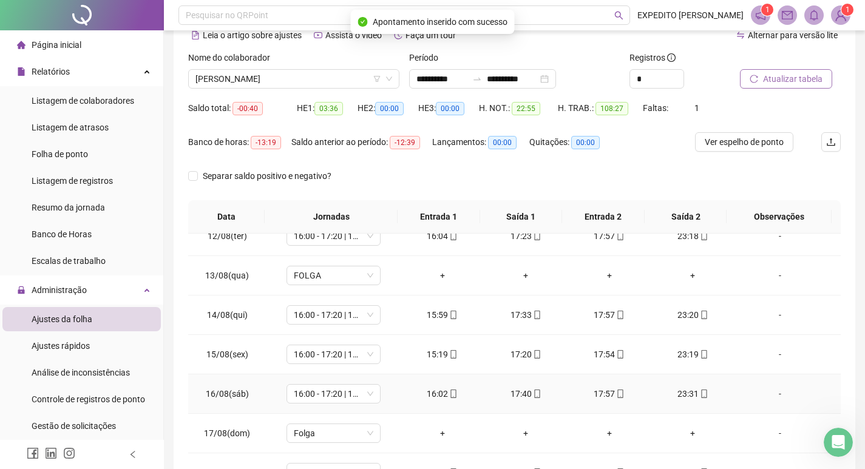
scroll to position [121, 0]
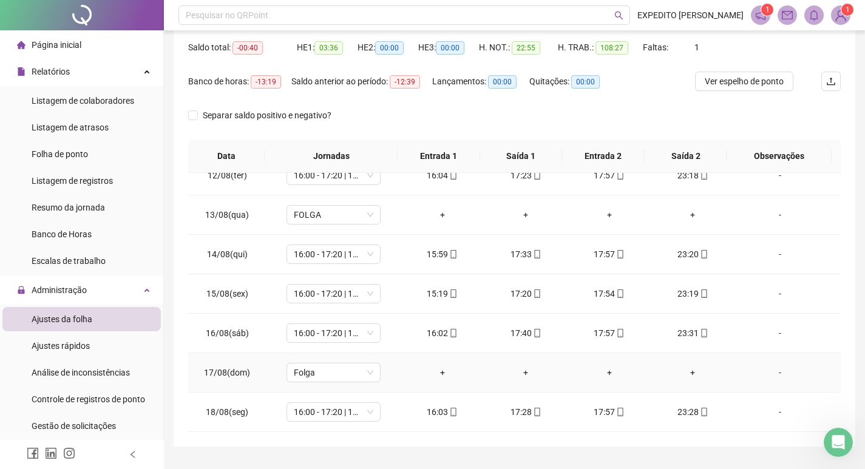
drag, startPoint x: 787, startPoint y: 364, endPoint x: 759, endPoint y: 368, distance: 28.3
click at [764, 367] on td "-" at bounding box center [787, 372] width 106 height 39
click at [770, 371] on div "-" at bounding box center [780, 372] width 72 height 13
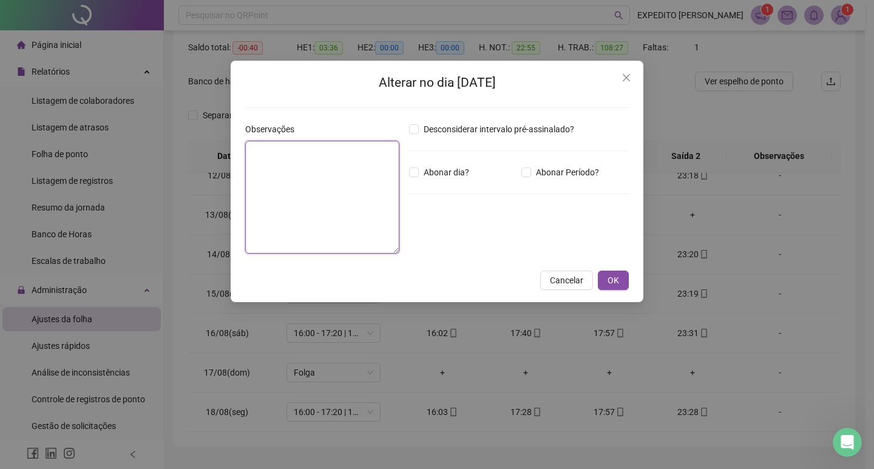
click at [277, 200] on textarea at bounding box center [322, 197] width 154 height 113
type textarea "**********"
click at [603, 279] on button "OK" at bounding box center [613, 280] width 31 height 19
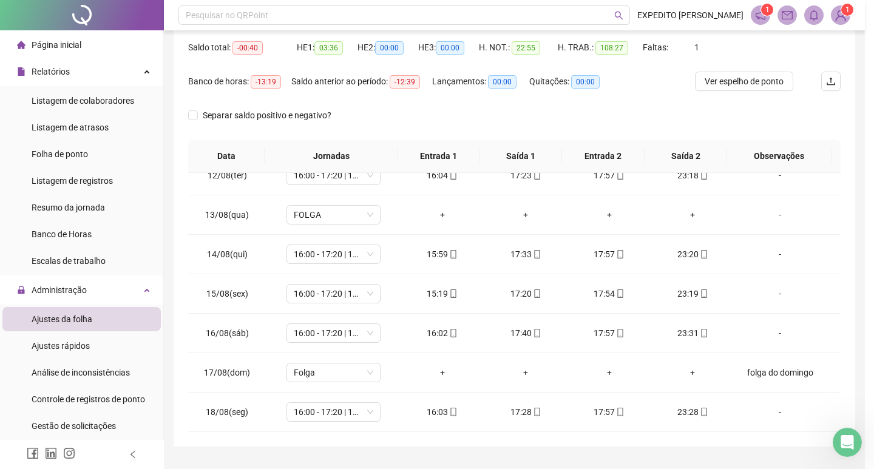
click at [603, 279] on div "**********" at bounding box center [437, 234] width 874 height 469
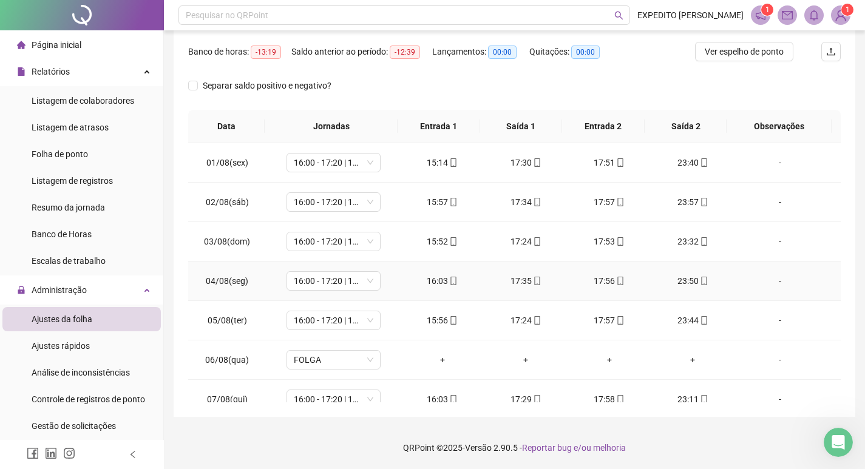
scroll to position [0, 0]
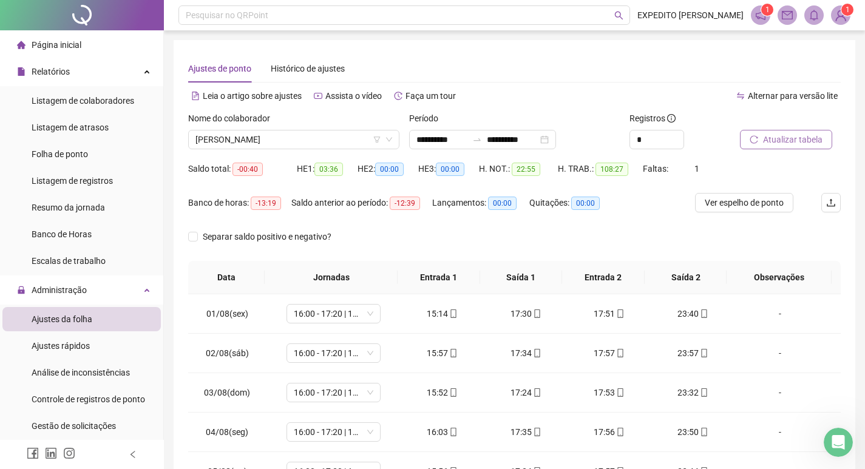
click at [753, 140] on icon "reload" at bounding box center [754, 139] width 8 height 8
click at [324, 135] on span "[PERSON_NAME]" at bounding box center [293, 139] width 197 height 18
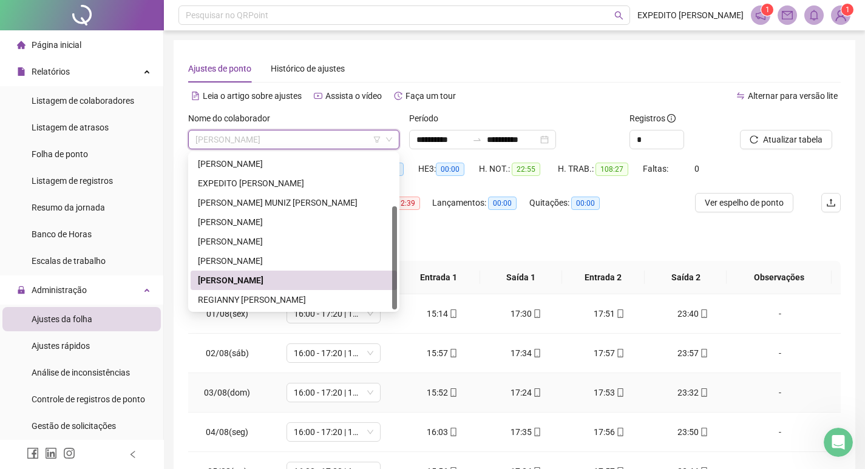
scroll to position [121, 0]
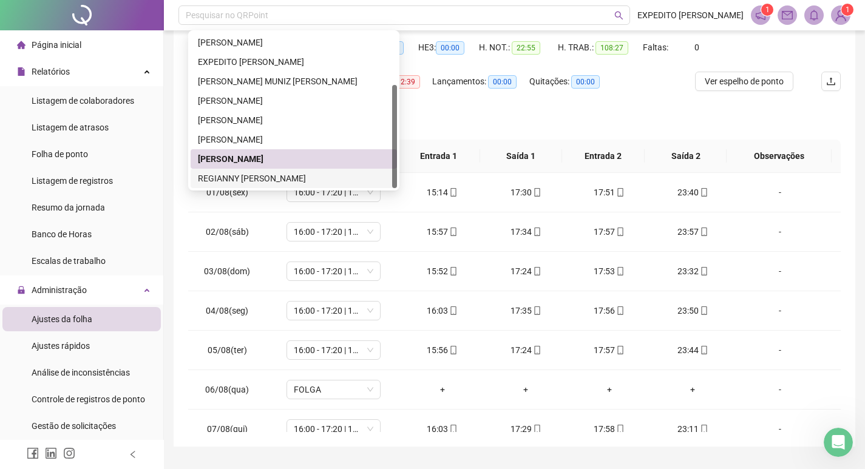
click at [299, 172] on div "REGIANNY [PERSON_NAME]" at bounding box center [294, 178] width 192 height 13
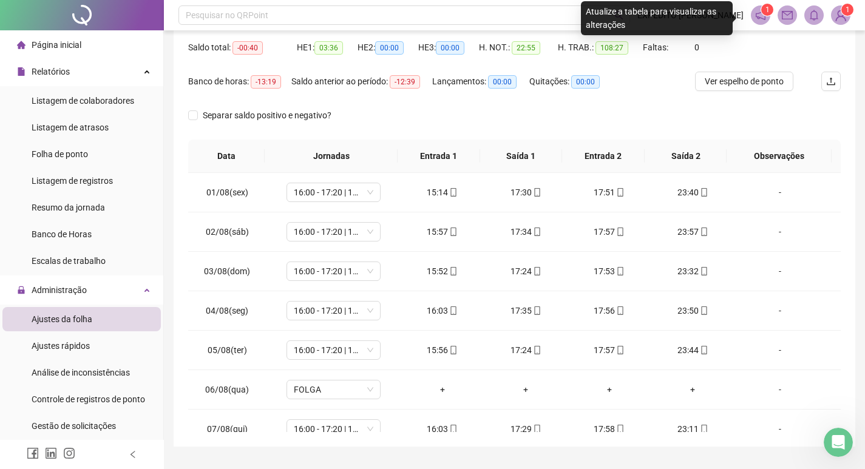
scroll to position [0, 0]
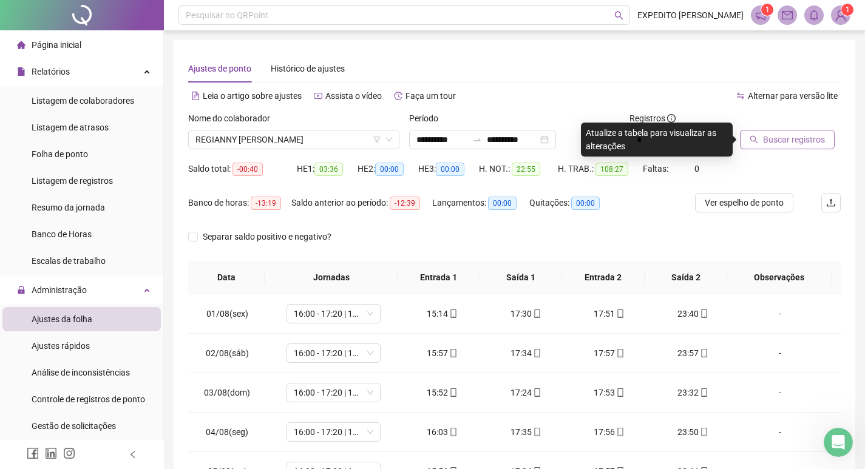
click at [772, 136] on span "Buscar registros" at bounding box center [794, 139] width 62 height 13
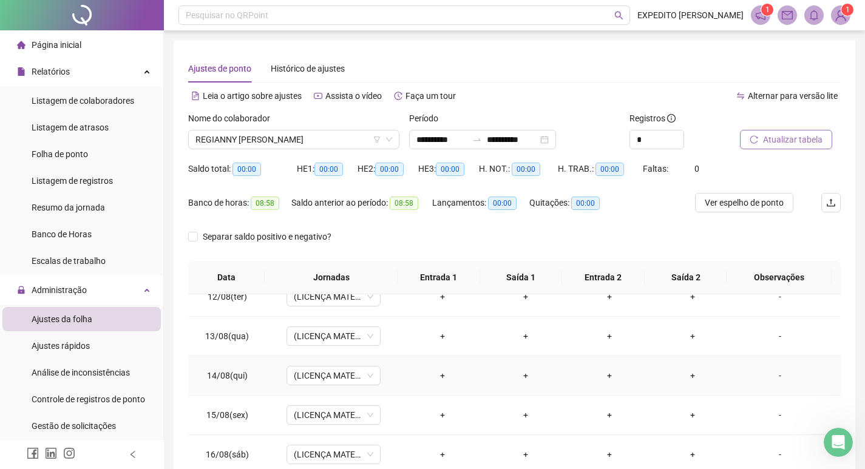
scroll to position [151, 0]
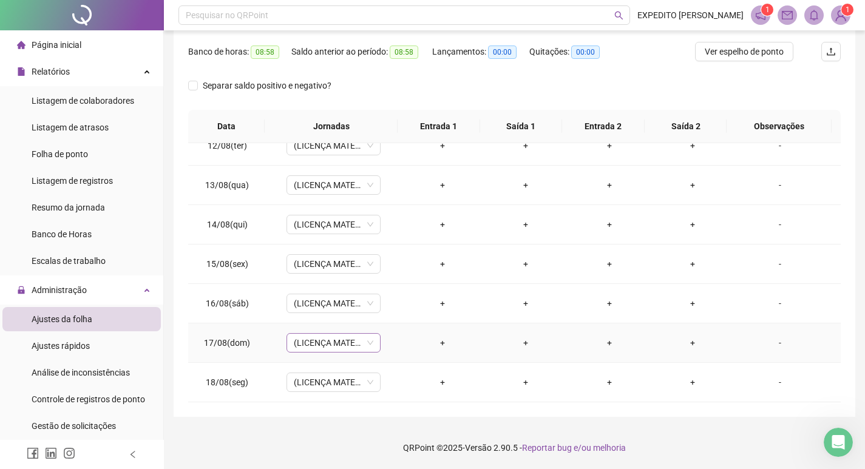
click at [364, 342] on span "(LICENÇA MATERNIDADE)" at bounding box center [334, 343] width 80 height 18
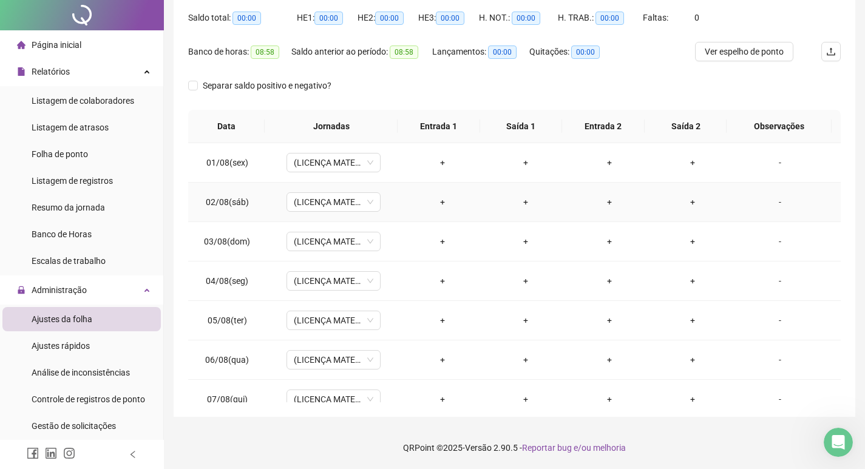
scroll to position [0, 0]
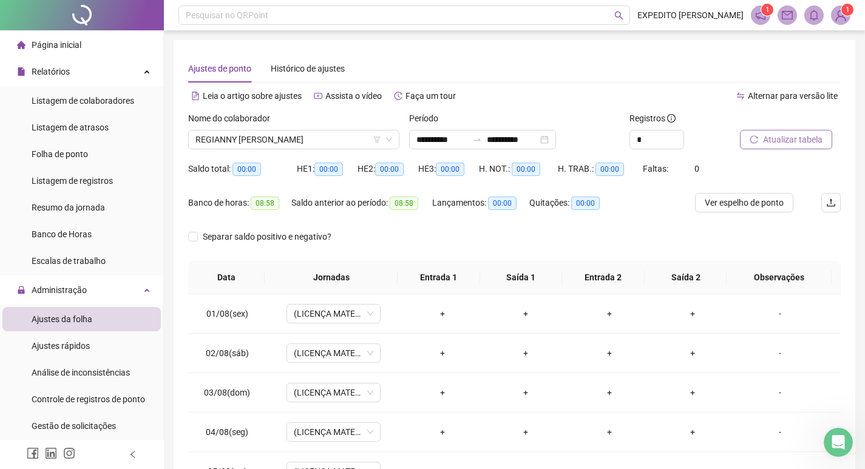
click at [345, 127] on div "Nome do colaborador" at bounding box center [293, 121] width 211 height 18
click at [344, 138] on span "REGIANNY [PERSON_NAME]" at bounding box center [293, 139] width 197 height 18
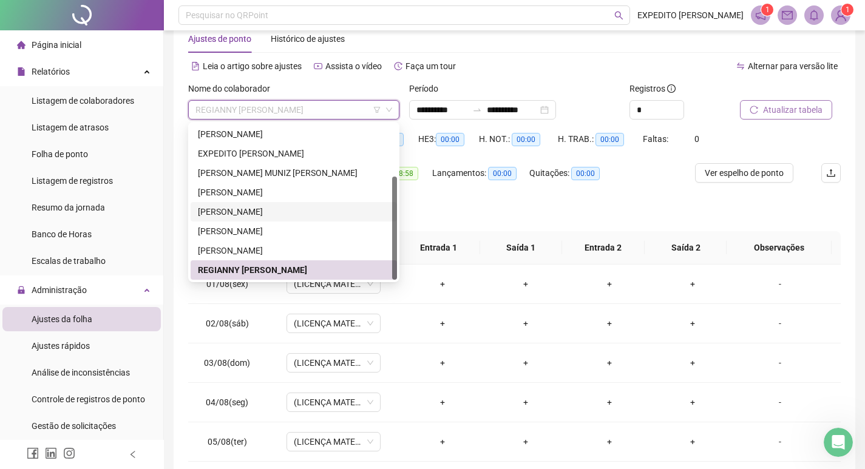
scroll to position [90, 0]
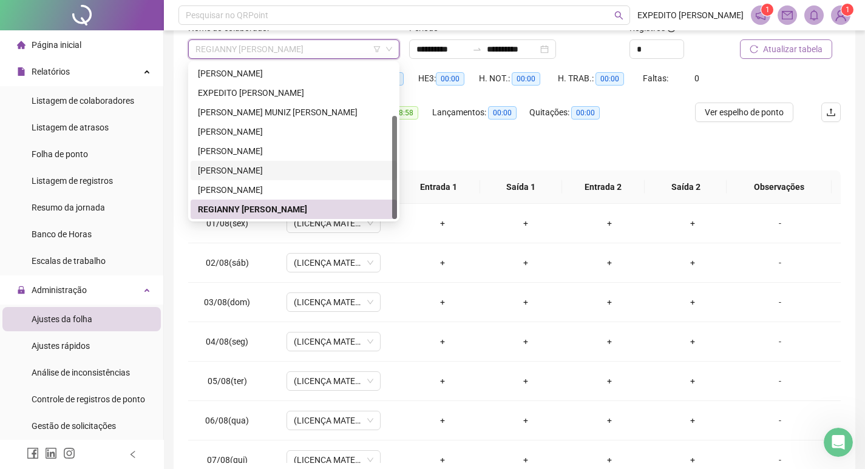
click at [431, 153] on div "Separar saldo positivo e negativo?" at bounding box center [514, 154] width 652 height 34
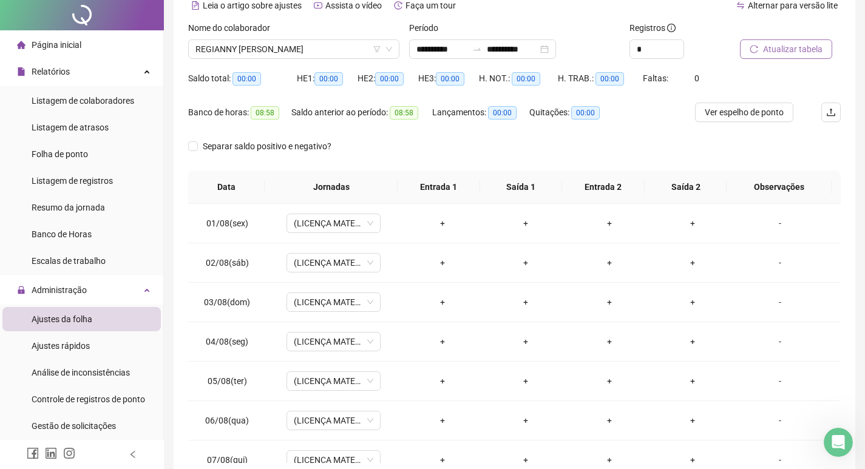
scroll to position [0, 0]
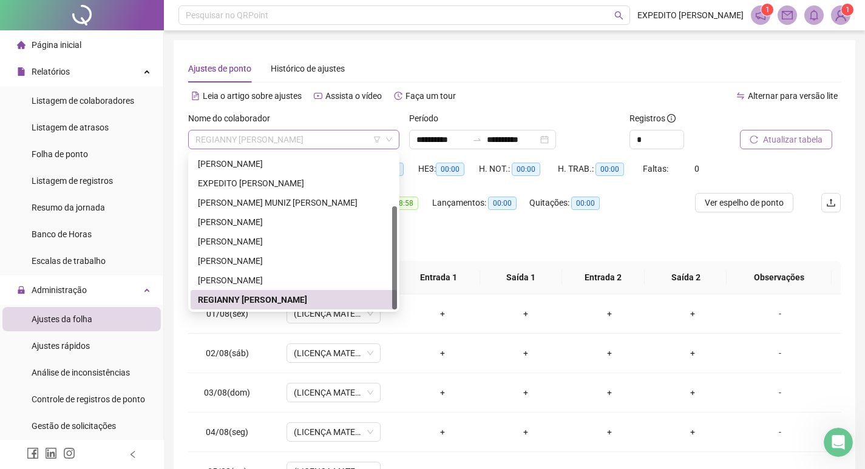
click at [360, 135] on span "REGIANNY [PERSON_NAME]" at bounding box center [293, 139] width 197 height 18
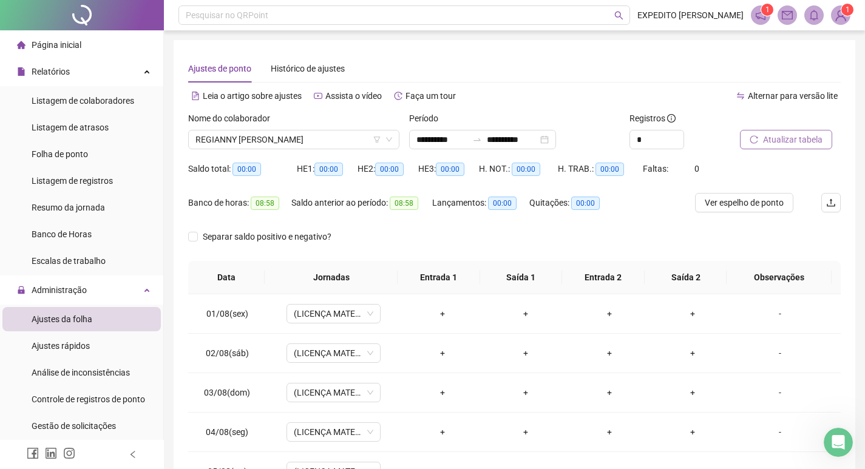
drag, startPoint x: 469, startPoint y: 113, endPoint x: 422, endPoint y: 262, distance: 156.6
click at [469, 112] on div "Período" at bounding box center [514, 121] width 211 height 18
